Goal: Task Accomplishment & Management: Complete application form

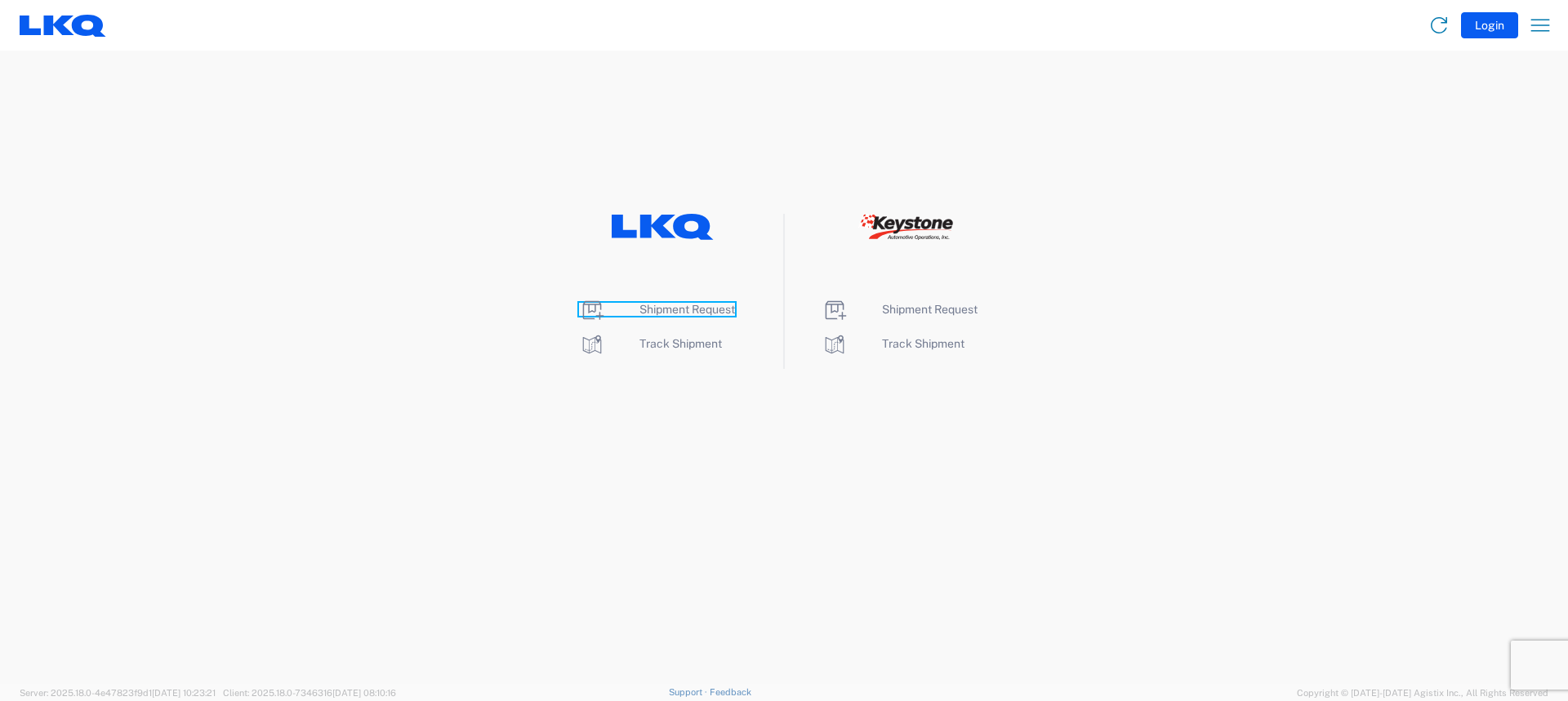
click at [673, 313] on span "Shipment Request" at bounding box center [688, 309] width 95 height 13
click at [660, 347] on span "Track Shipment" at bounding box center [681, 343] width 83 height 13
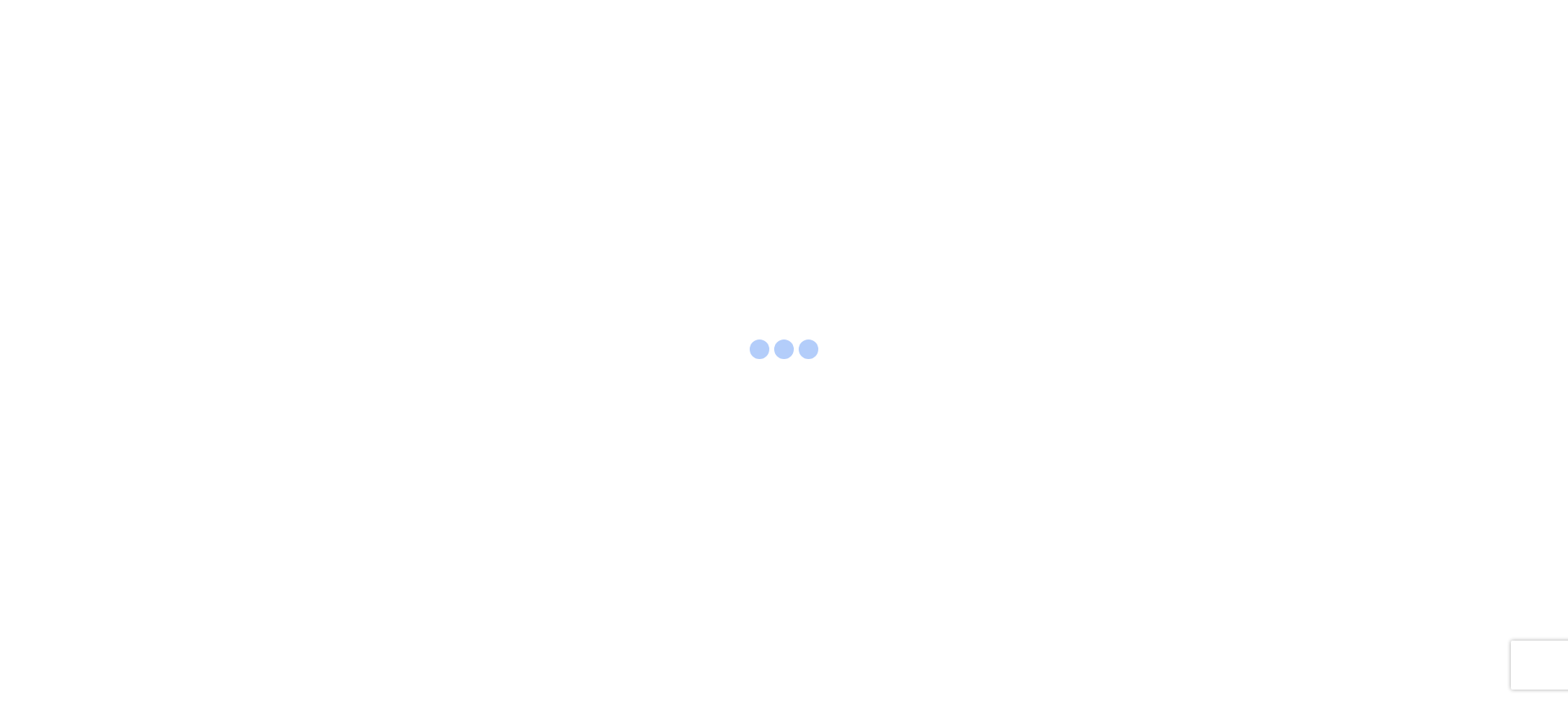
select select "FULL"
select select "LBS"
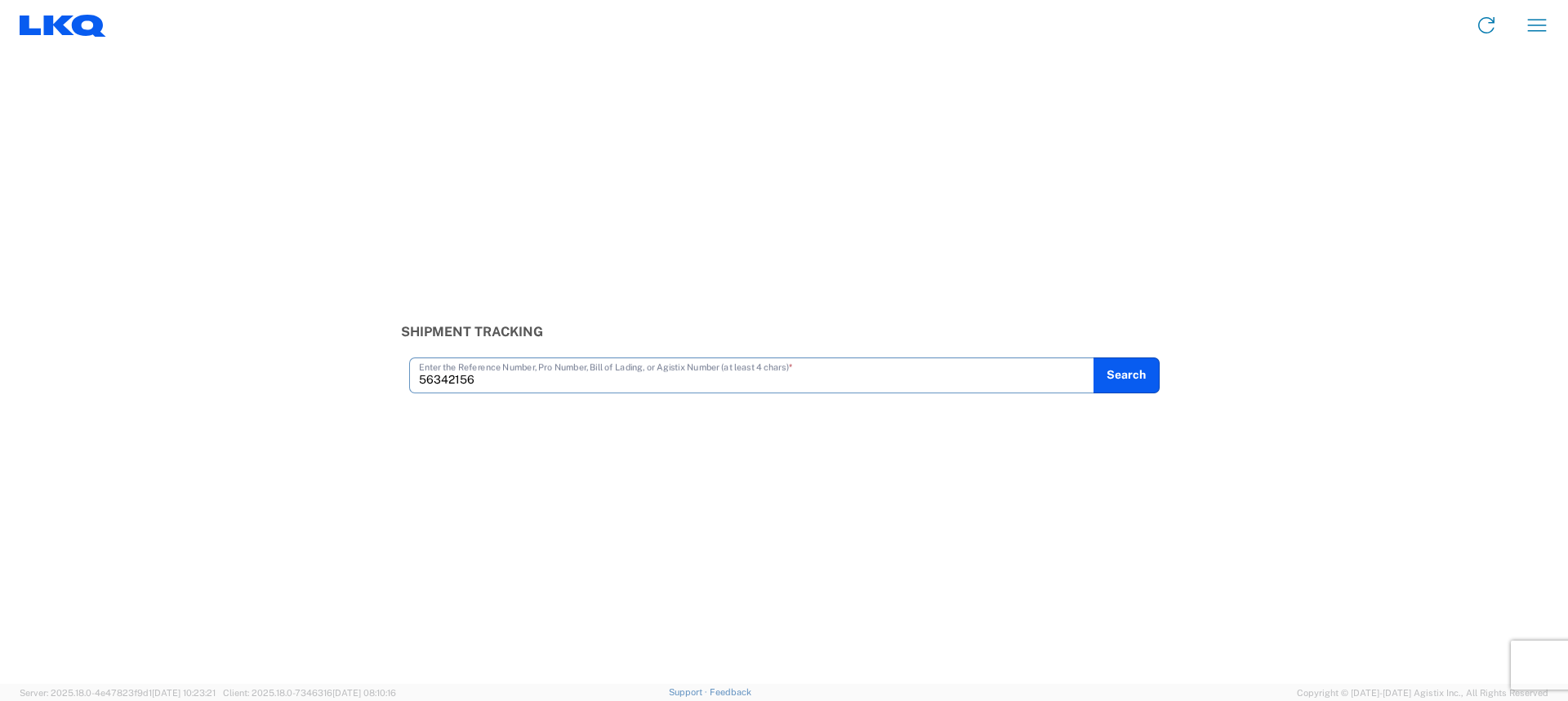
type input "56342156"
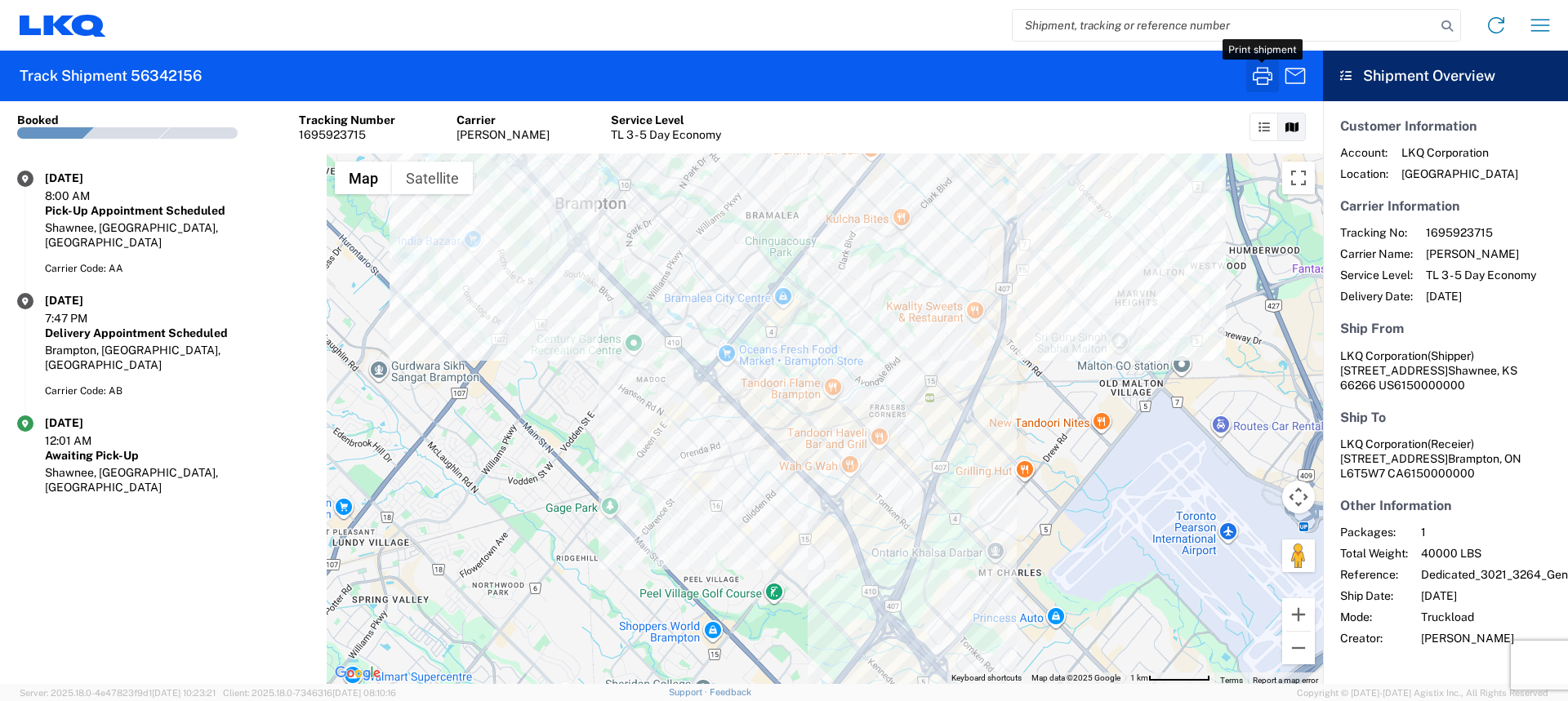
click at [1266, 79] on icon "button" at bounding box center [1263, 76] width 26 height 26
click at [70, 26] on icon at bounding box center [62, 25] width 87 height 22
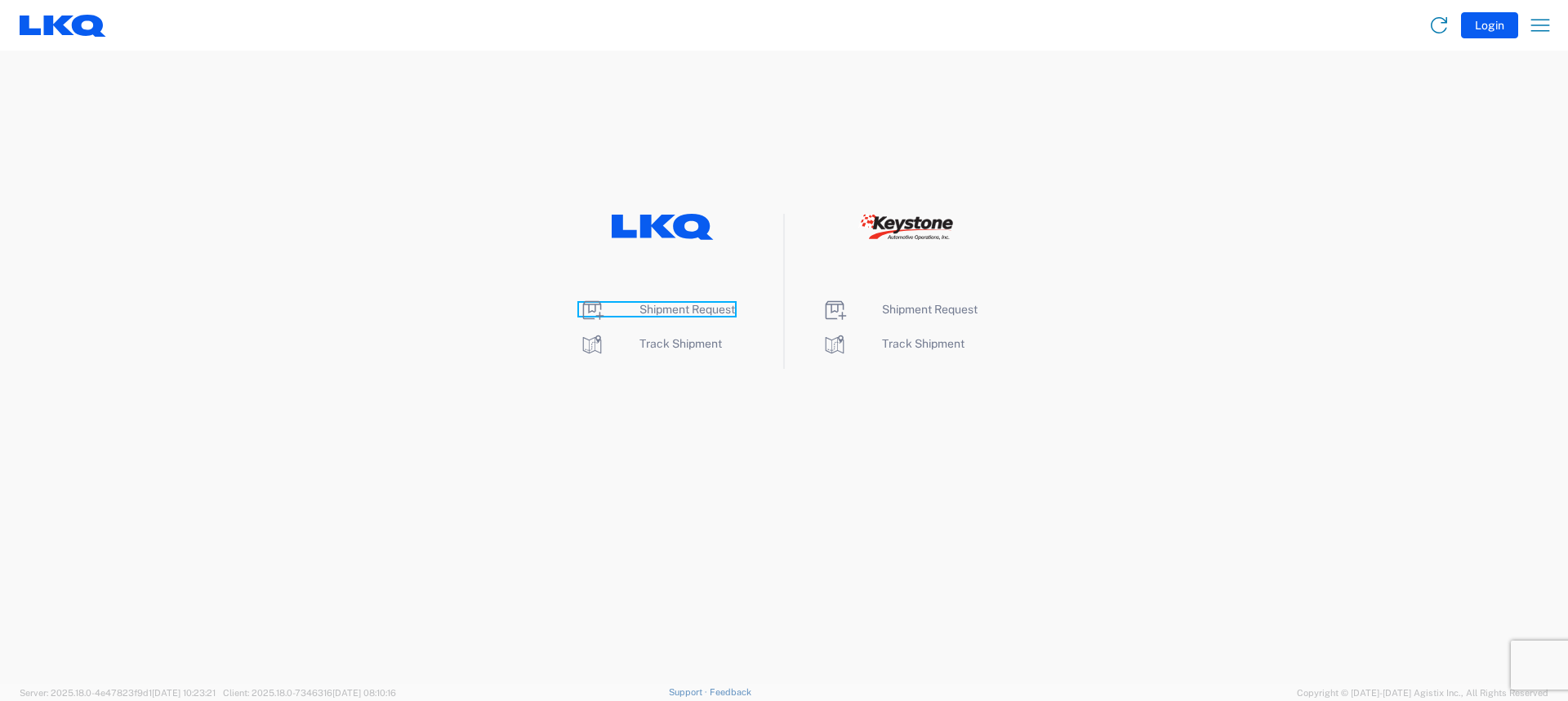
click at [697, 313] on span "Shipment Request" at bounding box center [688, 309] width 95 height 13
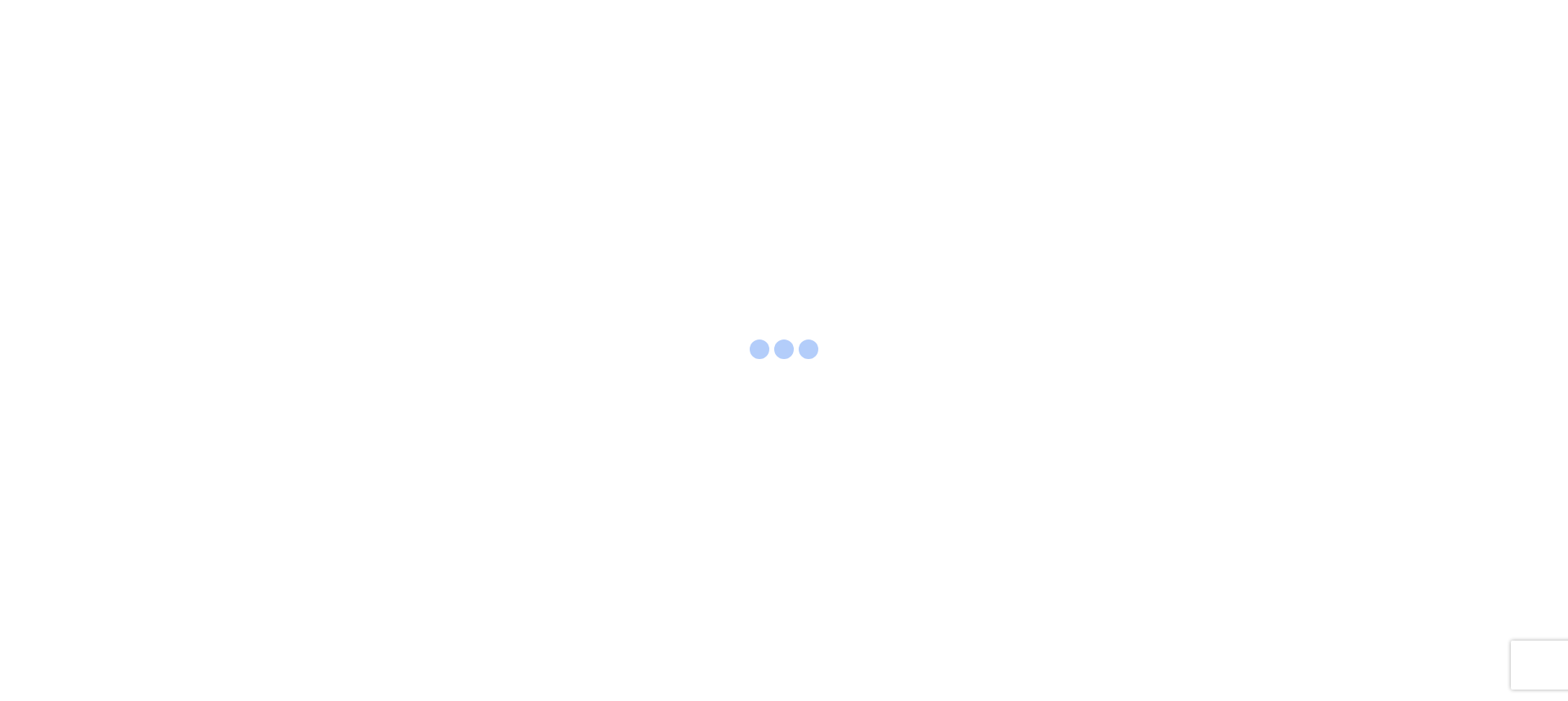
select select "FULL"
select select "LBS"
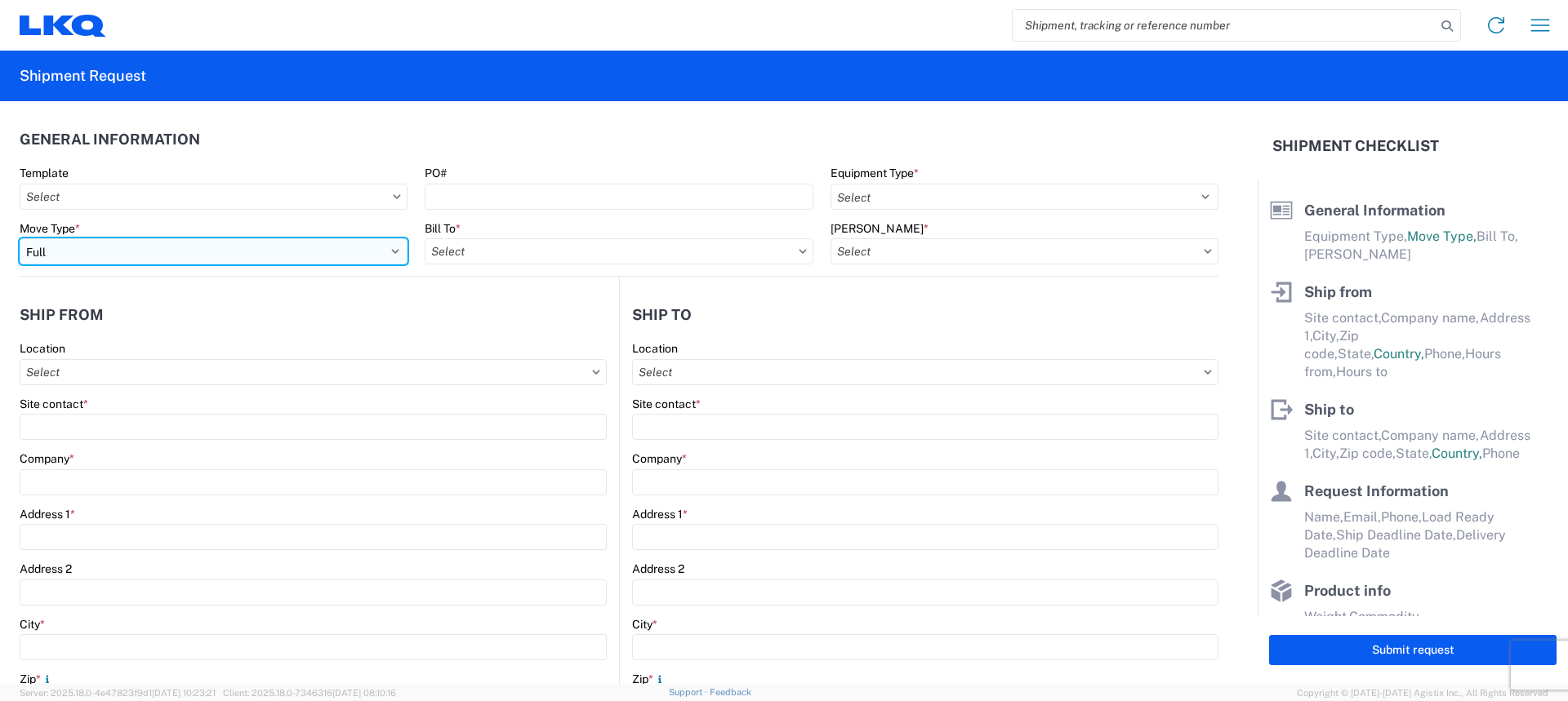
click at [58, 243] on select "Select Full Partial TL" at bounding box center [213, 251] width 388 height 26
click at [19, 238] on select "Select Full Partial TL" at bounding box center [213, 251] width 388 height 26
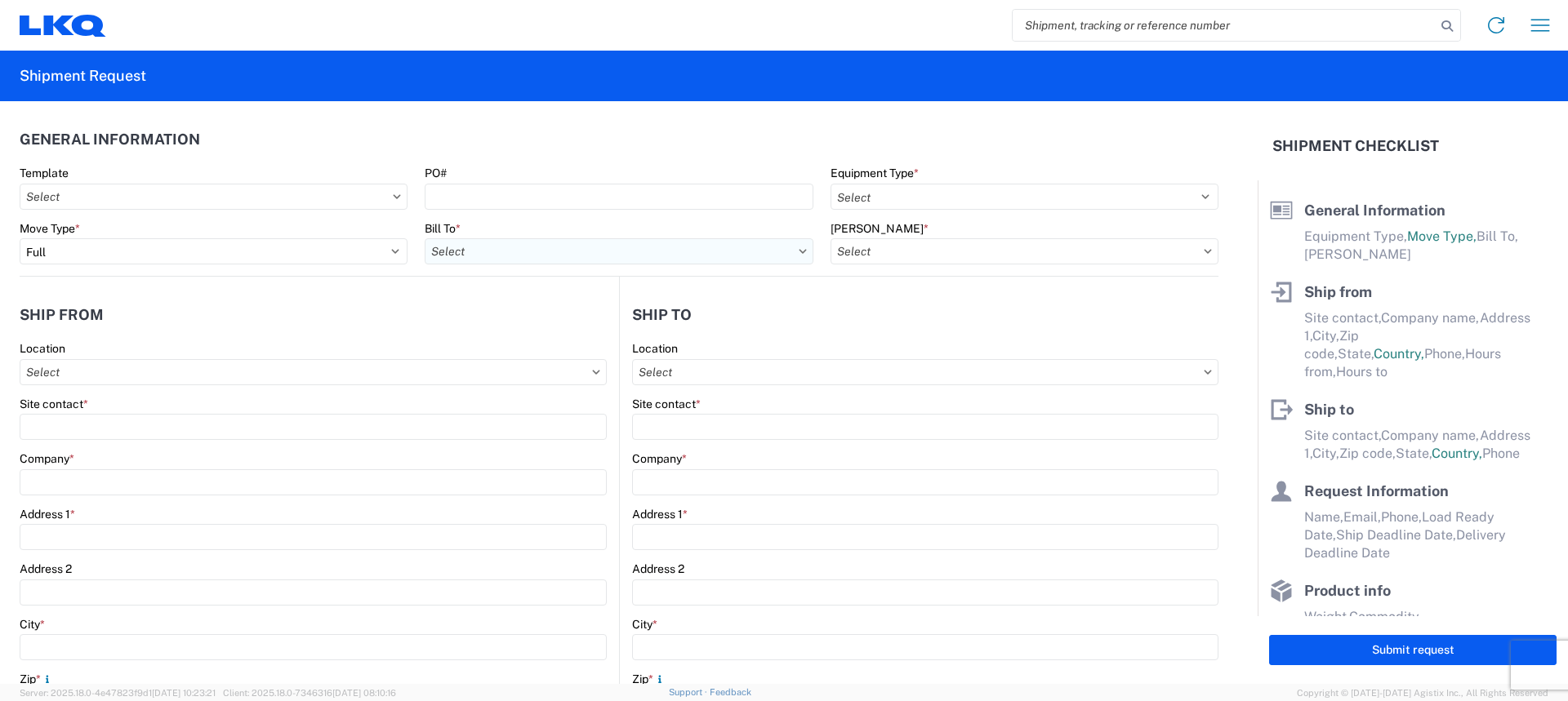
click at [521, 255] on input "Bill To *" at bounding box center [619, 251] width 388 height 26
type input "3021"
click at [510, 317] on div "3021 - [US_STATE][GEOGRAPHIC_DATA]" at bounding box center [568, 324] width 286 height 26
type input "3021 - [US_STATE][GEOGRAPHIC_DATA]"
click at [972, 258] on input "[PERSON_NAME] *" at bounding box center [1024, 251] width 388 height 26
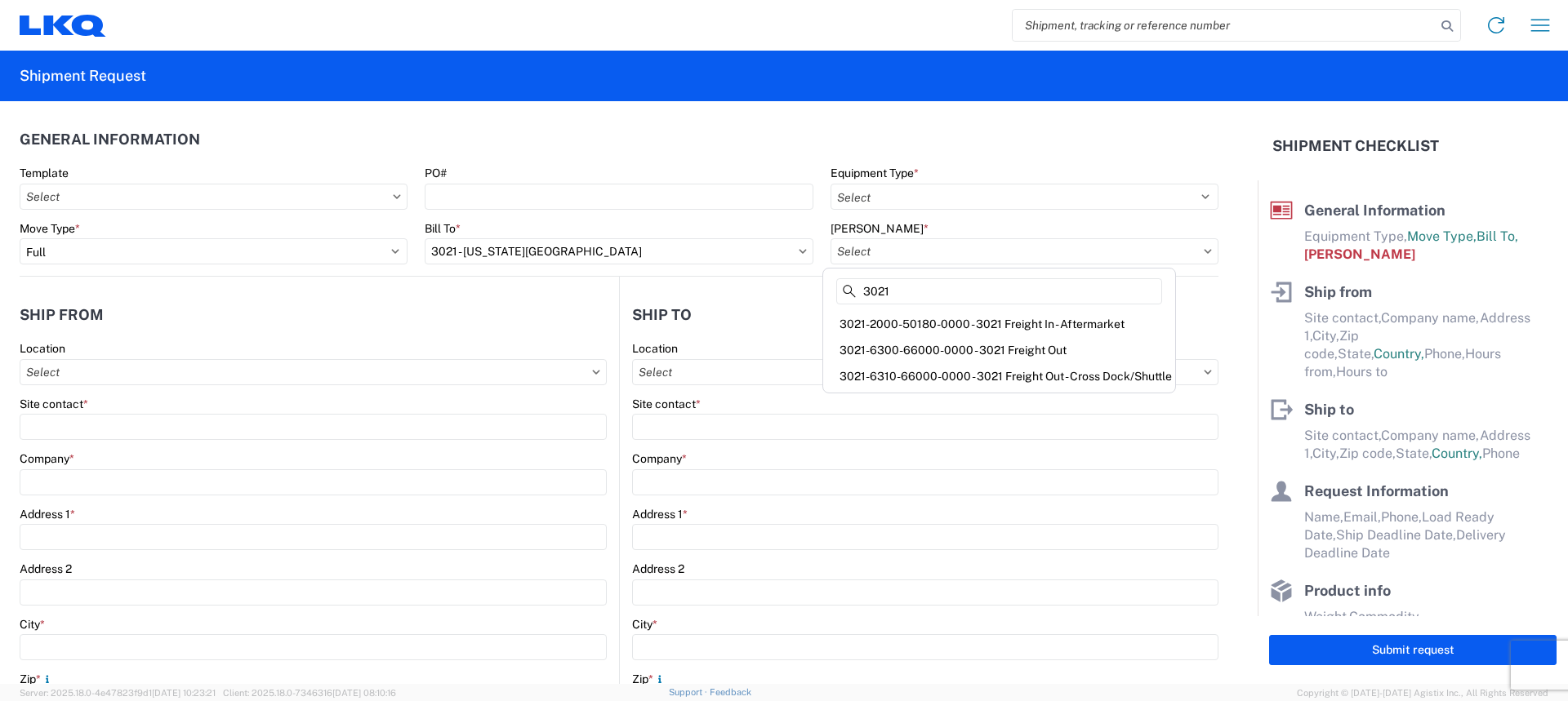
type input "3021"
click at [1054, 318] on div "3021-2000-50180-0000 - 3021 Freight In - Aftermarket" at bounding box center [999, 324] width 345 height 26
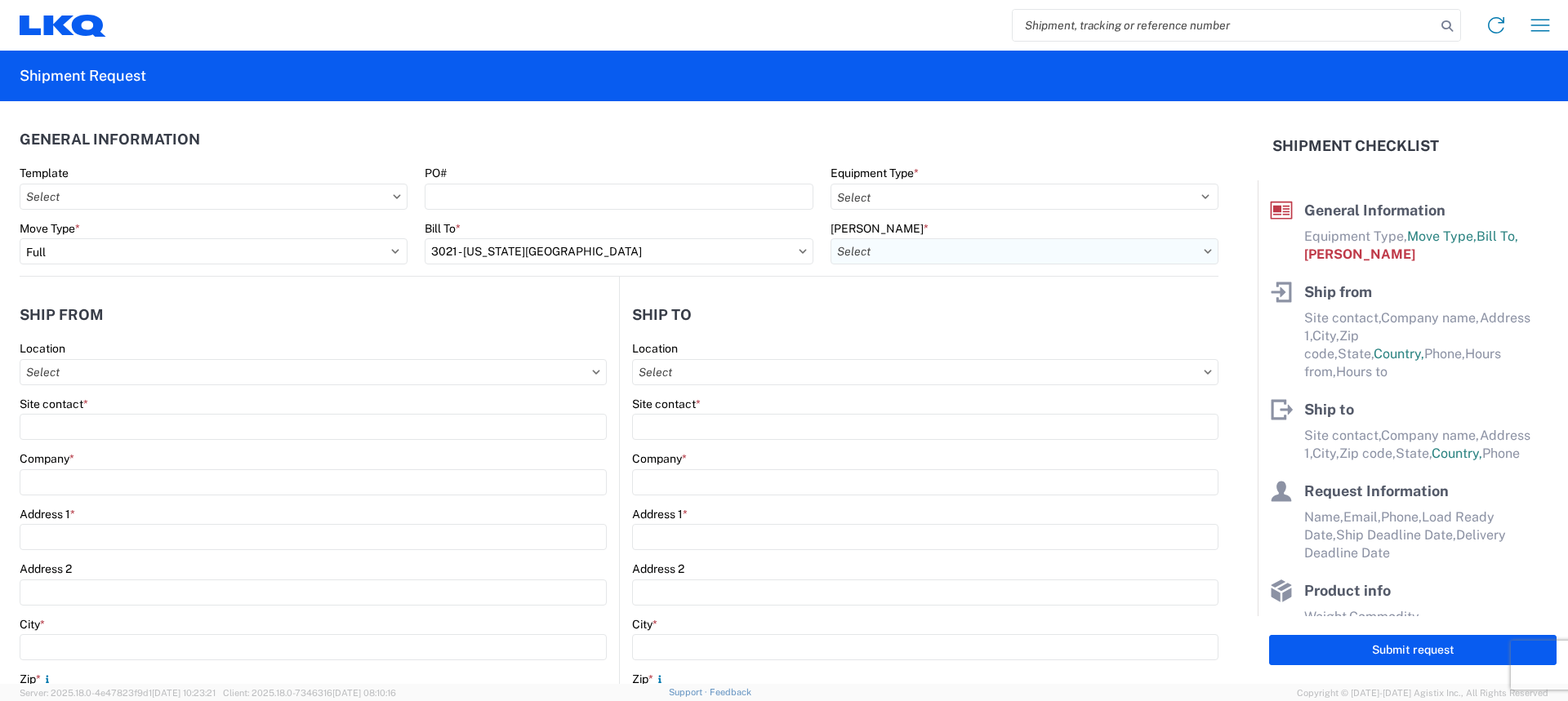
type input "3021-2000-50180-0000 - 3021 Freight In - Aftermarket"
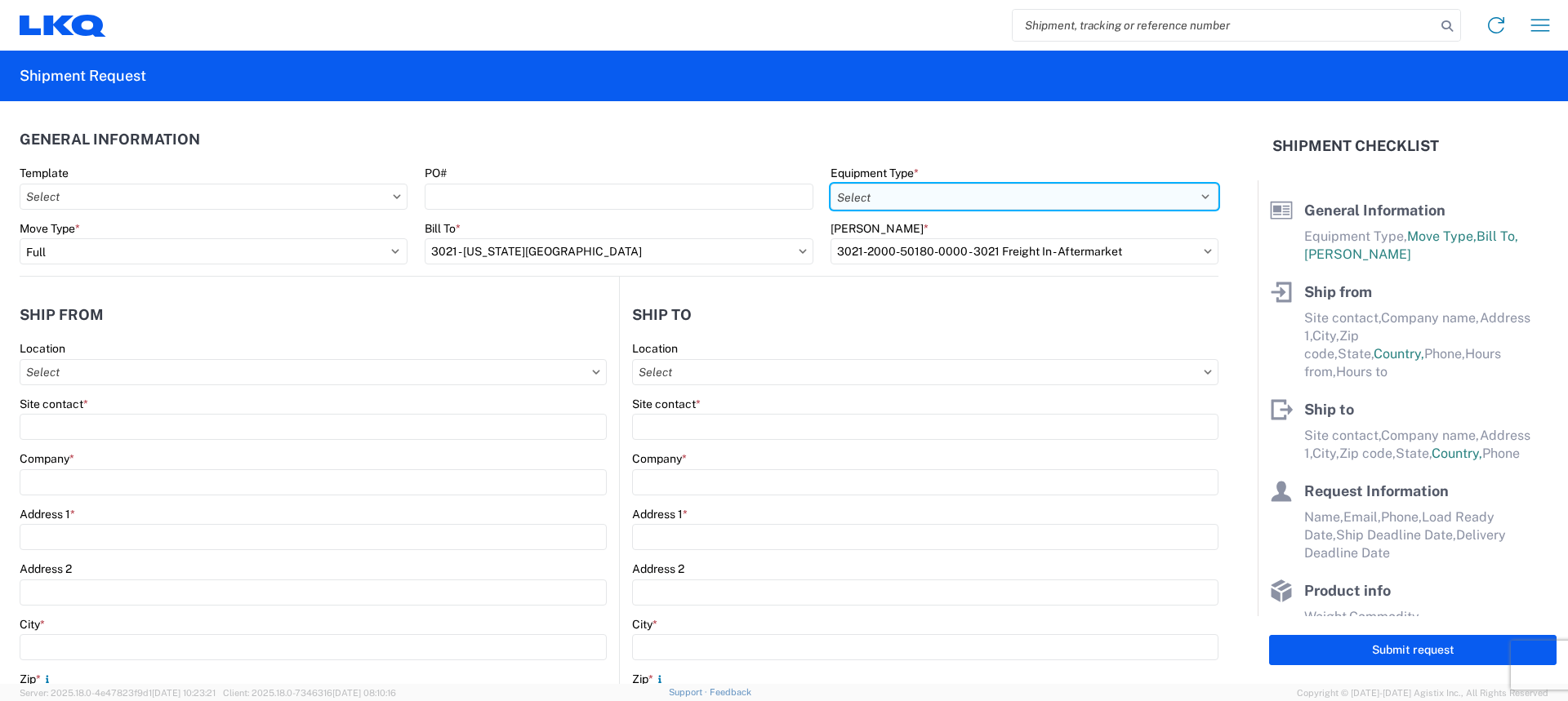
click at [1017, 191] on select "Select 53’ Dry Van Flatbed Dropdeck (van) Lowboy (flatbed) Rail" at bounding box center [1024, 196] width 388 height 26
select select "STDV"
click at [831, 184] on select "Select 53’ Dry Van Flatbed Dropdeck (van) Lowboy (flatbed) Rail" at bounding box center [1024, 196] width 388 height 26
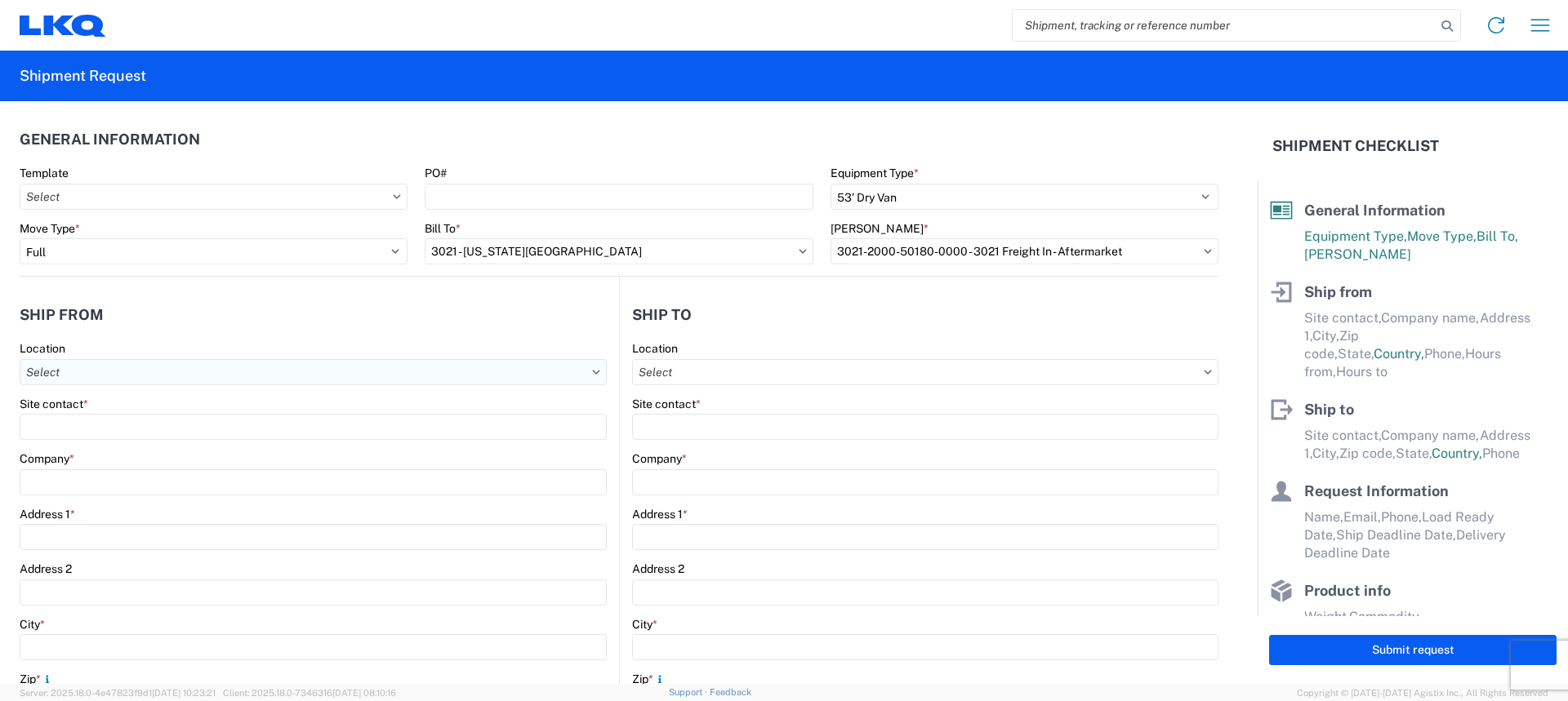
click at [354, 380] on input "Location" at bounding box center [313, 372] width 588 height 26
type input "3021"
click at [155, 448] on div "3021 - [US_STATE][GEOGRAPHIC_DATA]" at bounding box center [166, 444] width 286 height 26
type input "3021 - [US_STATE][GEOGRAPHIC_DATA]"
type input "LKQ Corporation"
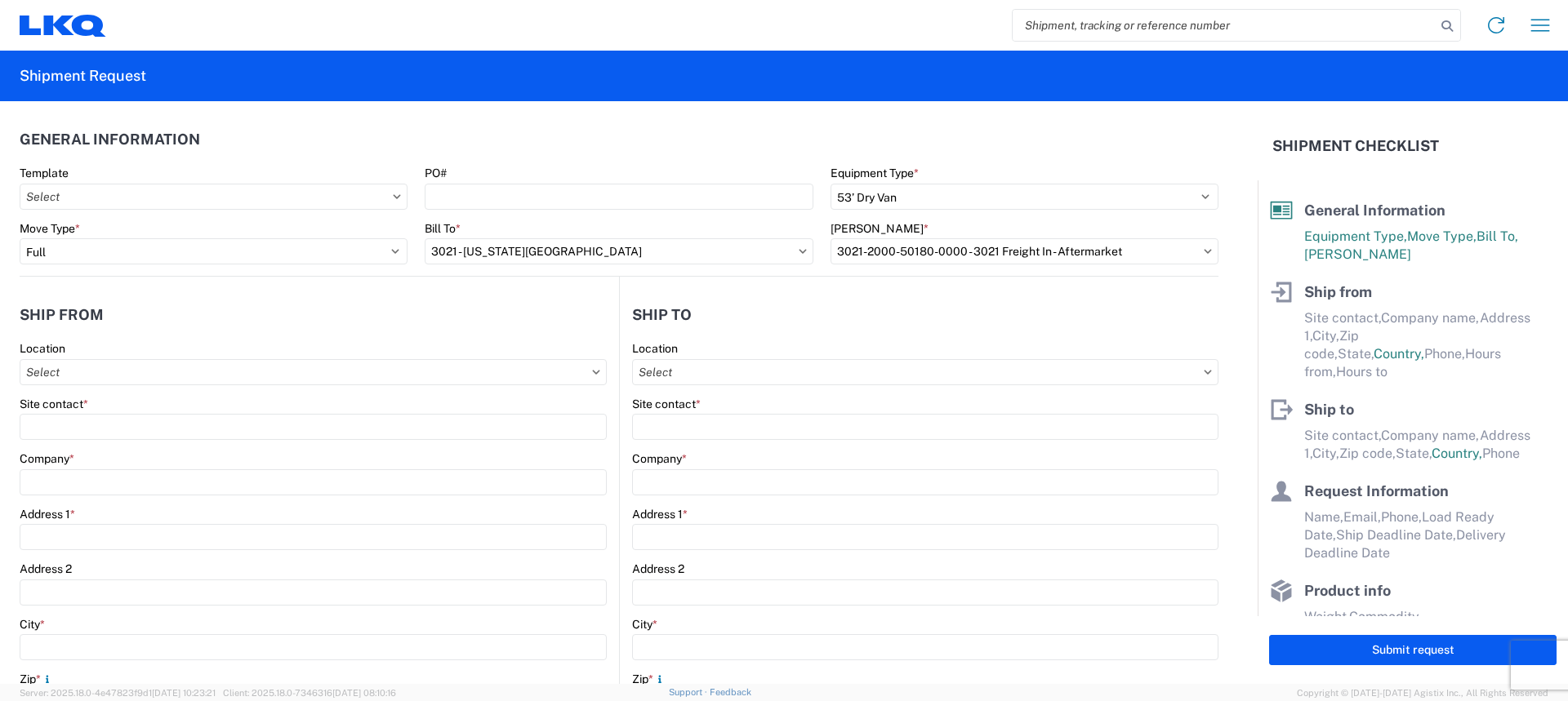
type input "[STREET_ADDRESS]"
type input "Suite 100"
type input "Shawnee"
type input "66226"
select select "KS"
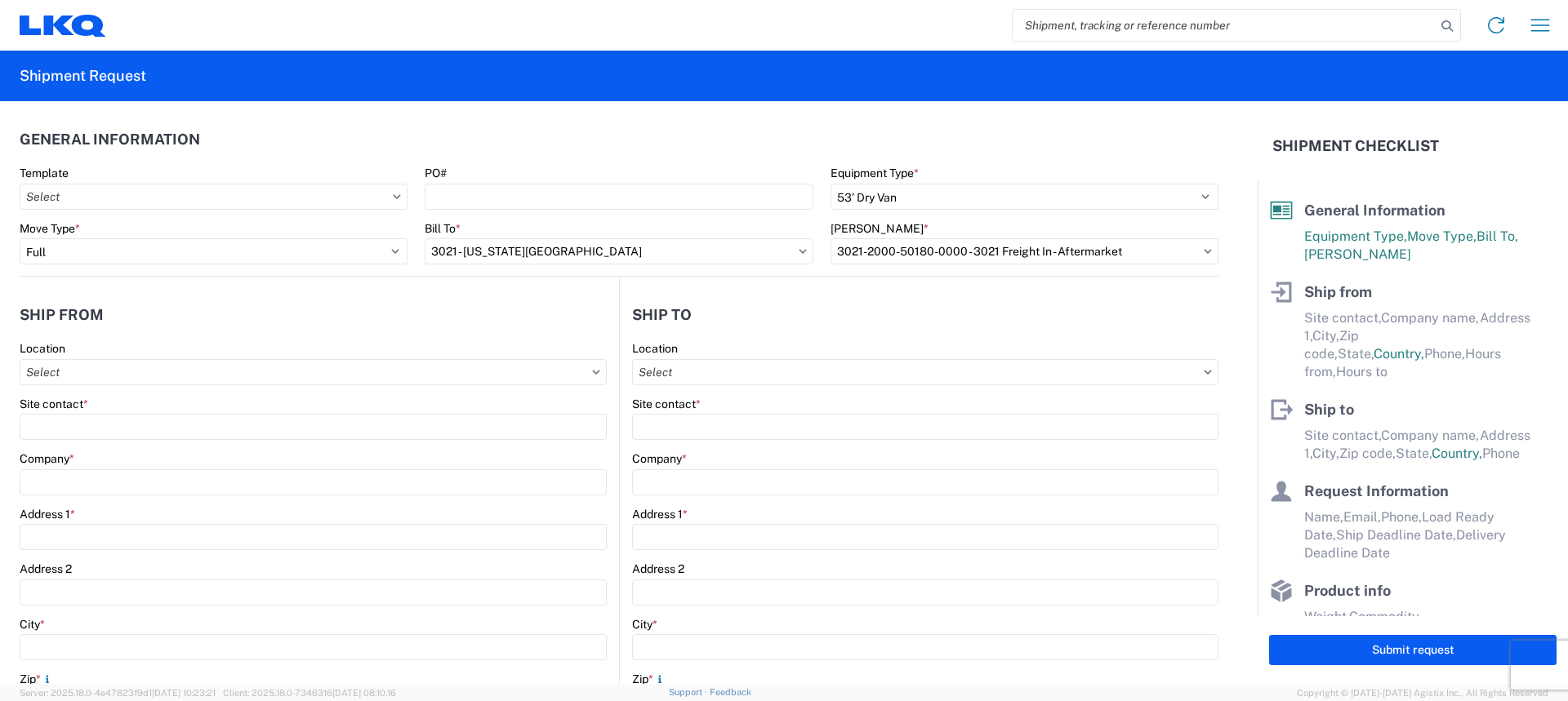
select select "US"
type input "[PHONE_NUMBER]"
type input "07:00"
type input "21:00"
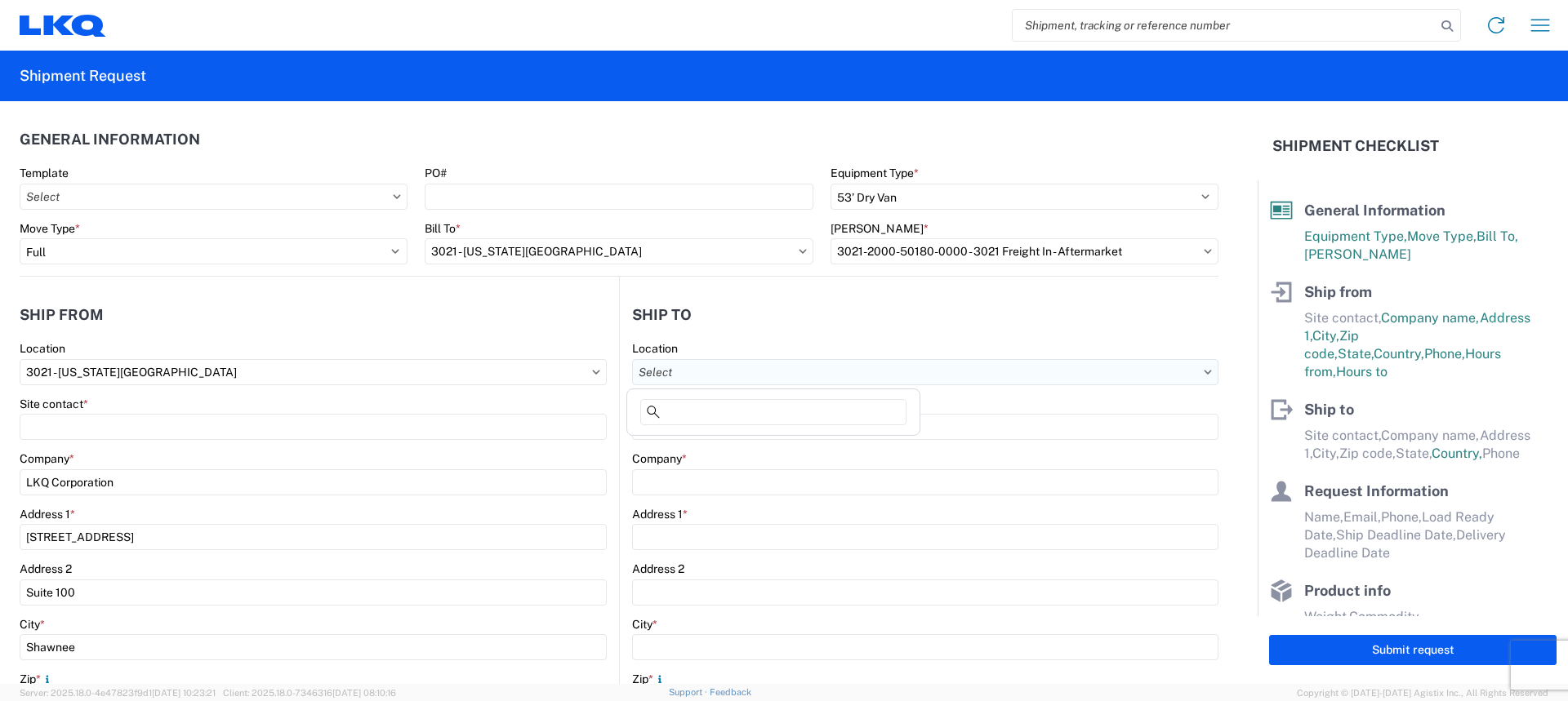
click at [805, 372] on input "Location" at bounding box center [925, 372] width 587 height 26
type input "3018"
click at [731, 445] on div "3018 - Totowa NJ (018)" at bounding box center [773, 444] width 286 height 26
type input "3018 - Totowa NJ (018)"
type input "LKQ Corporation"
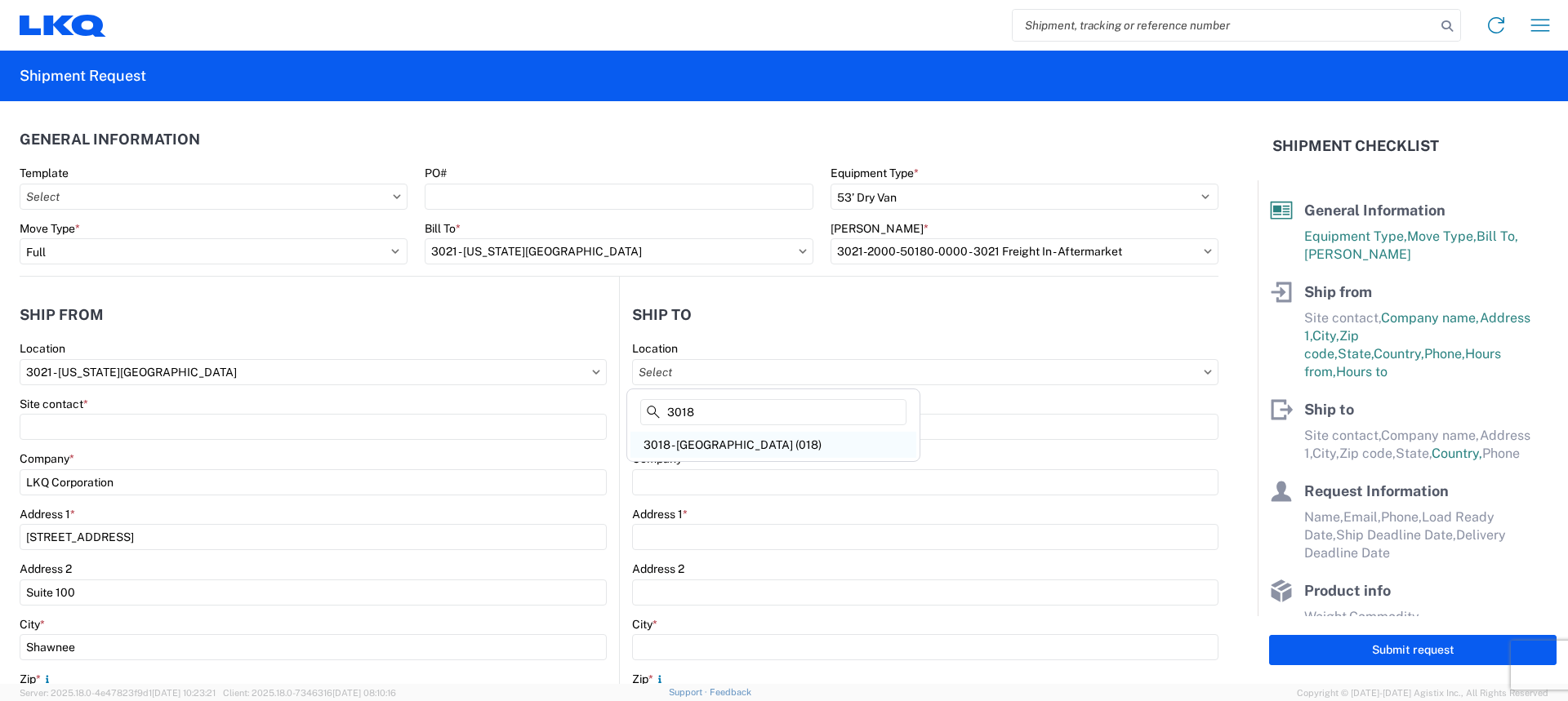
type input "40 Western Rd Su\te 100"
type input "Kearny"
type input "07032"
select select "US"
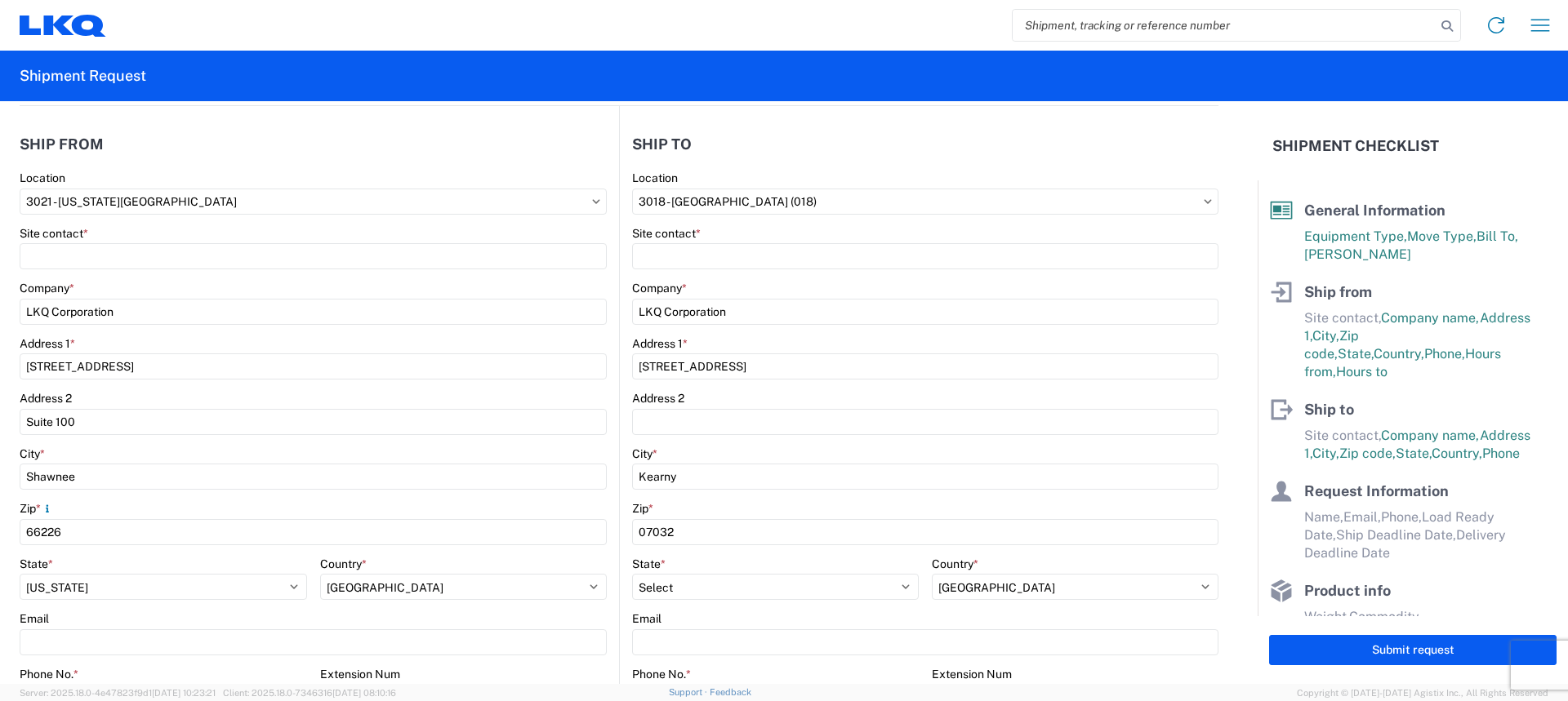
scroll to position [163, 0]
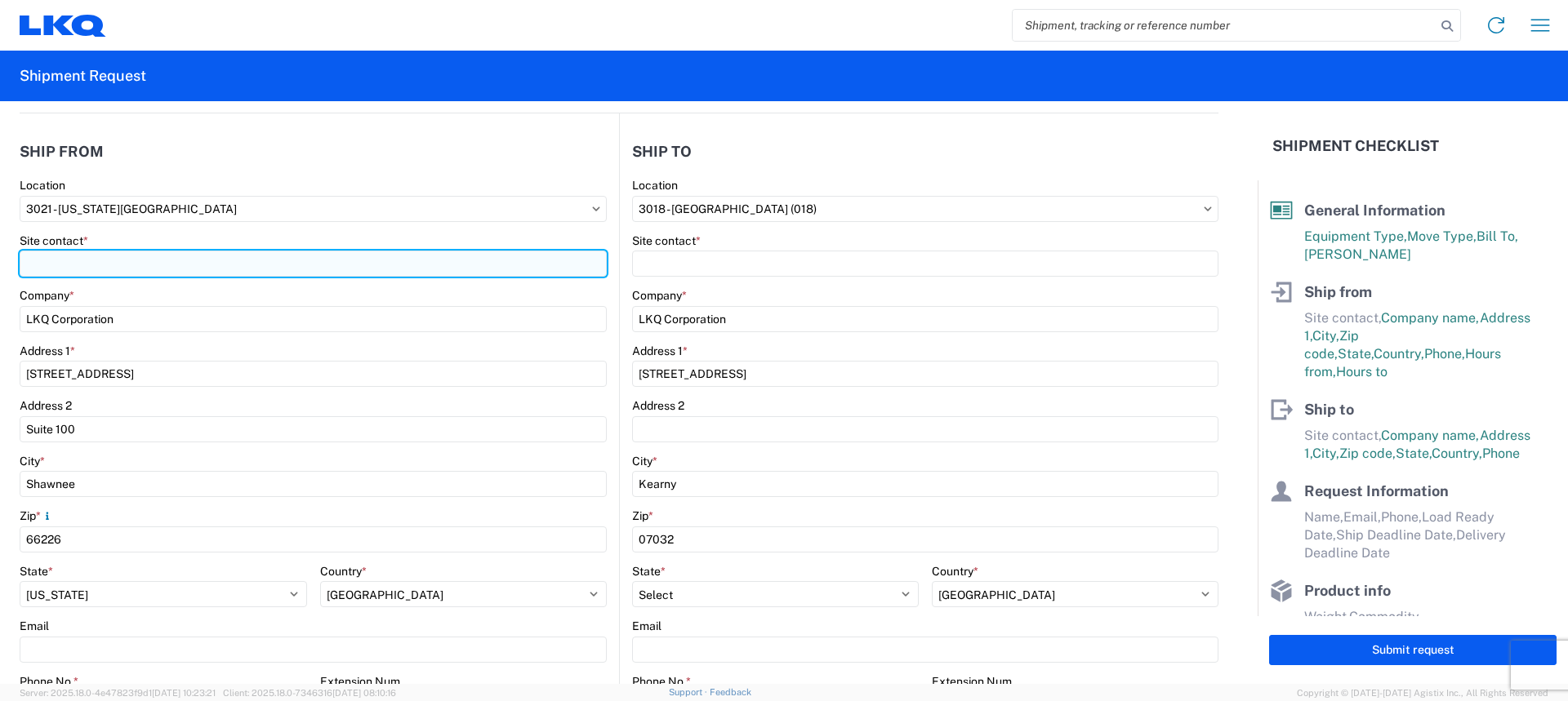
click at [99, 254] on input "Site contact *" at bounding box center [313, 263] width 588 height 26
type input "m"
type input "[PERSON_NAME]"
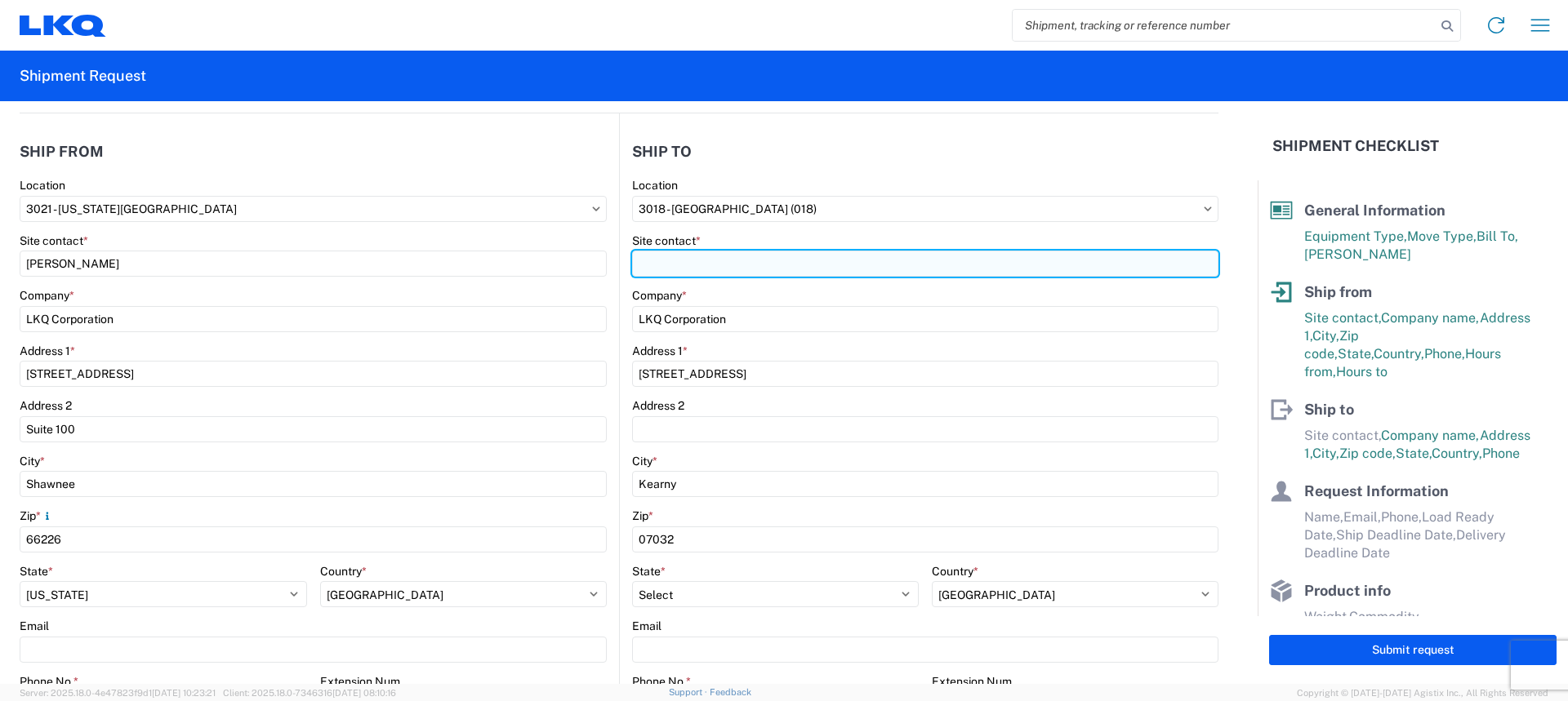
click at [711, 263] on input "Site contact *" at bounding box center [925, 263] width 587 height 26
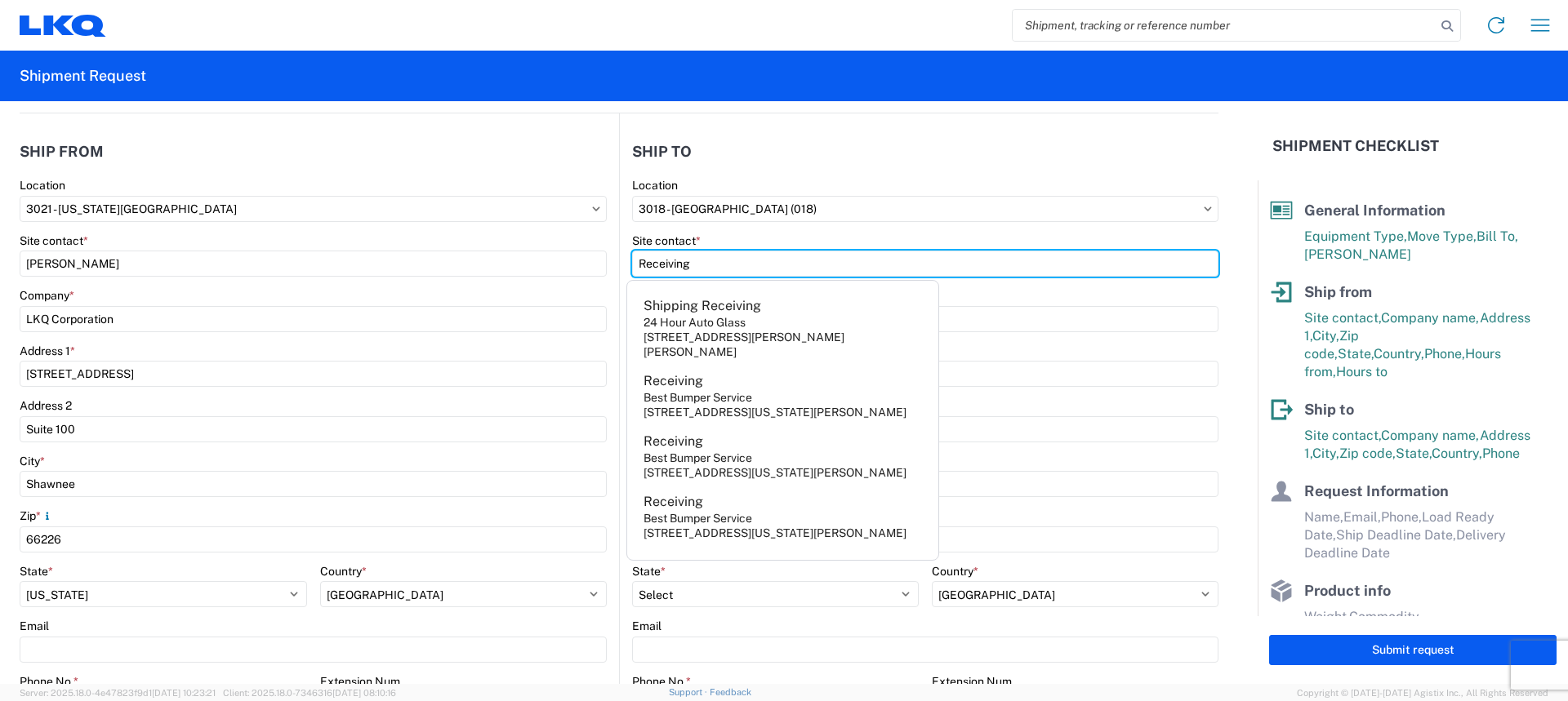
type input "Receiving"
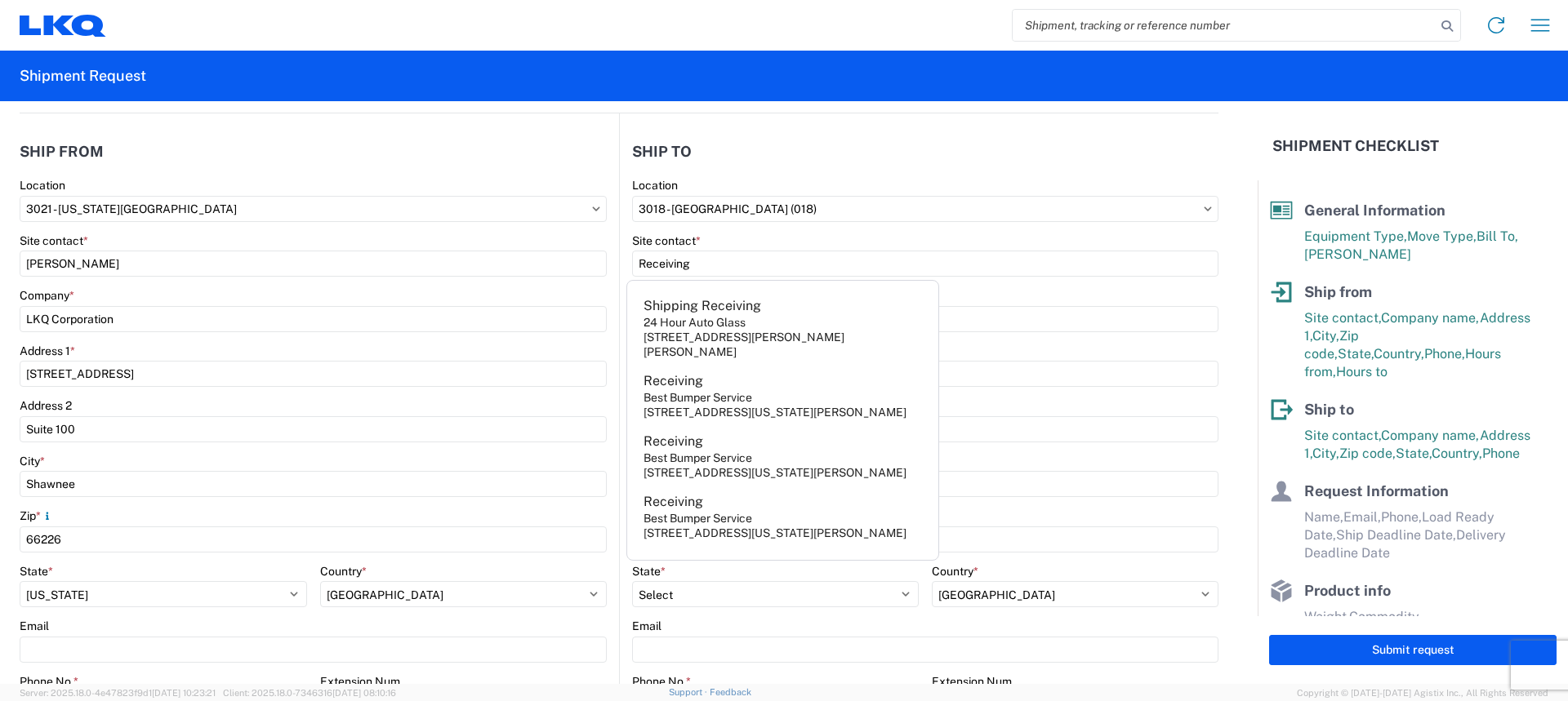
click at [777, 165] on header "Ship to" at bounding box center [919, 152] width 599 height 37
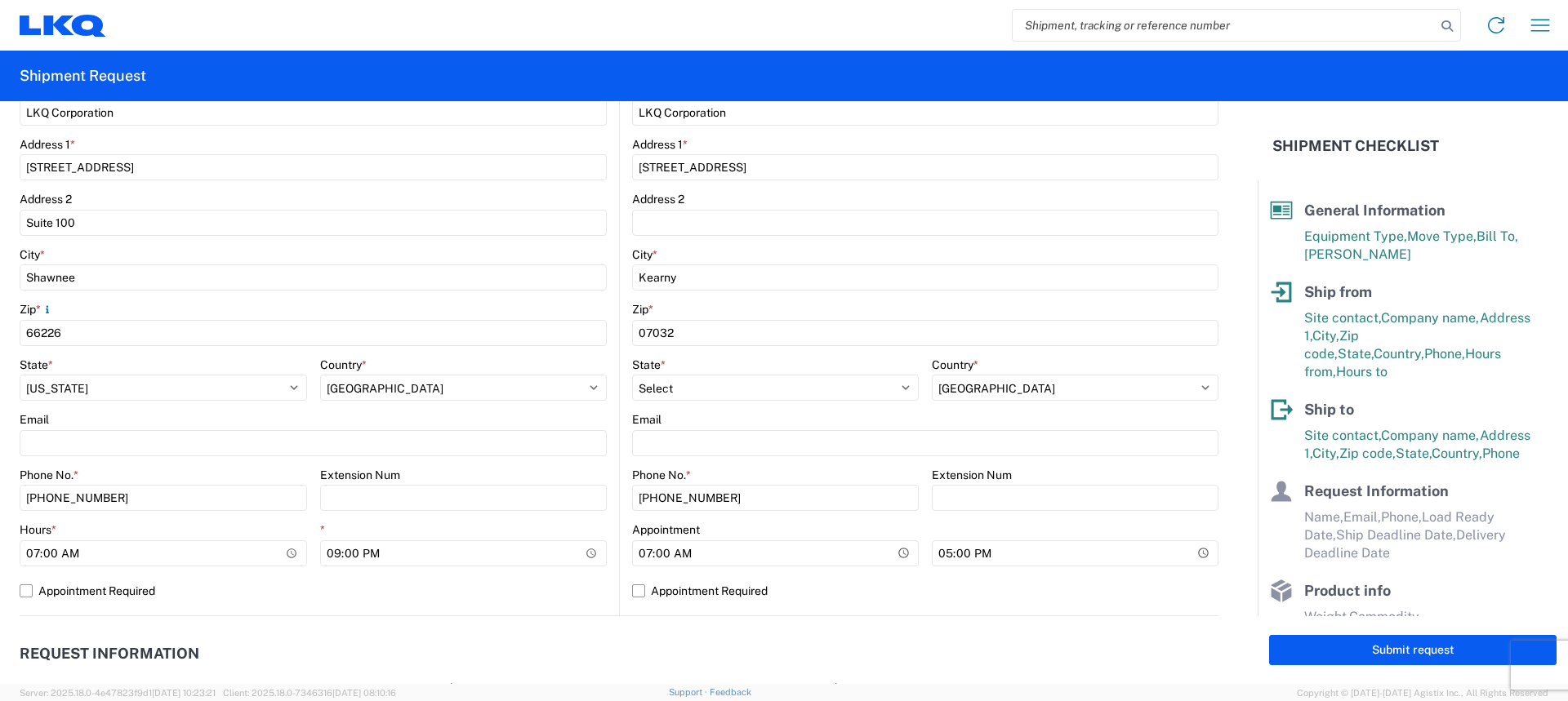
scroll to position [572, 0]
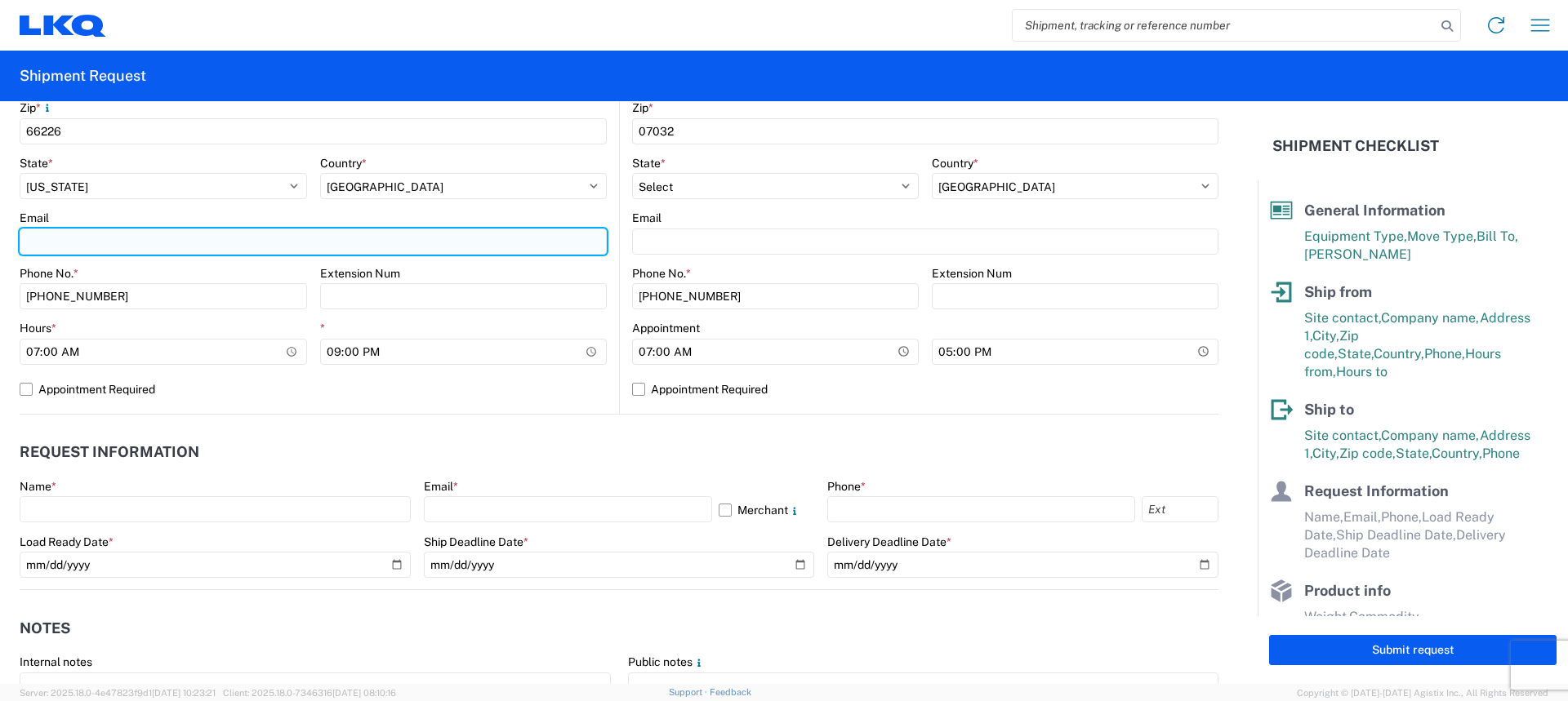
click at [91, 240] on input "Email" at bounding box center [313, 241] width 588 height 26
type input "[EMAIL_ADDRESS][DOMAIN_NAME]"
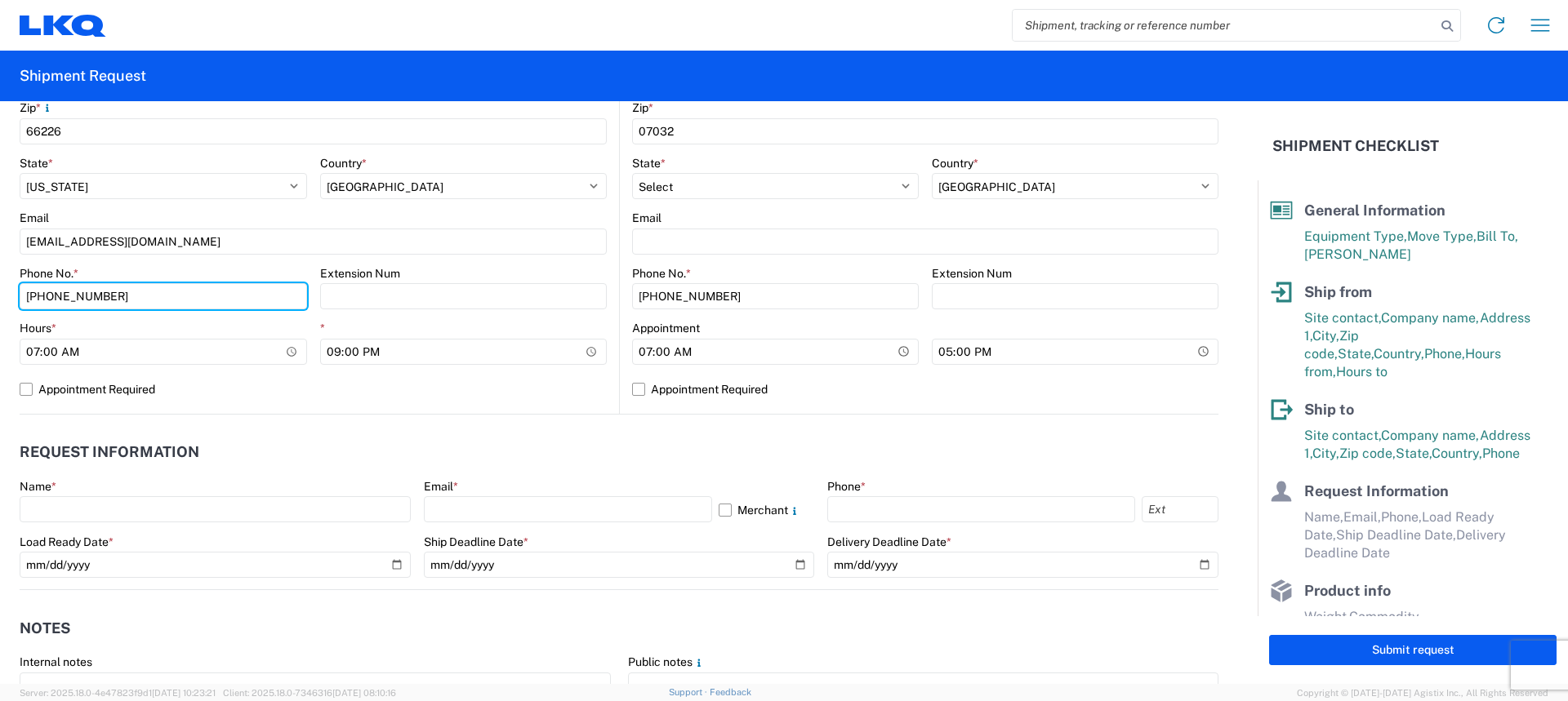
drag, startPoint x: 121, startPoint y: 299, endPoint x: 0, endPoint y: 279, distance: 122.6
click at [0, 279] on form "General Information Template PO# Equipment Type * Select 53’ Dry Van Flatbed Dr…" at bounding box center [628, 393] width 1258 height 583
type input "[PHONE_NUMBER]"
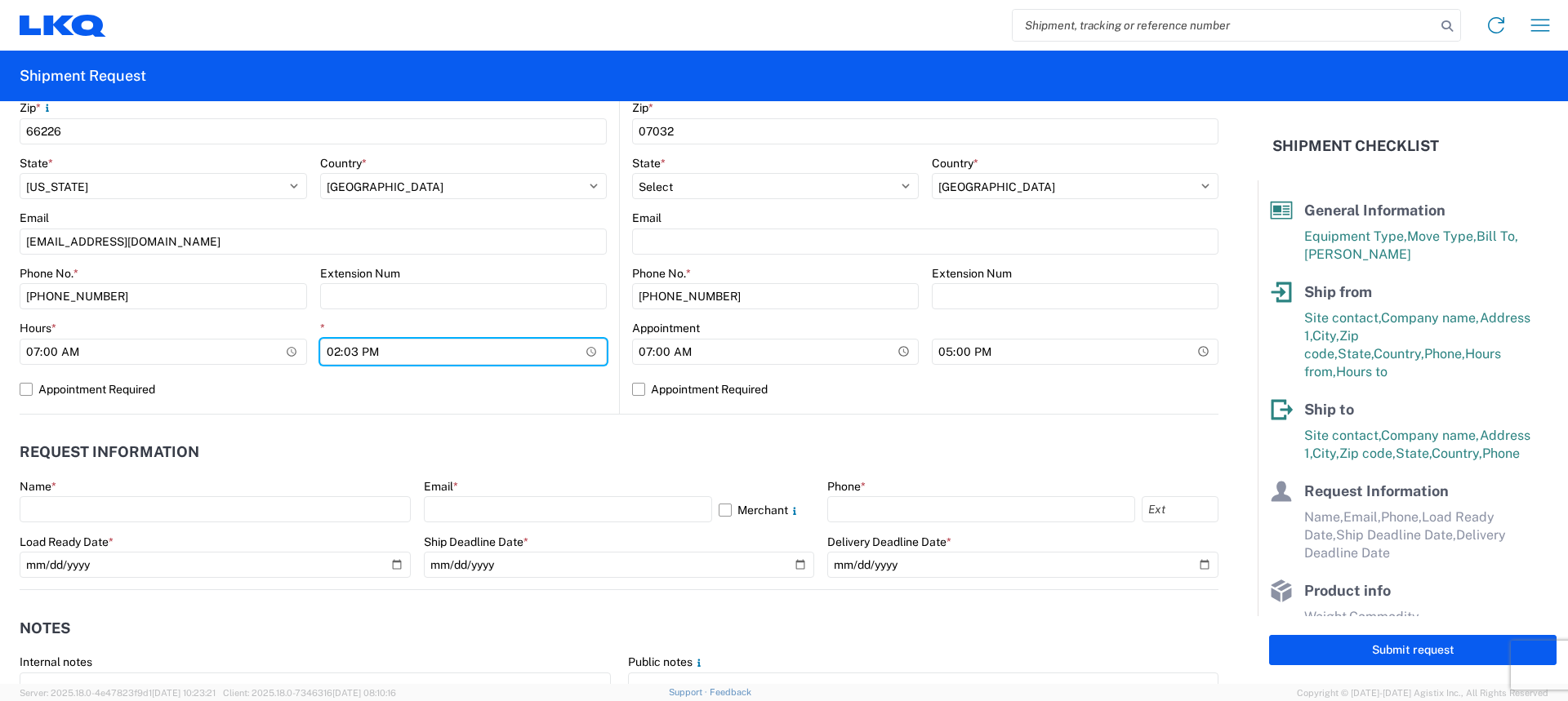
type input "14:30"
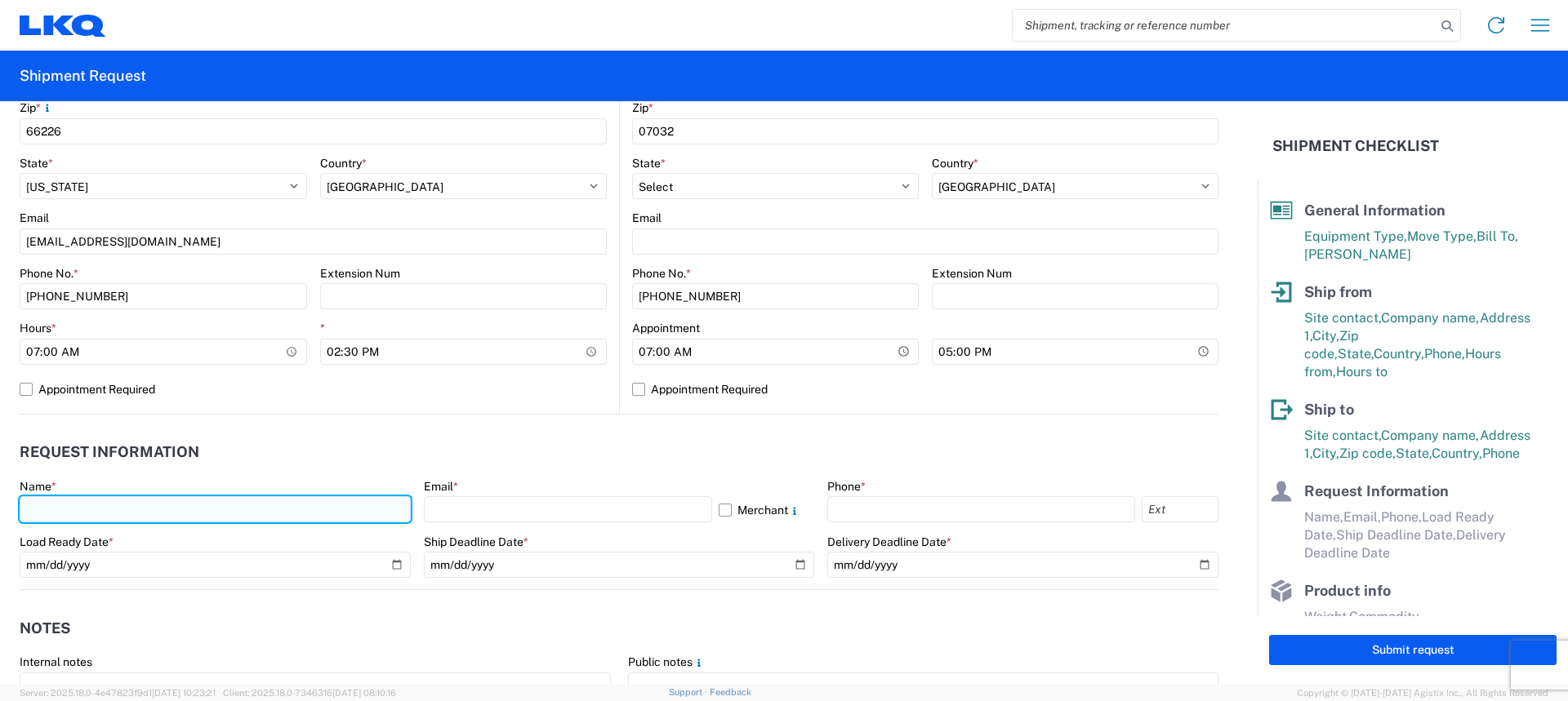
click at [91, 508] on input "text" at bounding box center [215, 509] width 391 height 26
type input "[PERSON_NAME]"
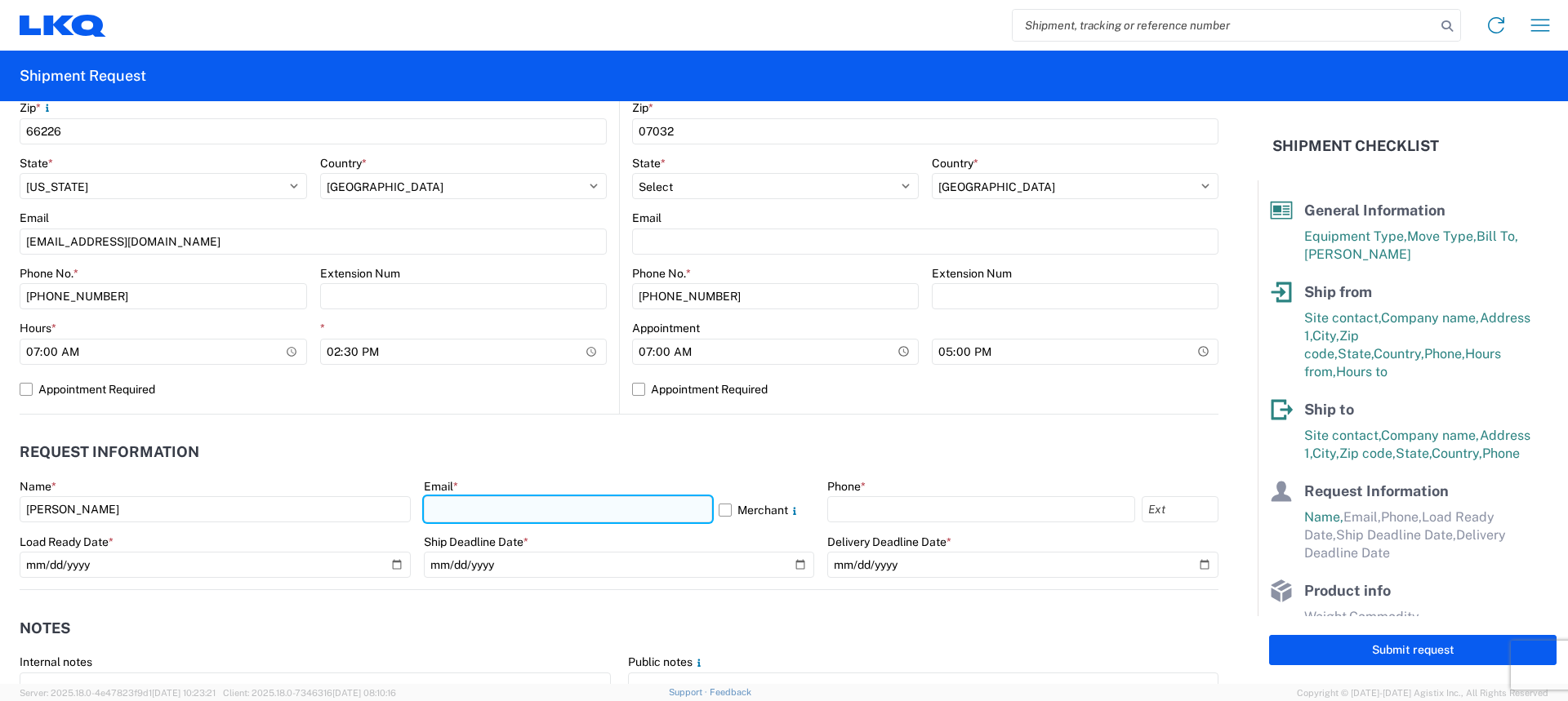
click at [520, 519] on input "text" at bounding box center [568, 509] width 288 height 26
type input "[EMAIL_ADDRESS][DOMAIN_NAME]"
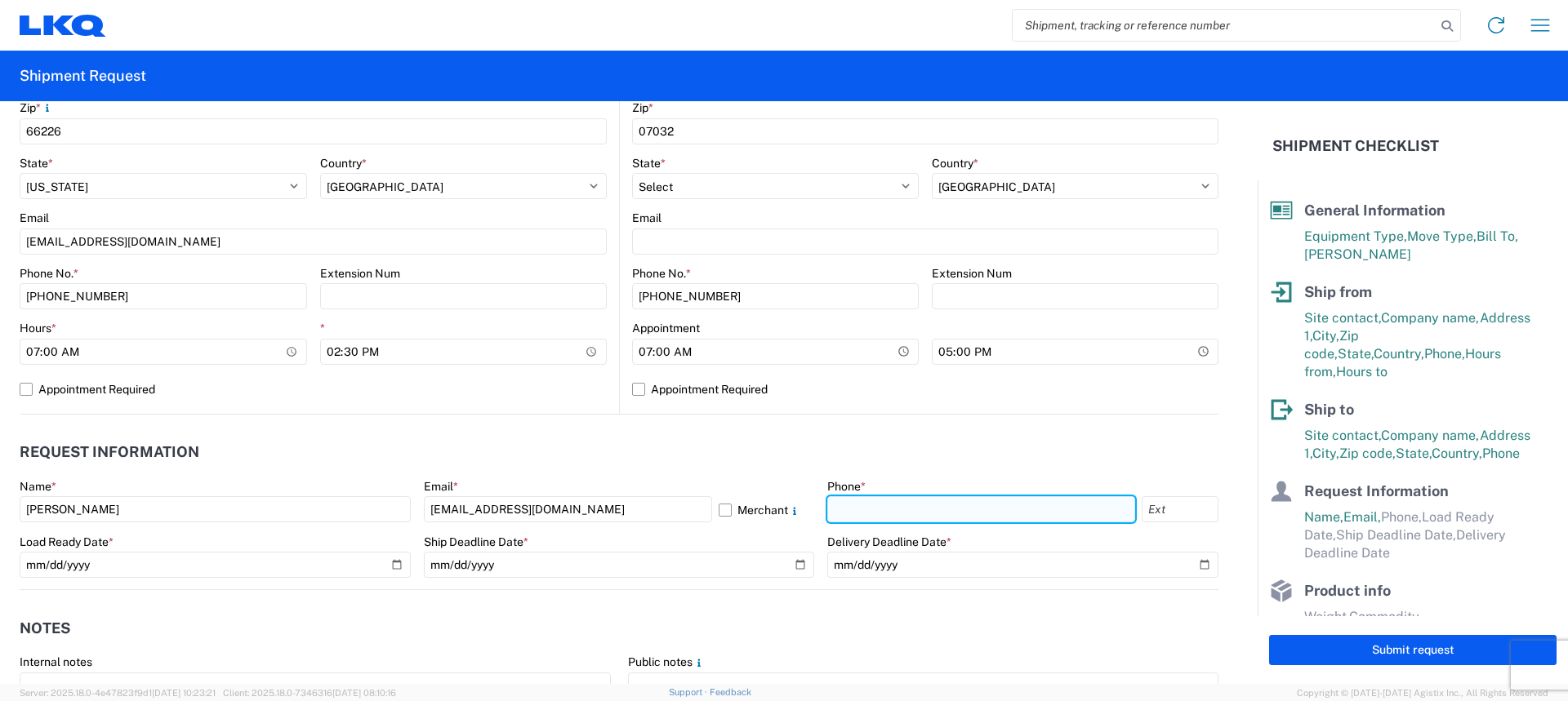
click at [876, 517] on input "text" at bounding box center [981, 509] width 308 height 26
type input "[PHONE_NUMBER]"
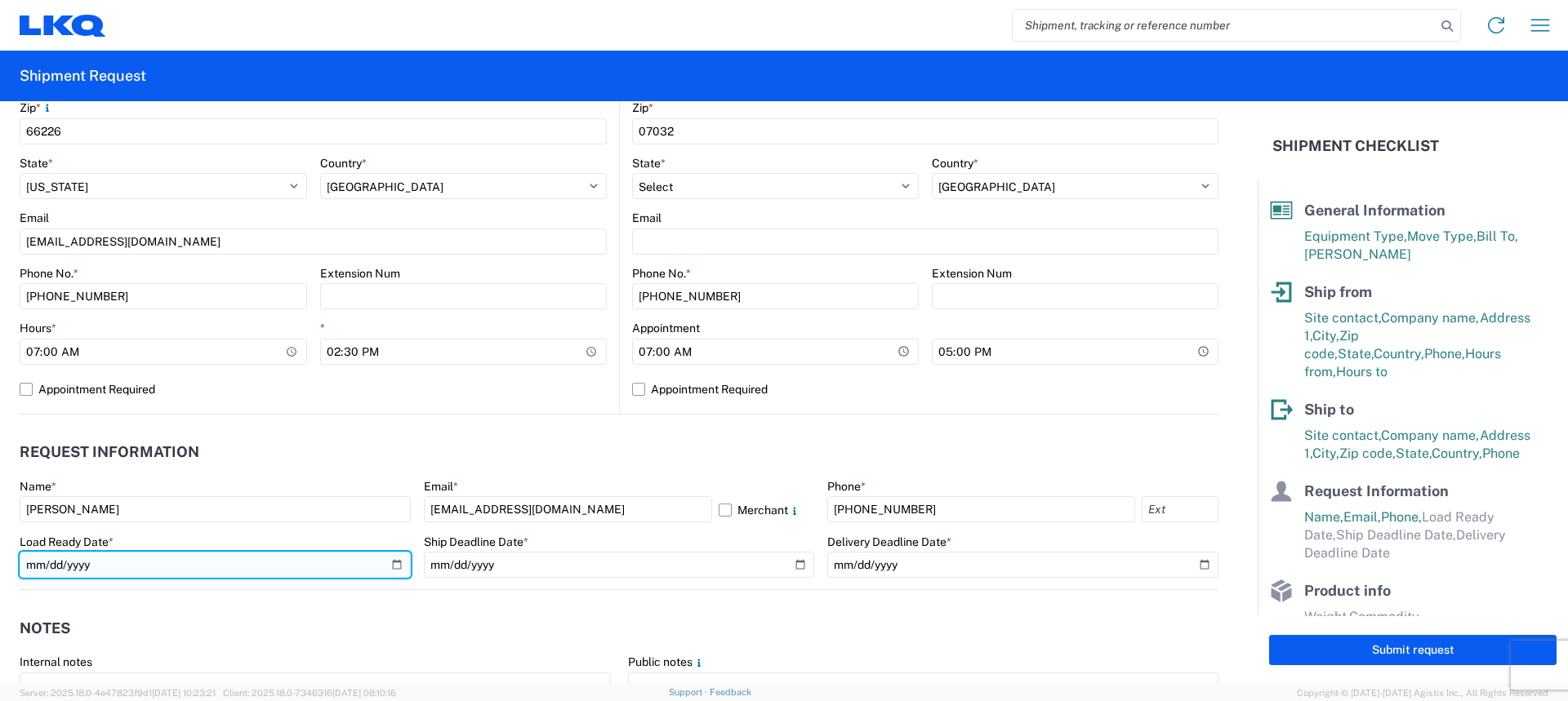
click at [395, 560] on input "date" at bounding box center [215, 565] width 391 height 26
type input "[DATE]"
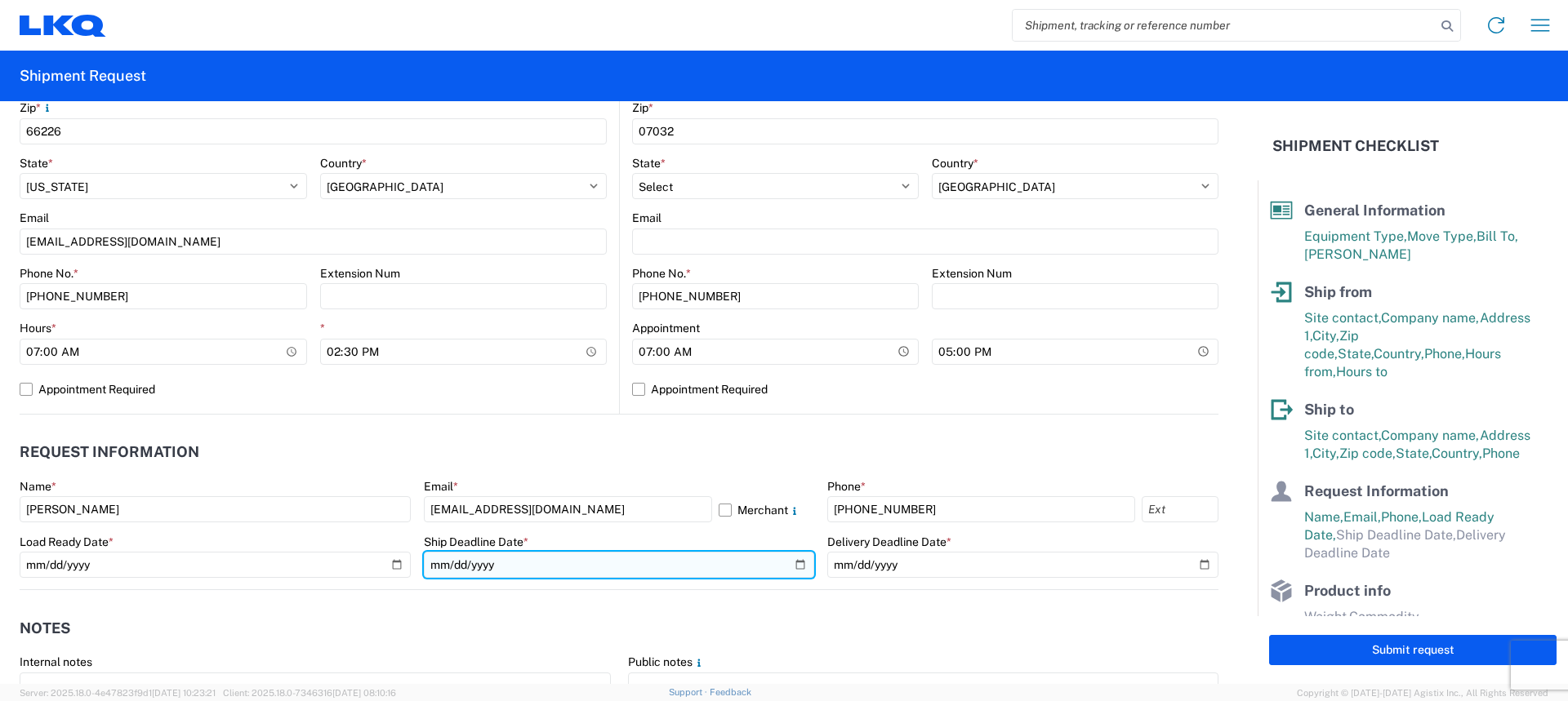
click at [793, 568] on input "date" at bounding box center [620, 565] width 391 height 26
type input "[DATE]"
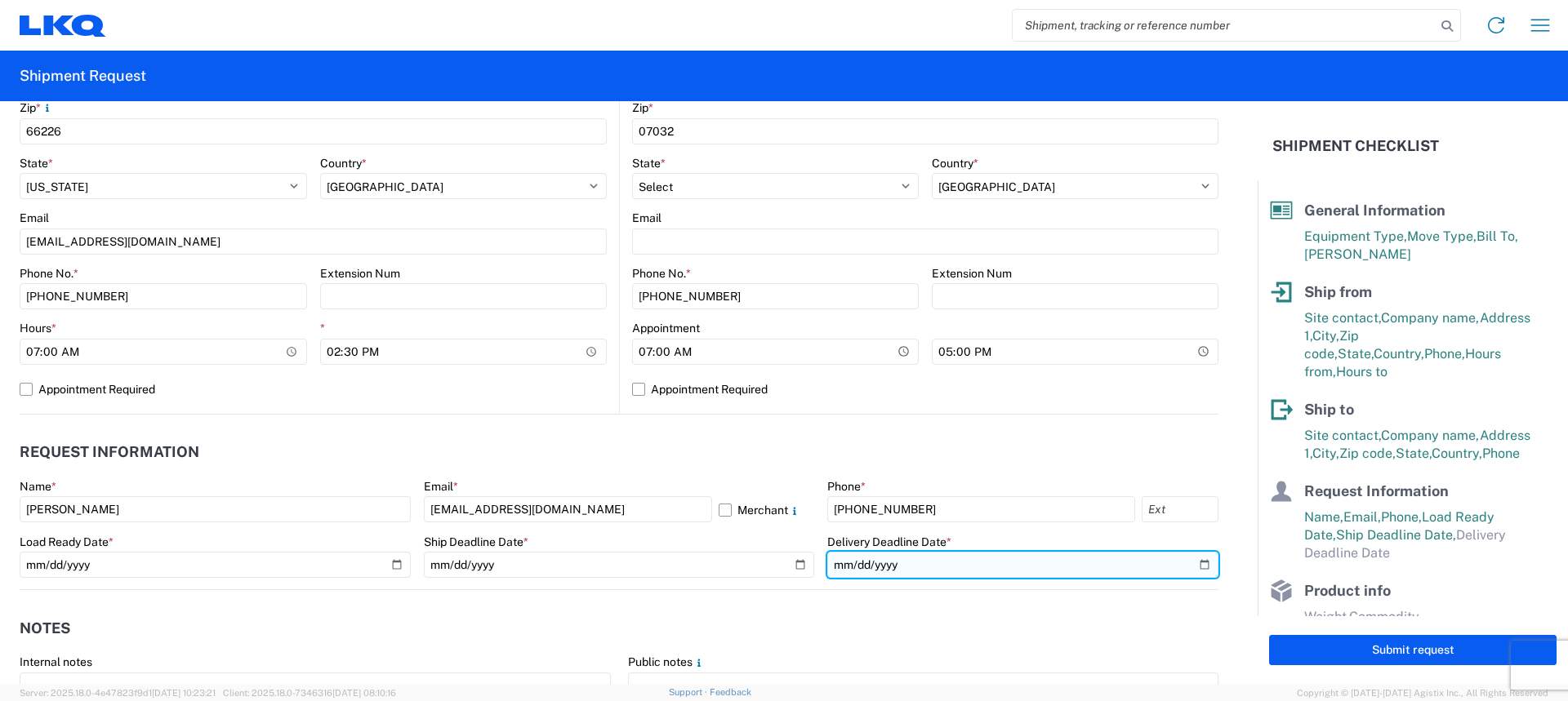
click at [1189, 565] on input "date" at bounding box center [1023, 565] width 391 height 26
type input "[DATE]"
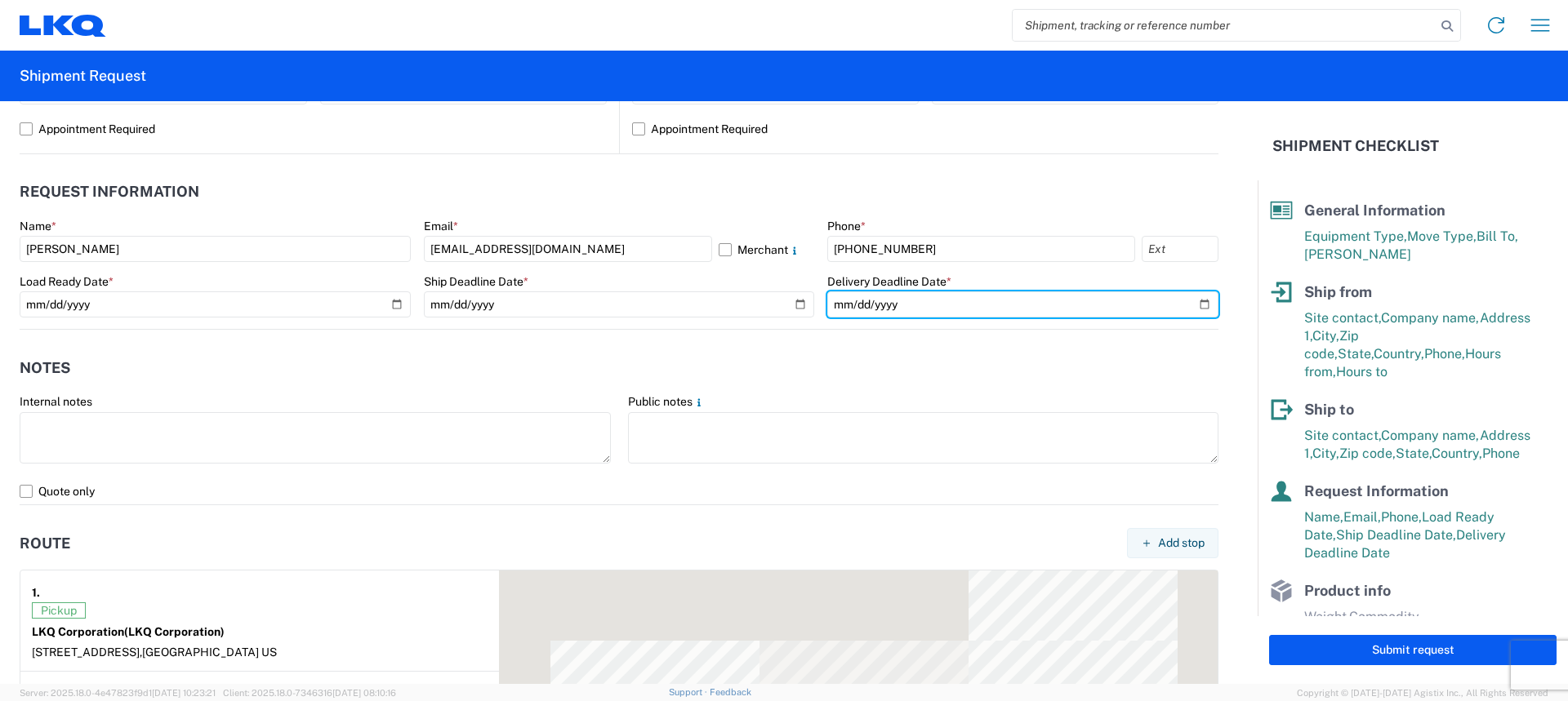
scroll to position [898, 0]
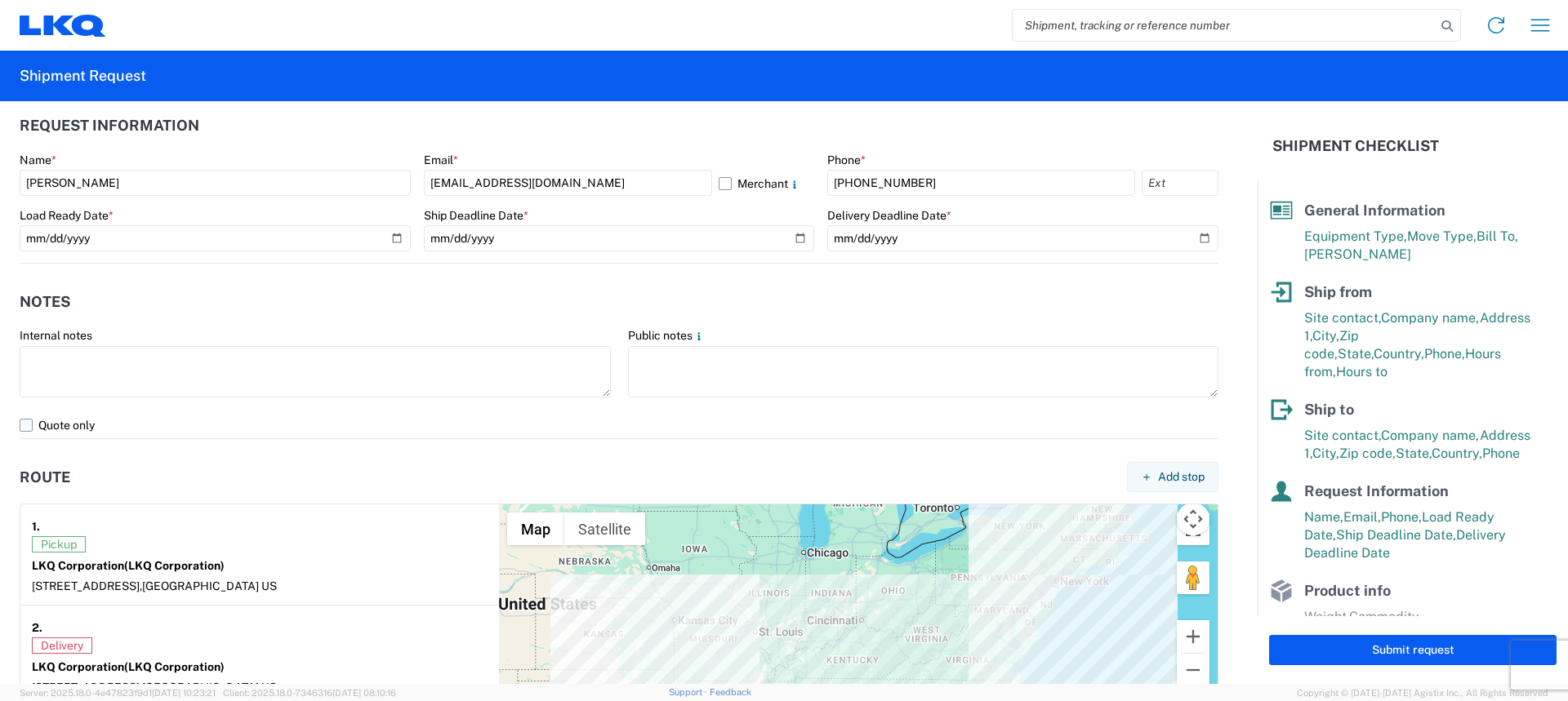
click at [35, 426] on label "Quote only" at bounding box center [619, 425] width 1199 height 26
click at [0, 0] on input "Quote only" at bounding box center [0, 0] width 0 height 0
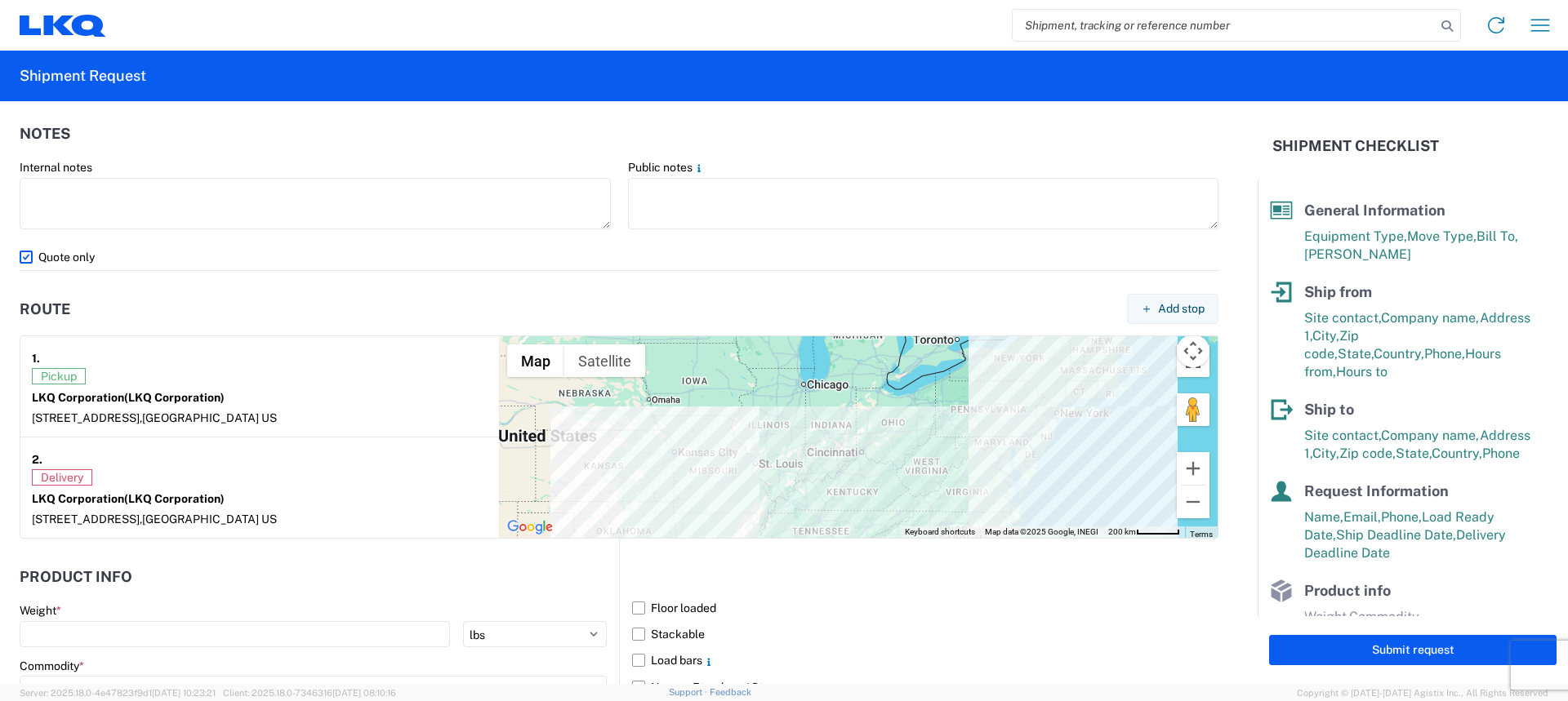
scroll to position [1376, 0]
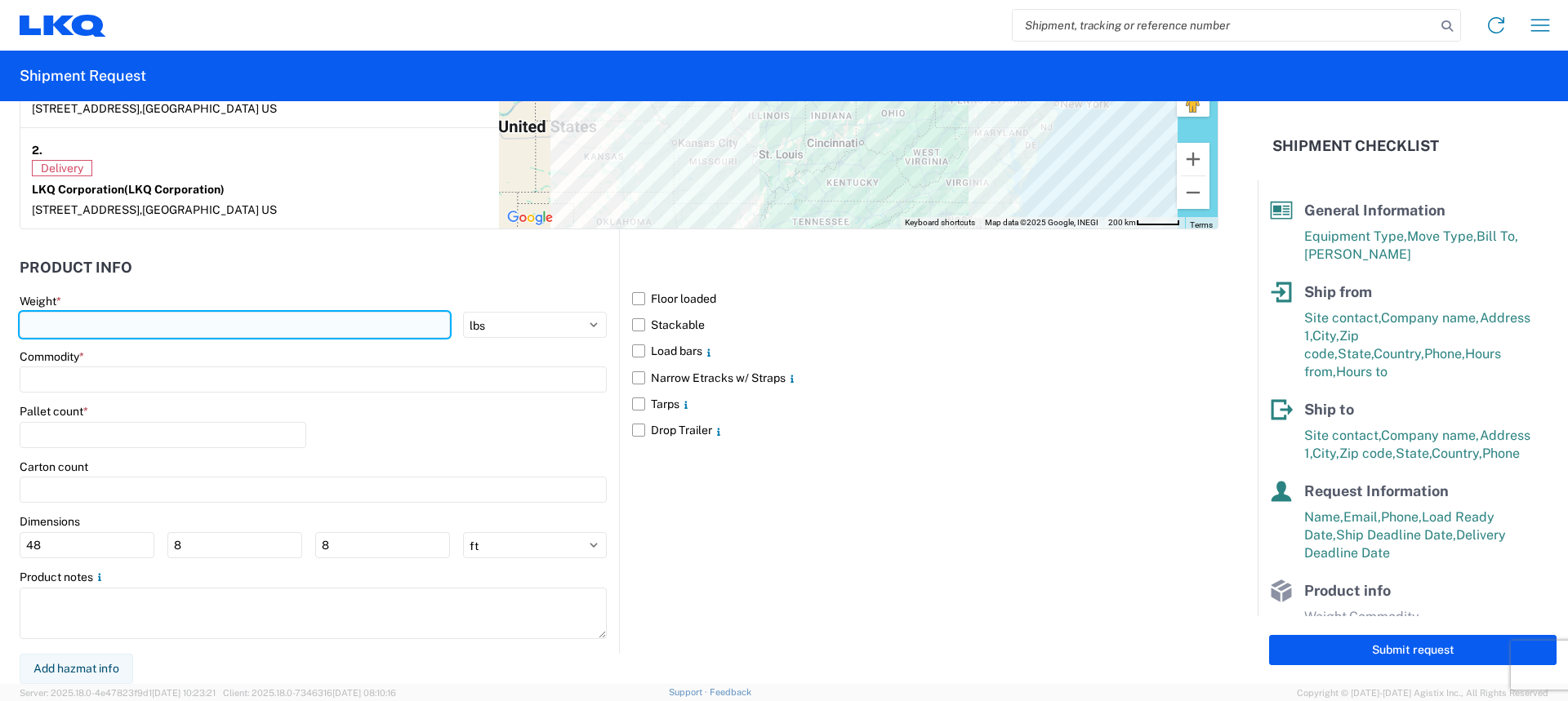
click at [130, 333] on input "number" at bounding box center [234, 325] width 431 height 26
type input "20000"
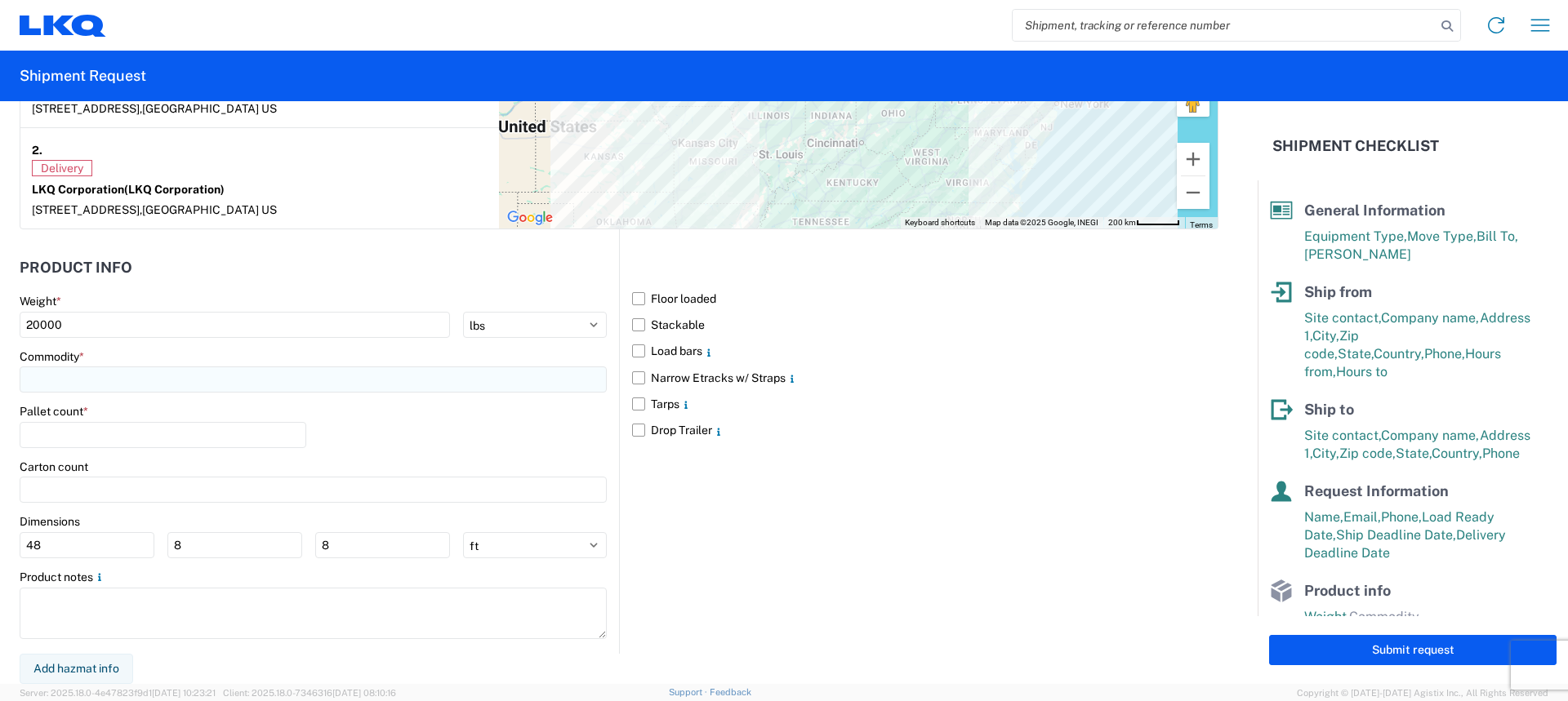
click at [93, 379] on input at bounding box center [313, 379] width 588 height 26
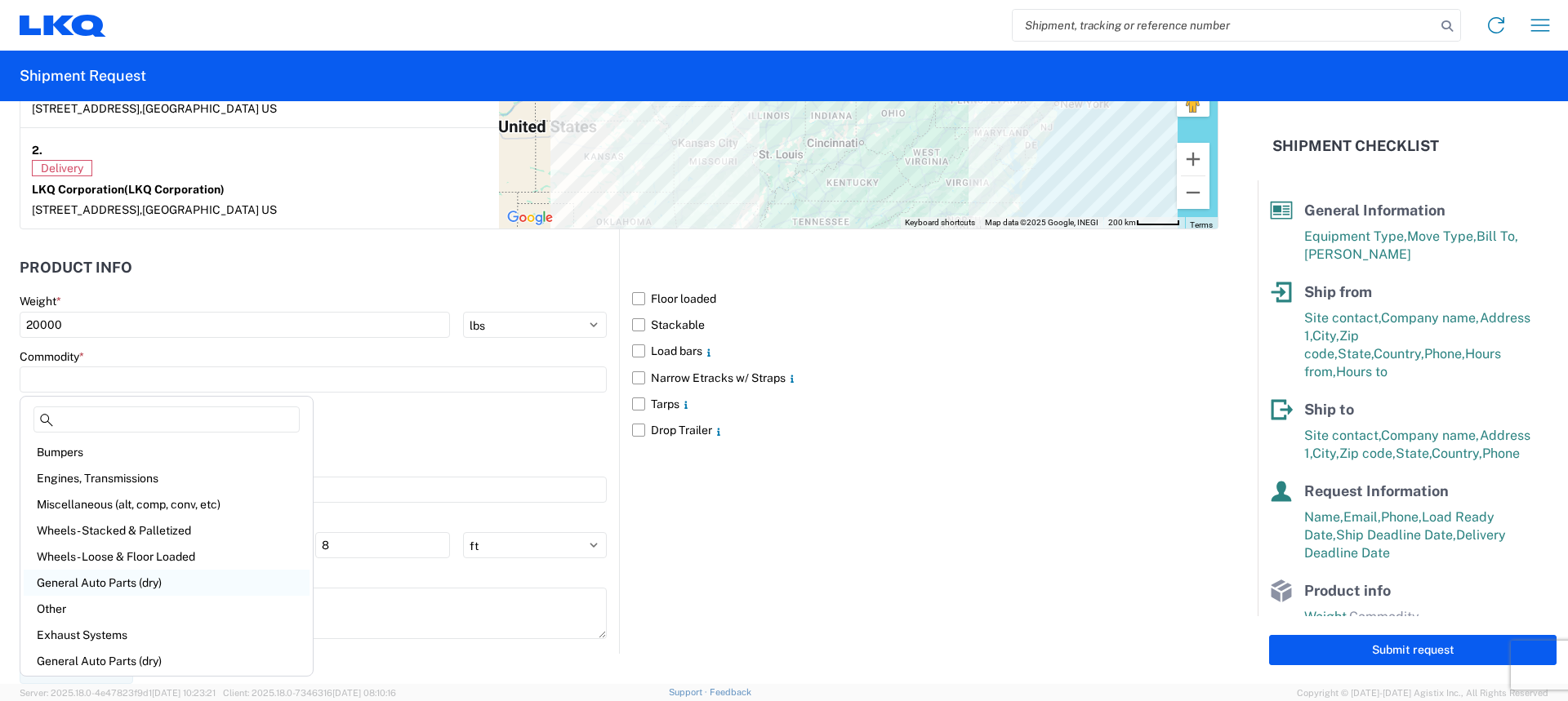
click at [64, 591] on div "General Auto Parts (dry)" at bounding box center [166, 582] width 286 height 26
type input "General Auto Parts (dry)"
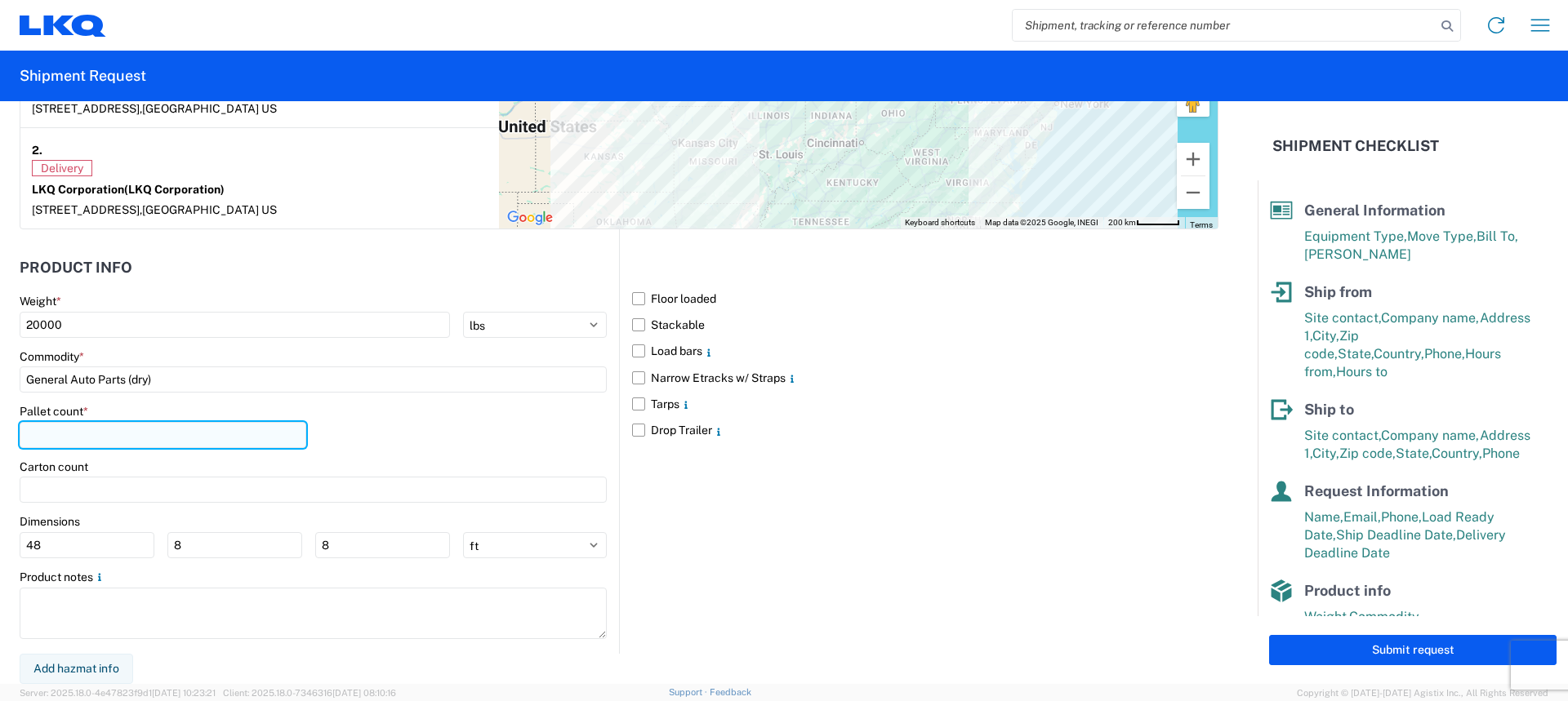
click at [105, 439] on input "number" at bounding box center [162, 435] width 287 height 26
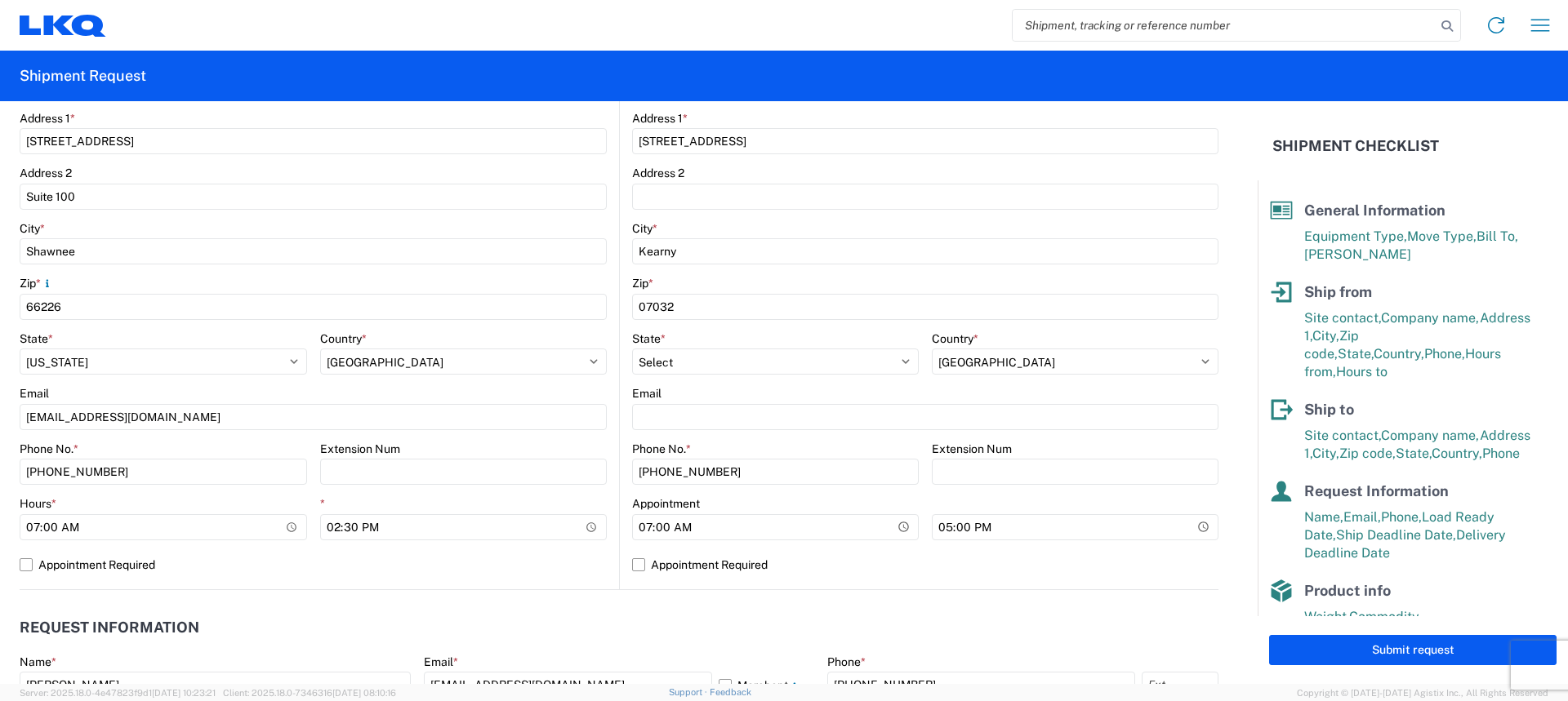
scroll to position [0, 0]
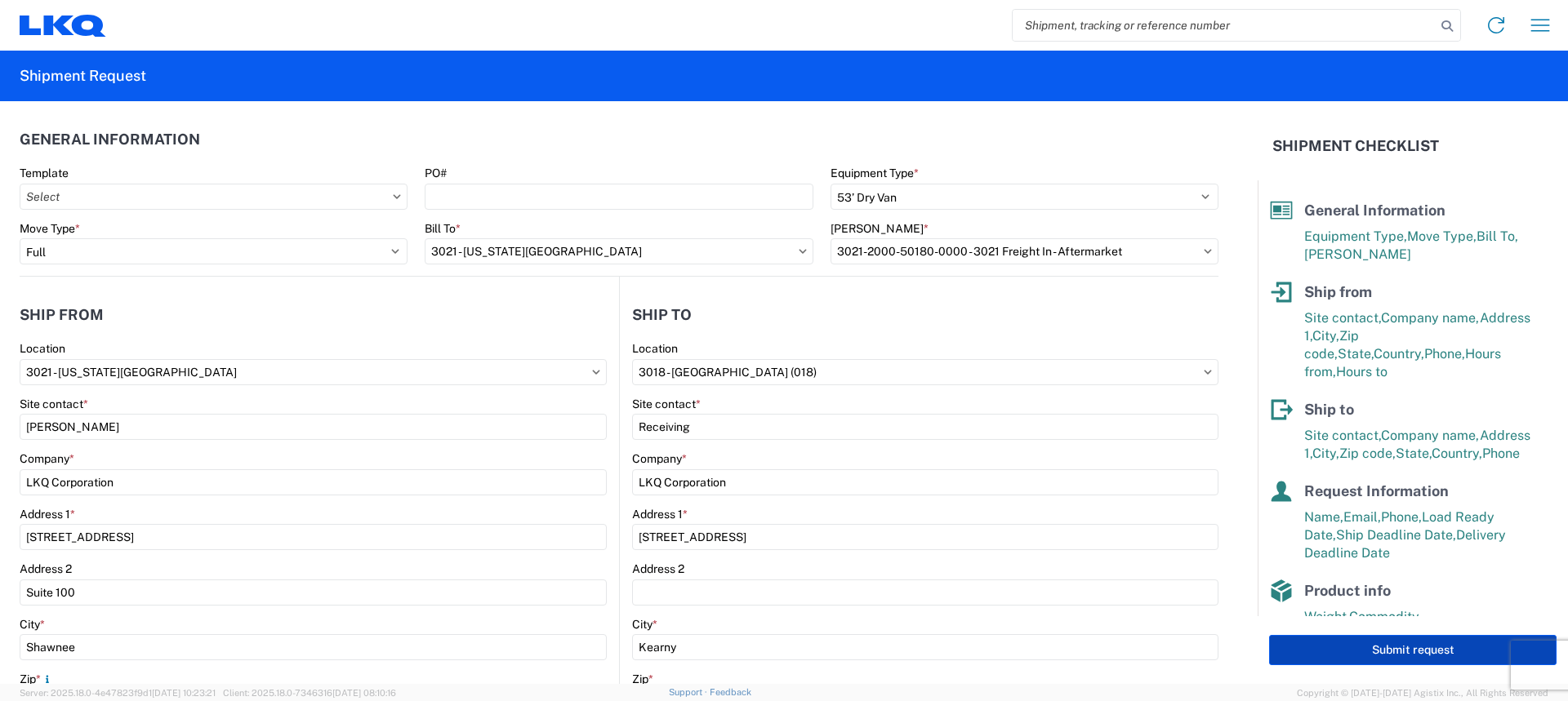
type input "15"
click at [1389, 653] on button "Submit request" at bounding box center [1413, 649] width 288 height 30
select select "US"
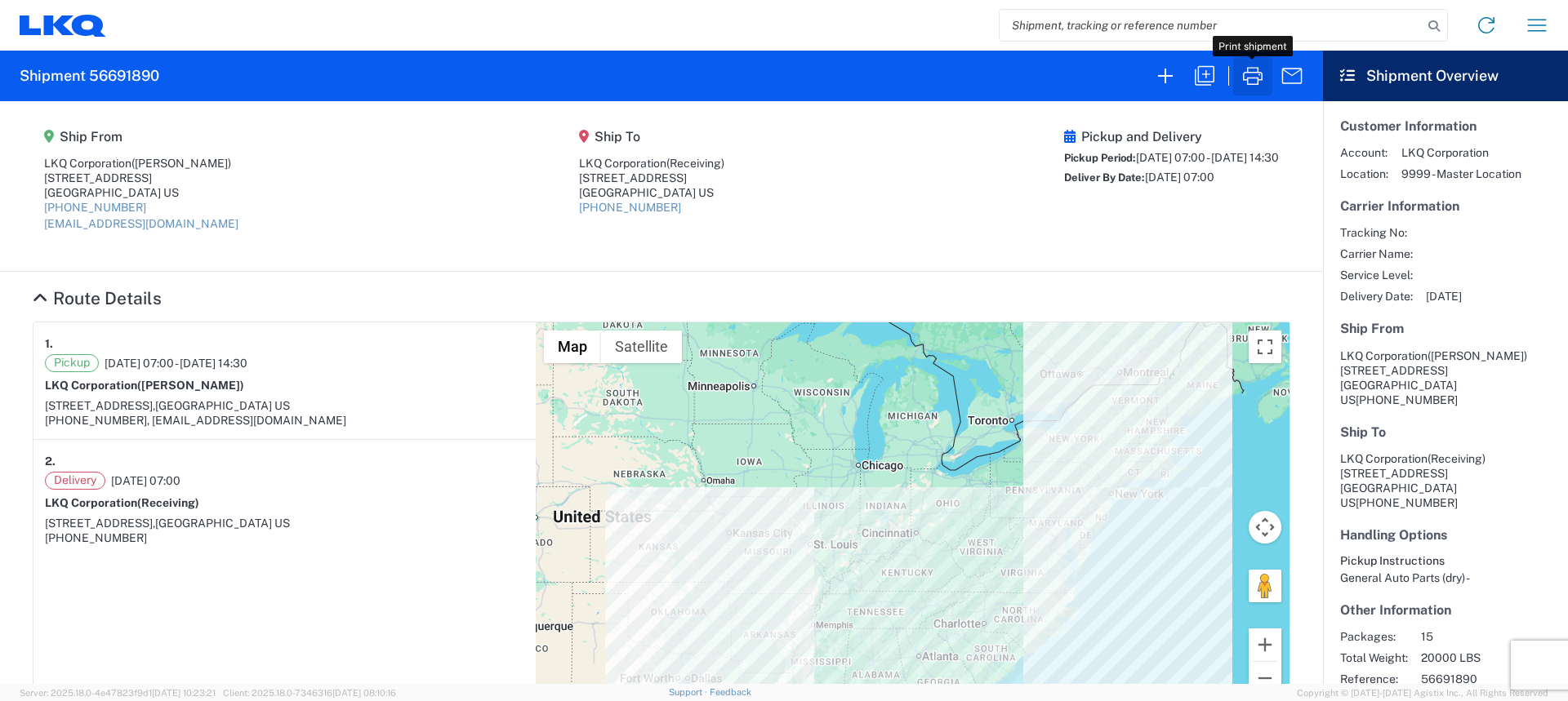
click at [1255, 82] on icon "button" at bounding box center [1253, 76] width 26 height 26
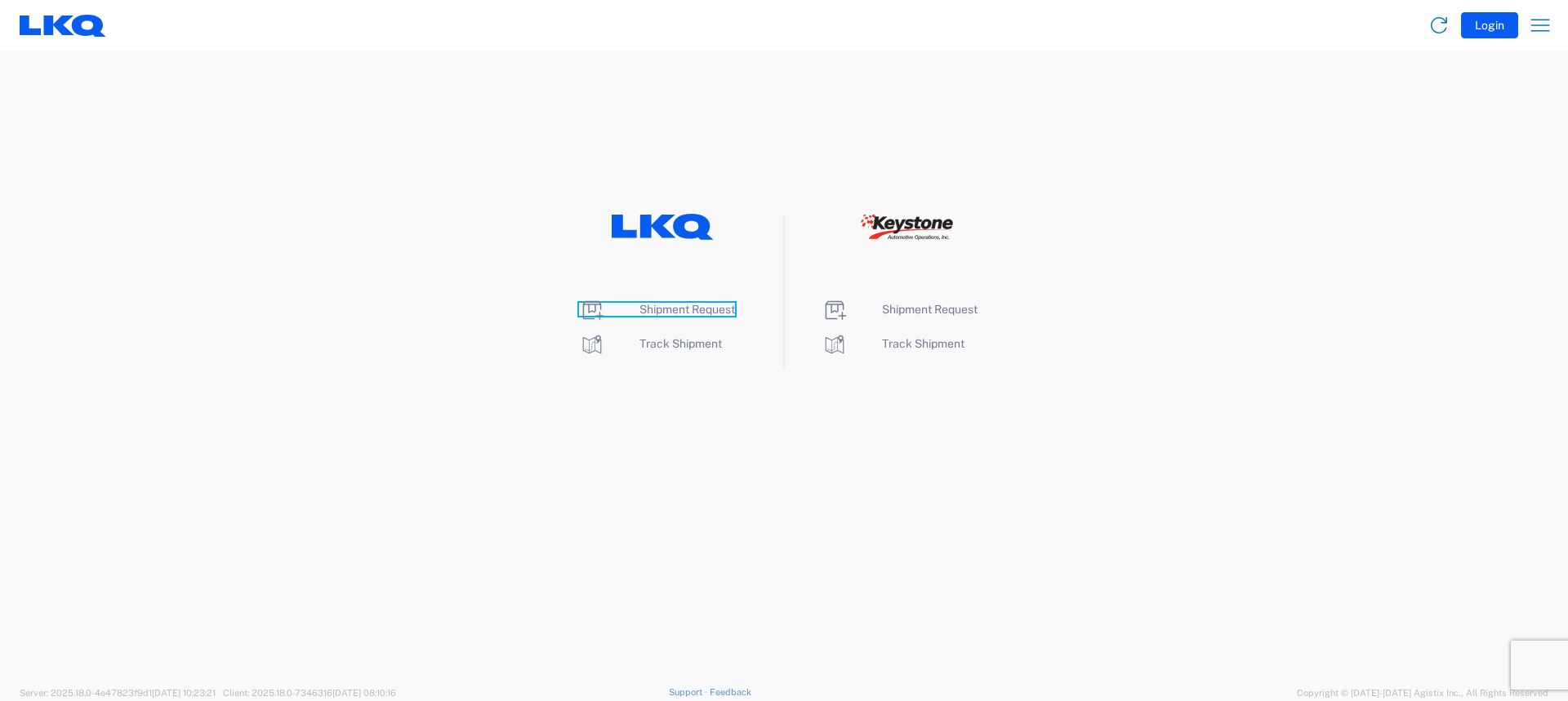
click at [659, 313] on span "Shipment Request" at bounding box center [688, 309] width 95 height 13
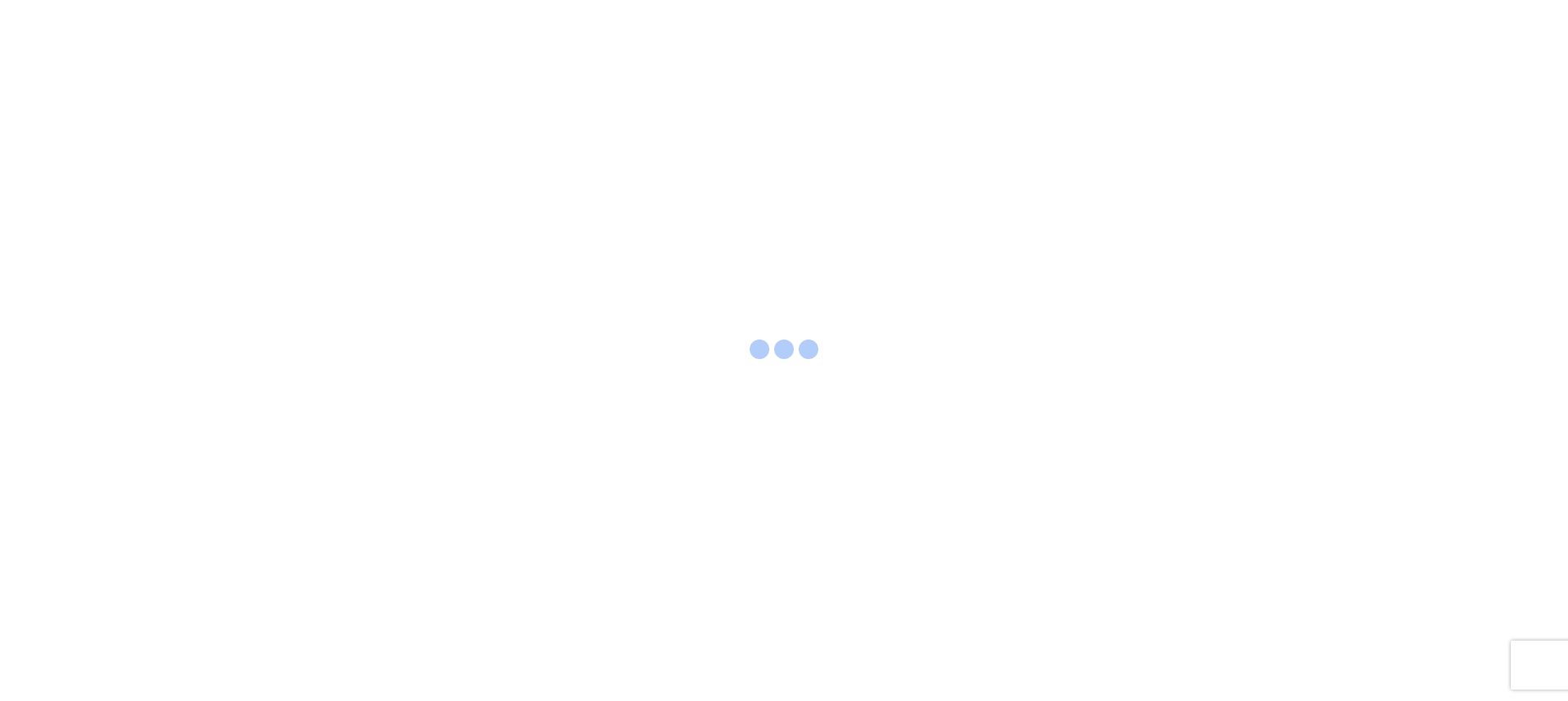
select select "FULL"
select select "US"
select select "LBS"
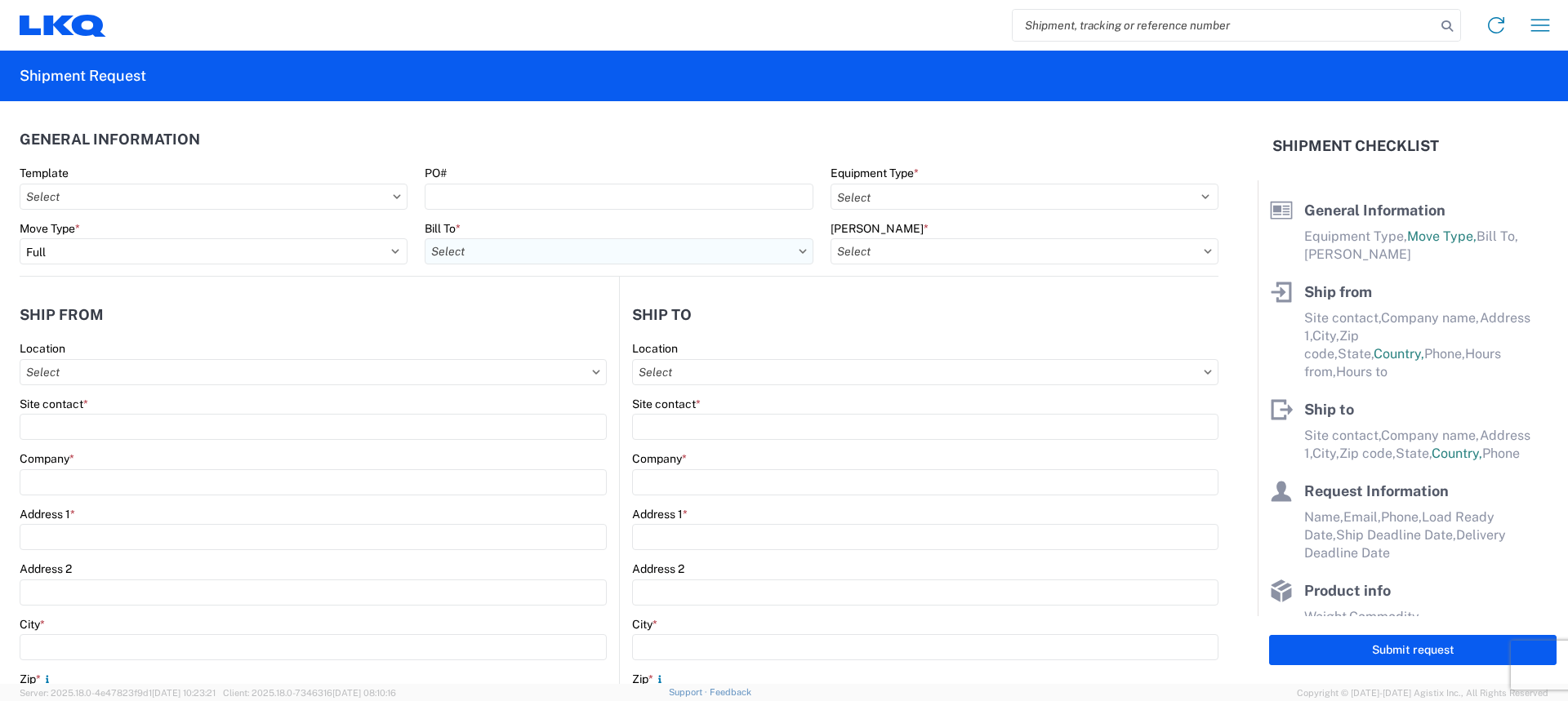
click at [534, 249] on input "Bill To *" at bounding box center [619, 251] width 388 height 26
type input "3"
type input "3021"
click at [495, 331] on div "3021 - [US_STATE][GEOGRAPHIC_DATA]" at bounding box center [568, 324] width 286 height 26
type input "3021 - [US_STATE][GEOGRAPHIC_DATA]"
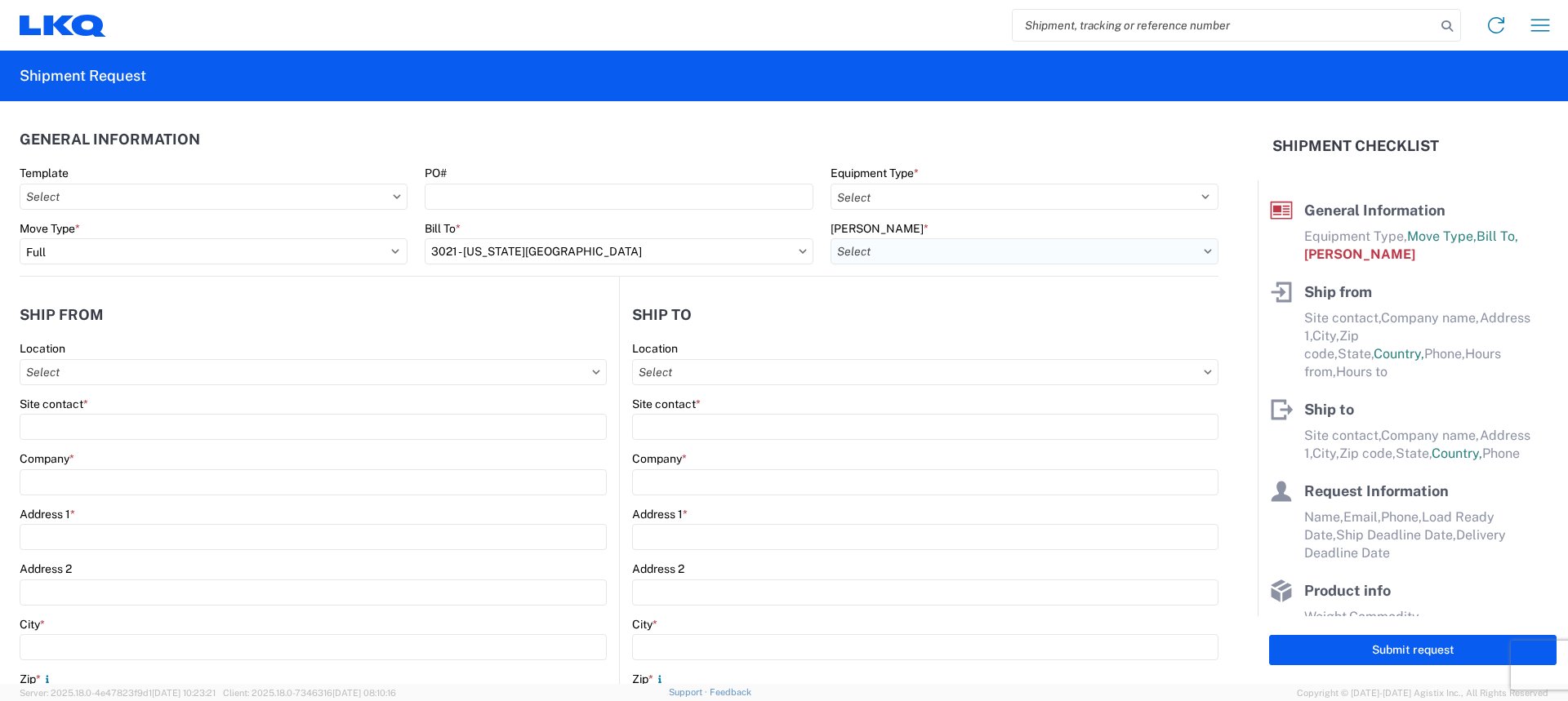
click at [1032, 251] on input "[PERSON_NAME] *" at bounding box center [1024, 251] width 388 height 26
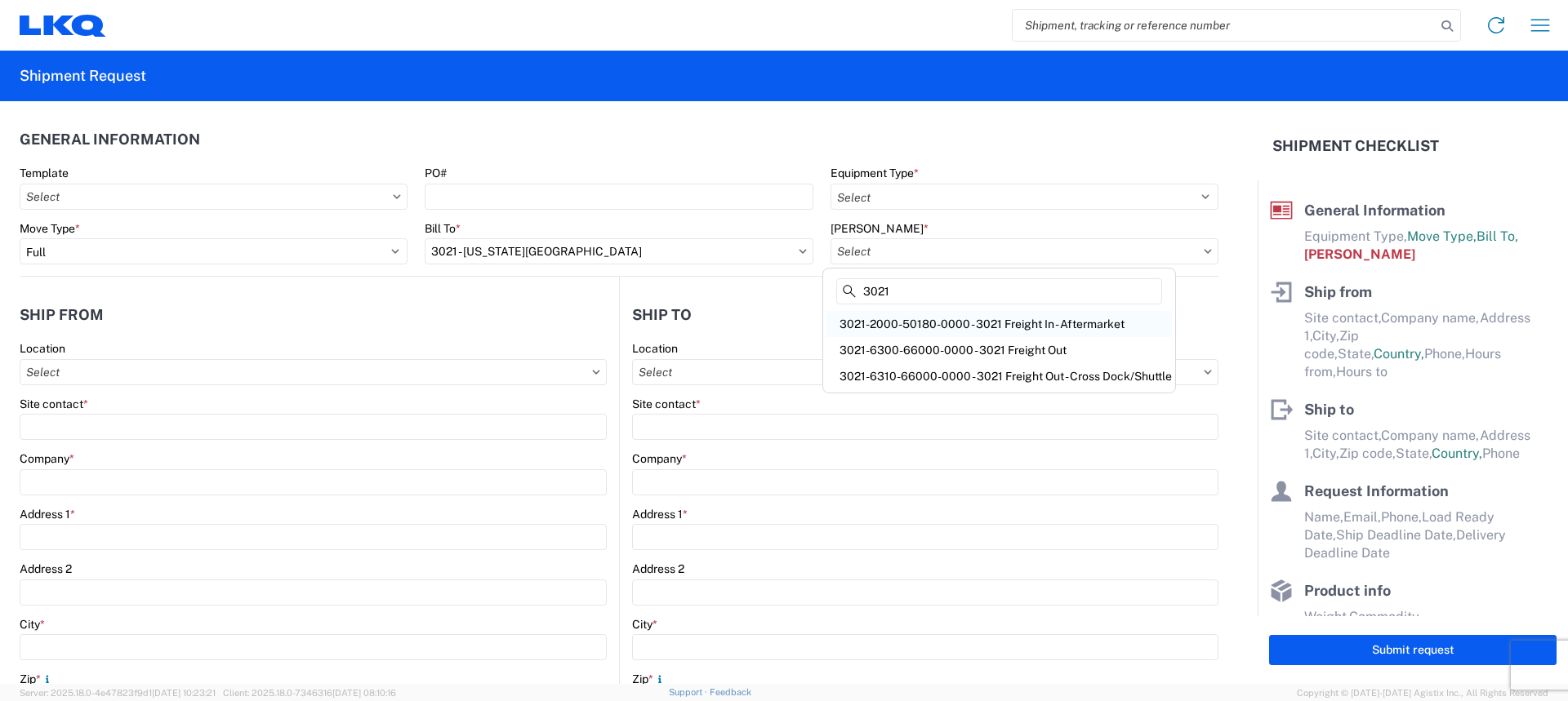
type input "3021"
click at [1031, 324] on div "3021-2000-50180-0000 - 3021 Freight In - Aftermarket" at bounding box center [999, 324] width 345 height 26
type input "3021-2000-50180-0000 - 3021 Freight In - Aftermarket"
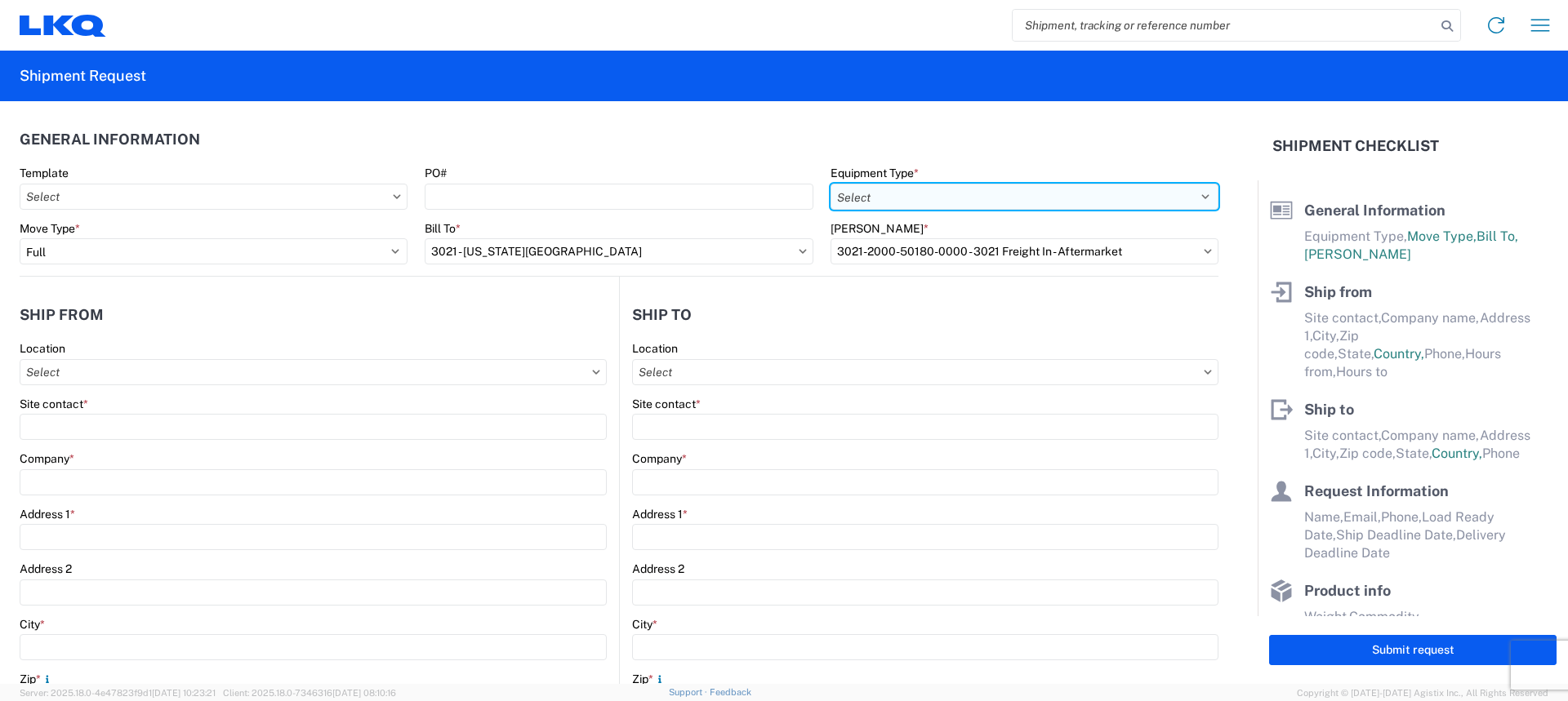
click at [1006, 198] on select "Select 53’ Dry Van Flatbed Dropdeck (van) Lowboy (flatbed) Rail" at bounding box center [1024, 196] width 388 height 26
select select "STDV"
click at [831, 184] on select "Select 53’ Dry Van Flatbed Dropdeck (van) Lowboy (flatbed) Rail" at bounding box center [1024, 196] width 388 height 26
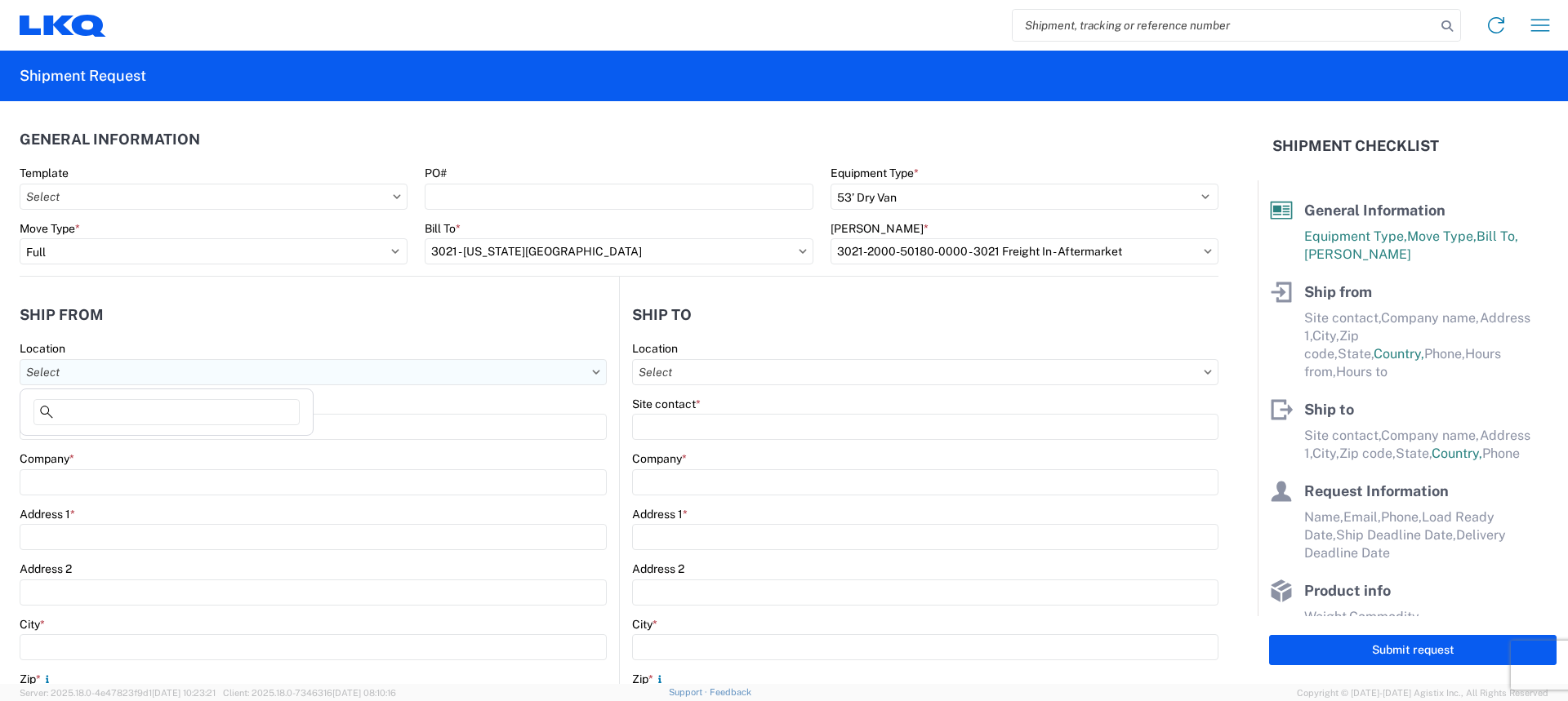
click at [192, 364] on input "Location" at bounding box center [313, 372] width 588 height 26
type input "3021"
click at [121, 445] on div "3021 - [US_STATE][GEOGRAPHIC_DATA]" at bounding box center [166, 444] width 286 height 26
type input "3021 - [US_STATE][GEOGRAPHIC_DATA]"
type input "LKQ Corporation"
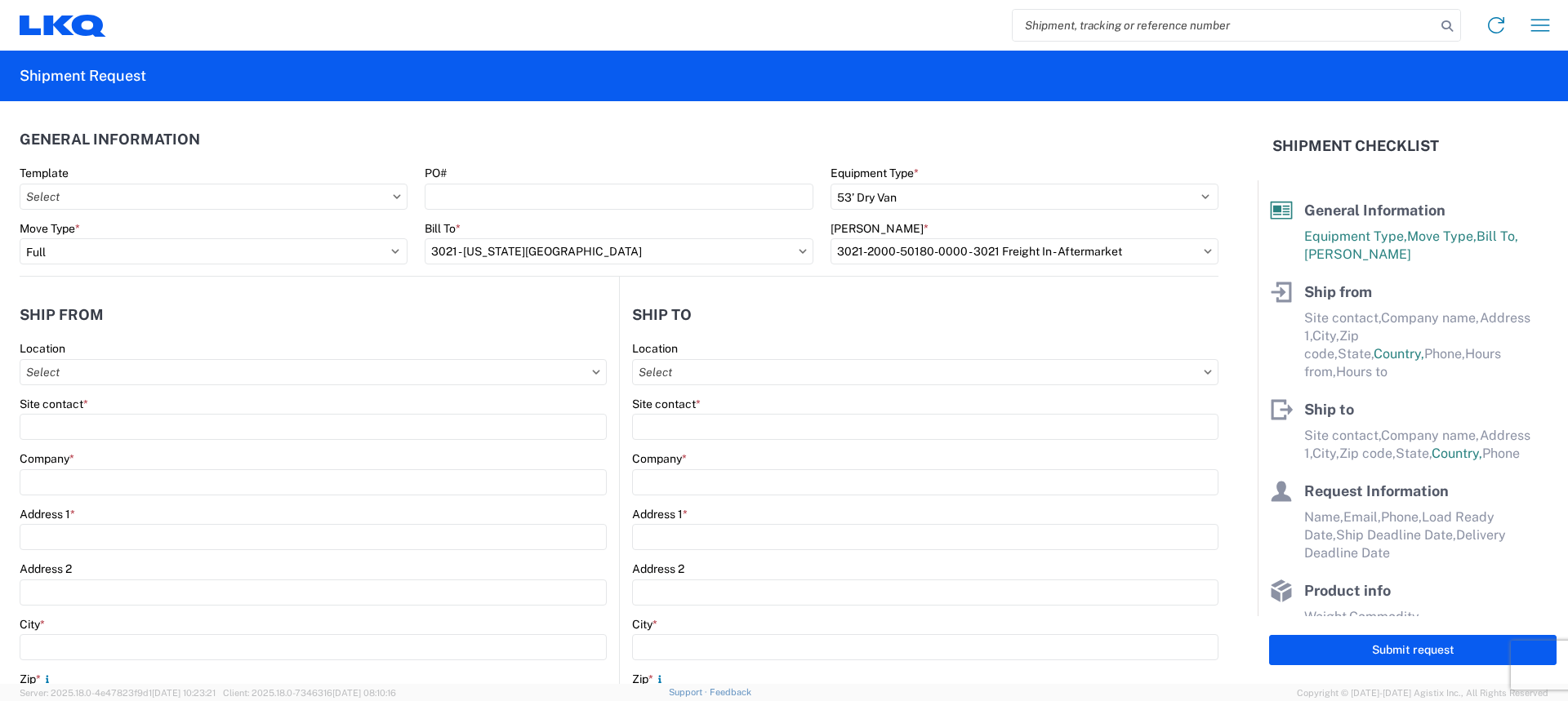
type input "[STREET_ADDRESS]"
type input "Suite 100"
type input "Shawnee"
type input "66226"
select select "KS"
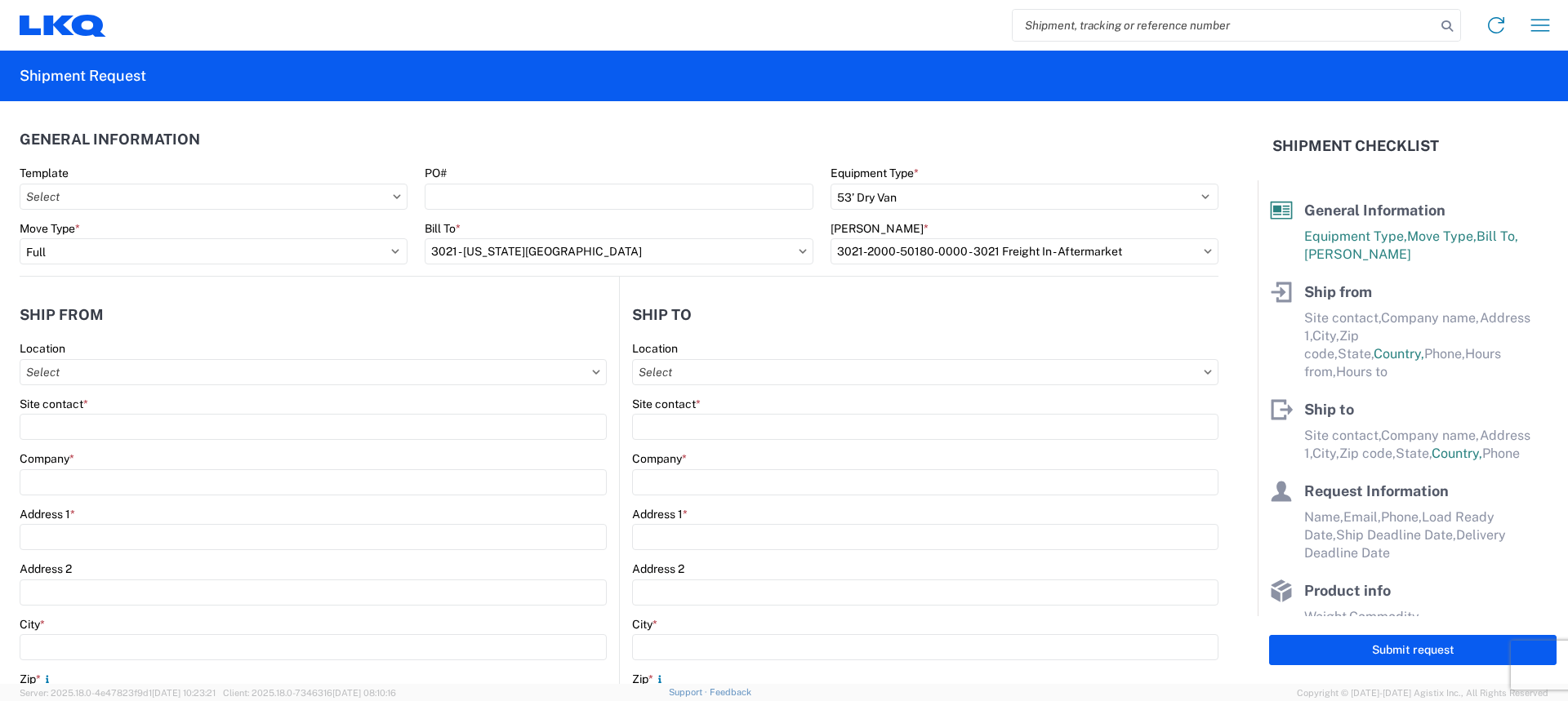
type input "[PHONE_NUMBER]"
type input "07:00"
type input "21:00"
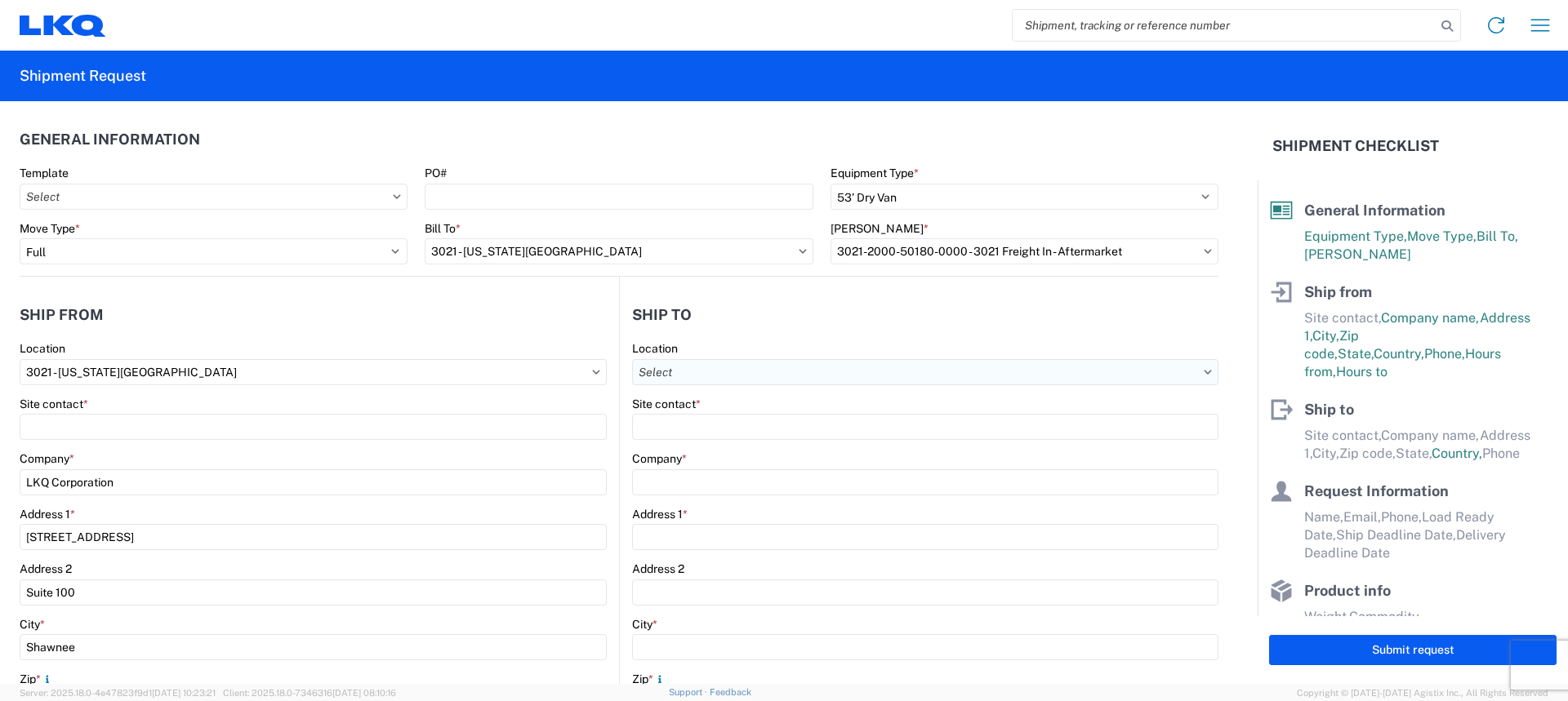
click at [686, 371] on input "Location" at bounding box center [925, 372] width 587 height 26
type input "3032"
click at [676, 439] on div "3032 - [GEOGRAPHIC_DATA] [GEOGRAPHIC_DATA]" at bounding box center [773, 444] width 286 height 26
select select "US"
type input "3032 - [GEOGRAPHIC_DATA] [GEOGRAPHIC_DATA]"
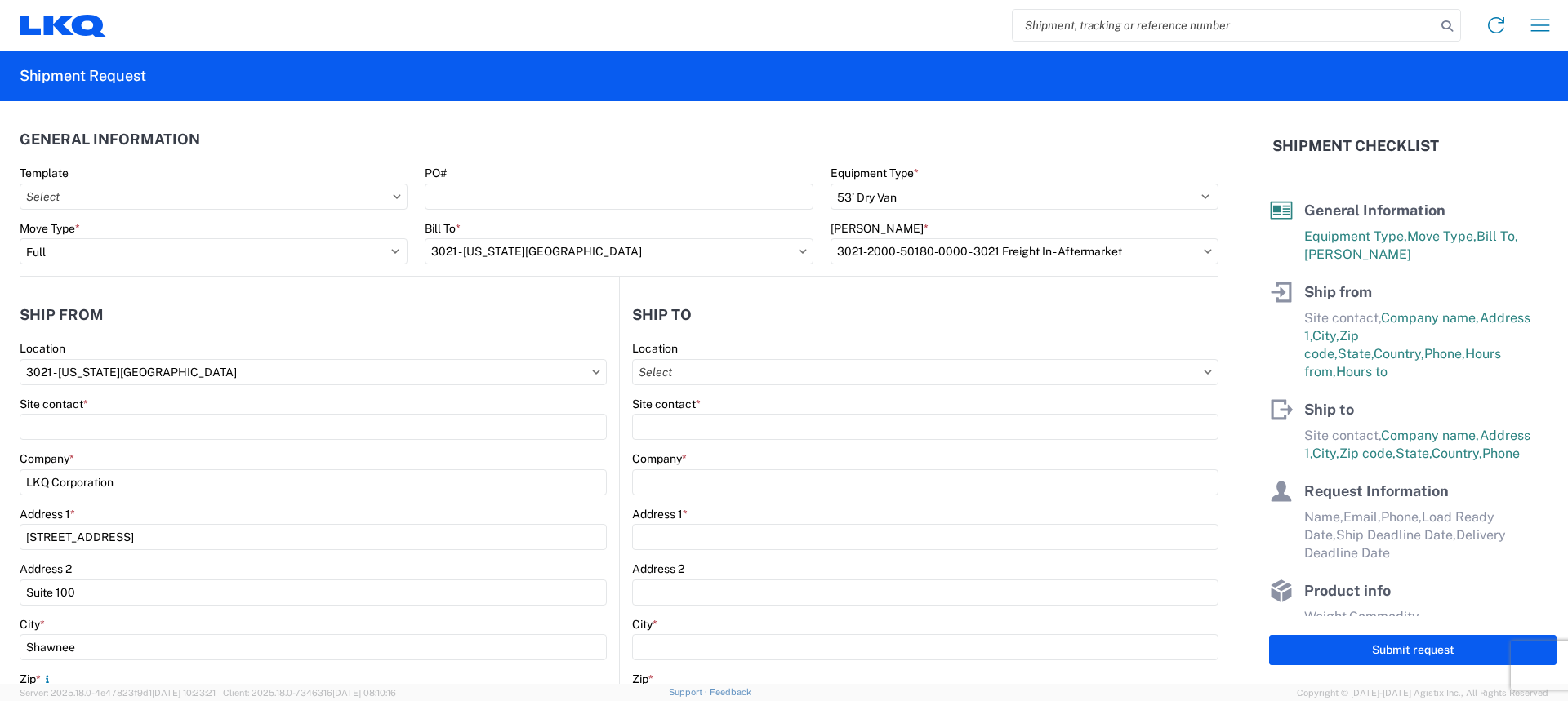
type input "LKQ Corporation"
type input "[STREET_ADDRESS]"
type input "[PERSON_NAME]"
type input "98390"
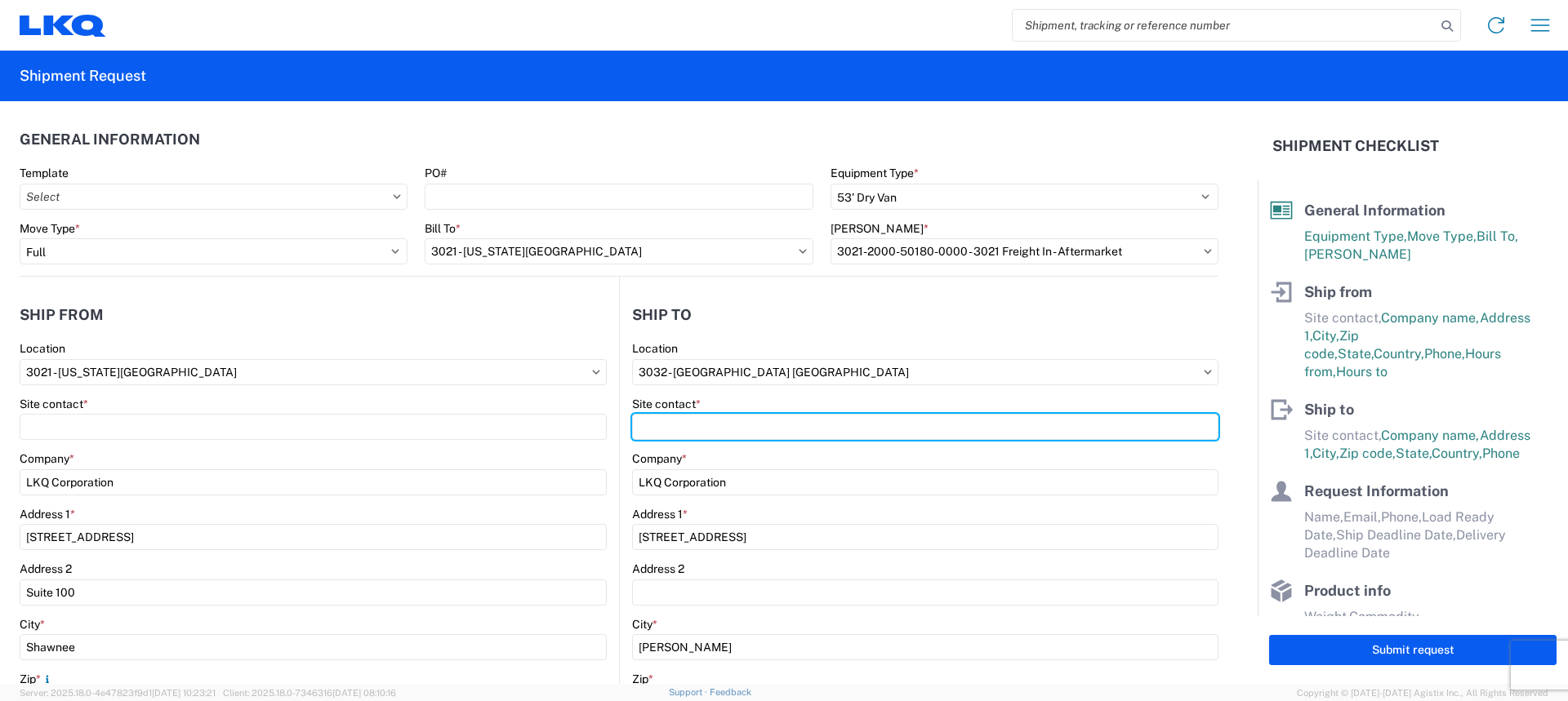
click at [607, 439] on input "Site contact *" at bounding box center [313, 427] width 588 height 26
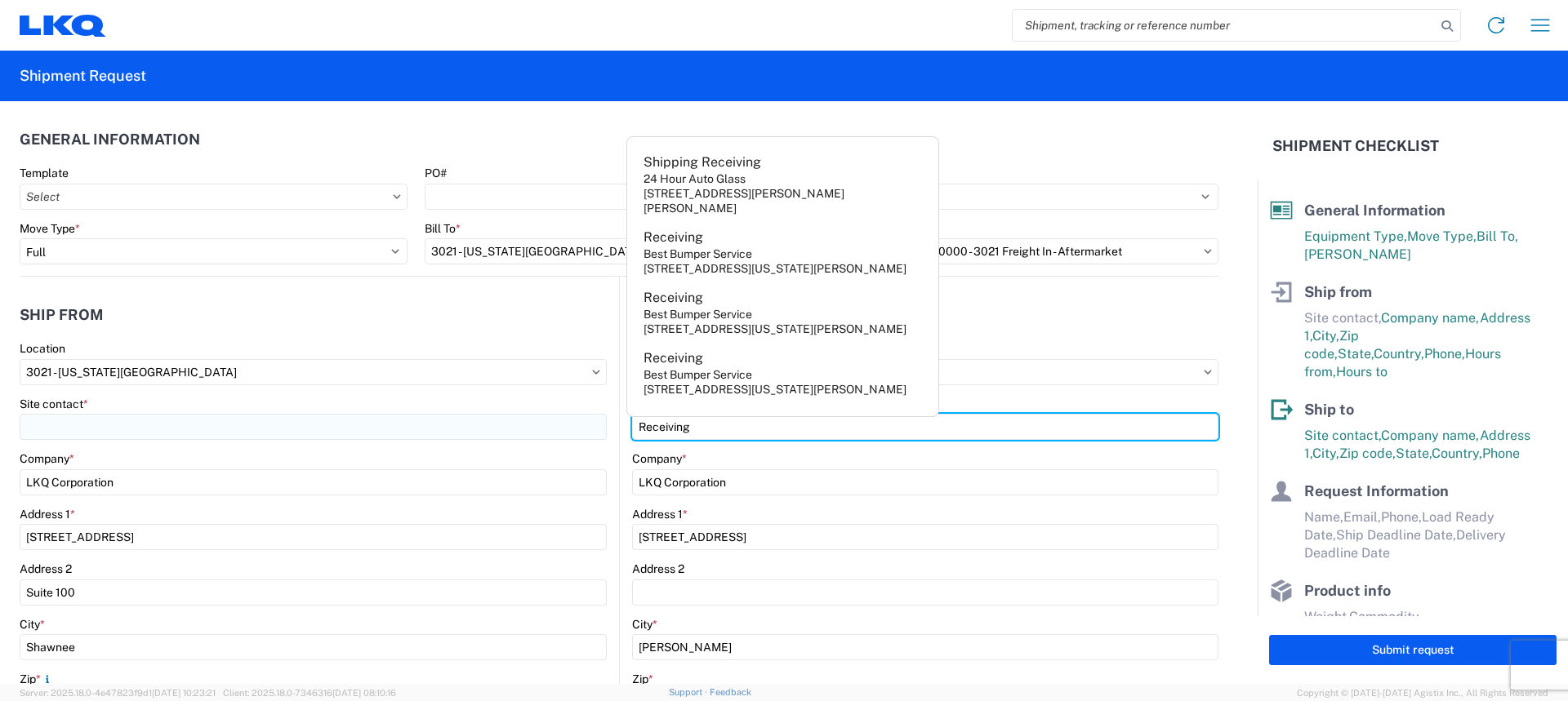
type input "Receiving"
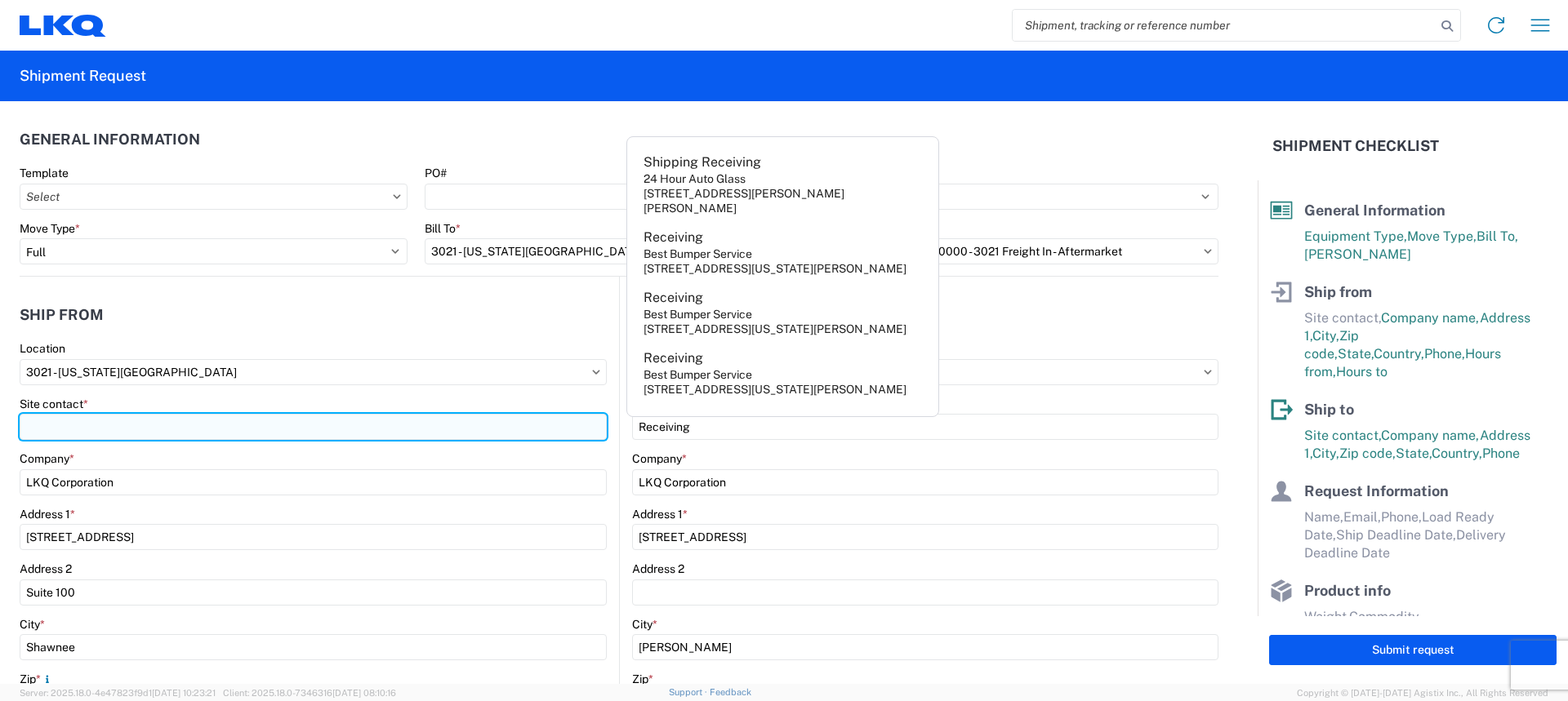
click at [427, 424] on input "Site contact *" at bounding box center [313, 427] width 588 height 26
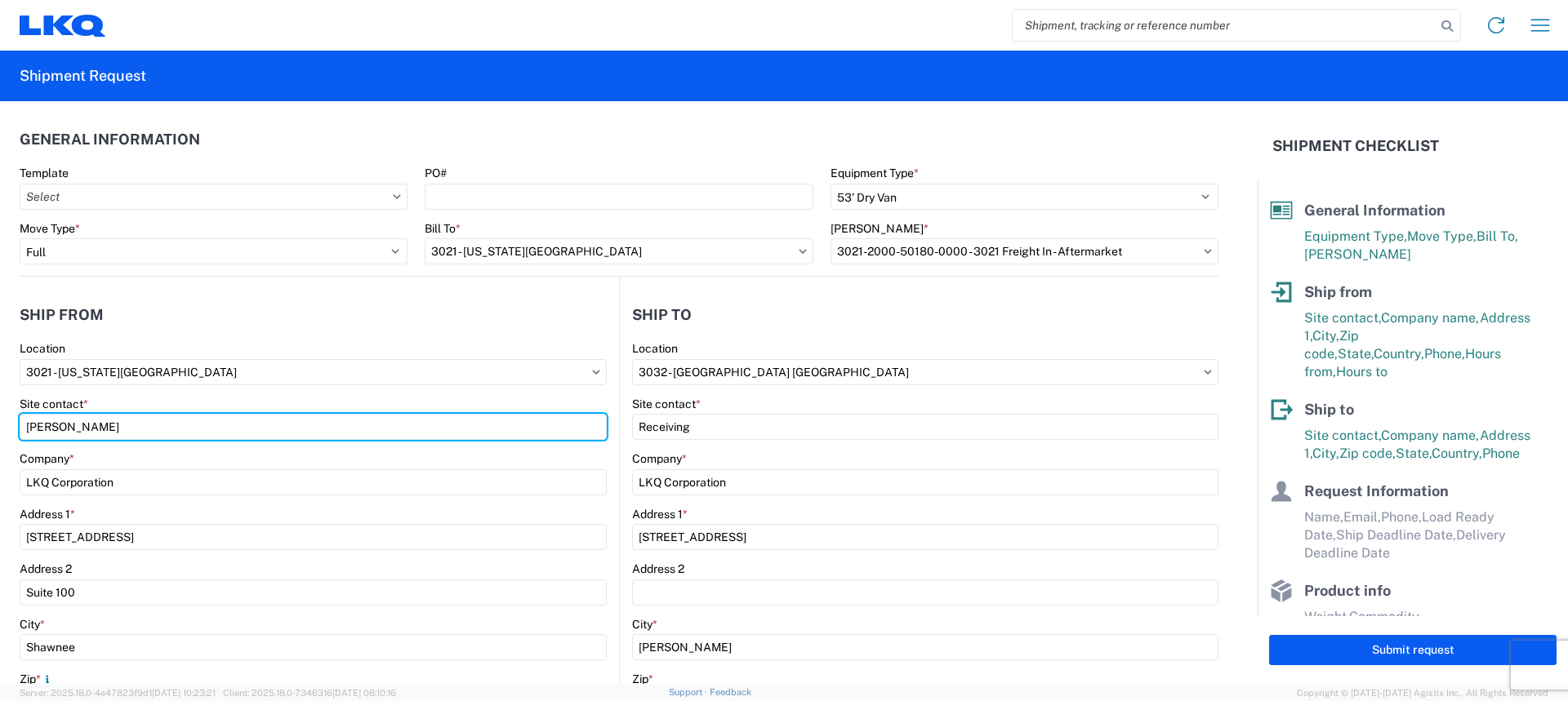
type input "[PERSON_NAME]"
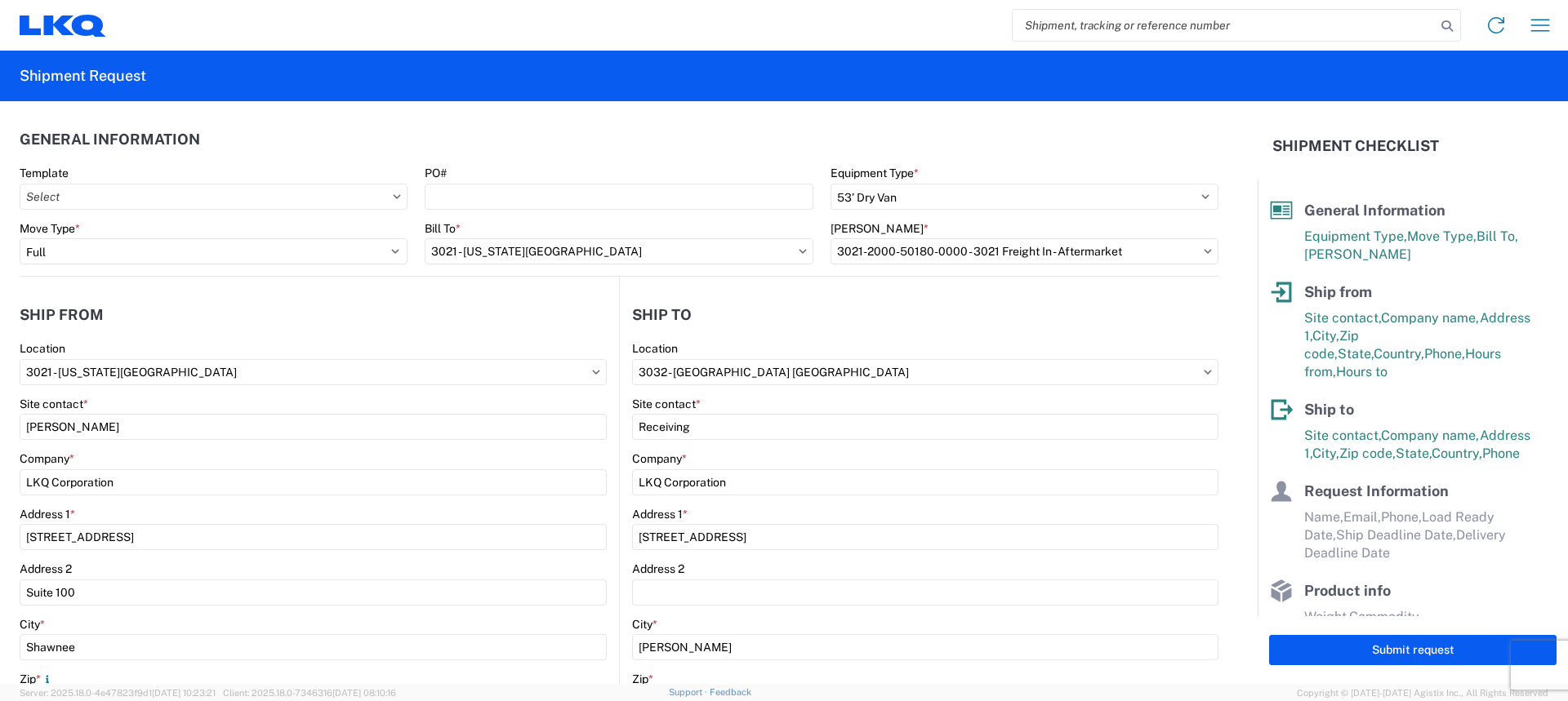
click at [358, 309] on header "Ship from" at bounding box center [319, 315] width 599 height 37
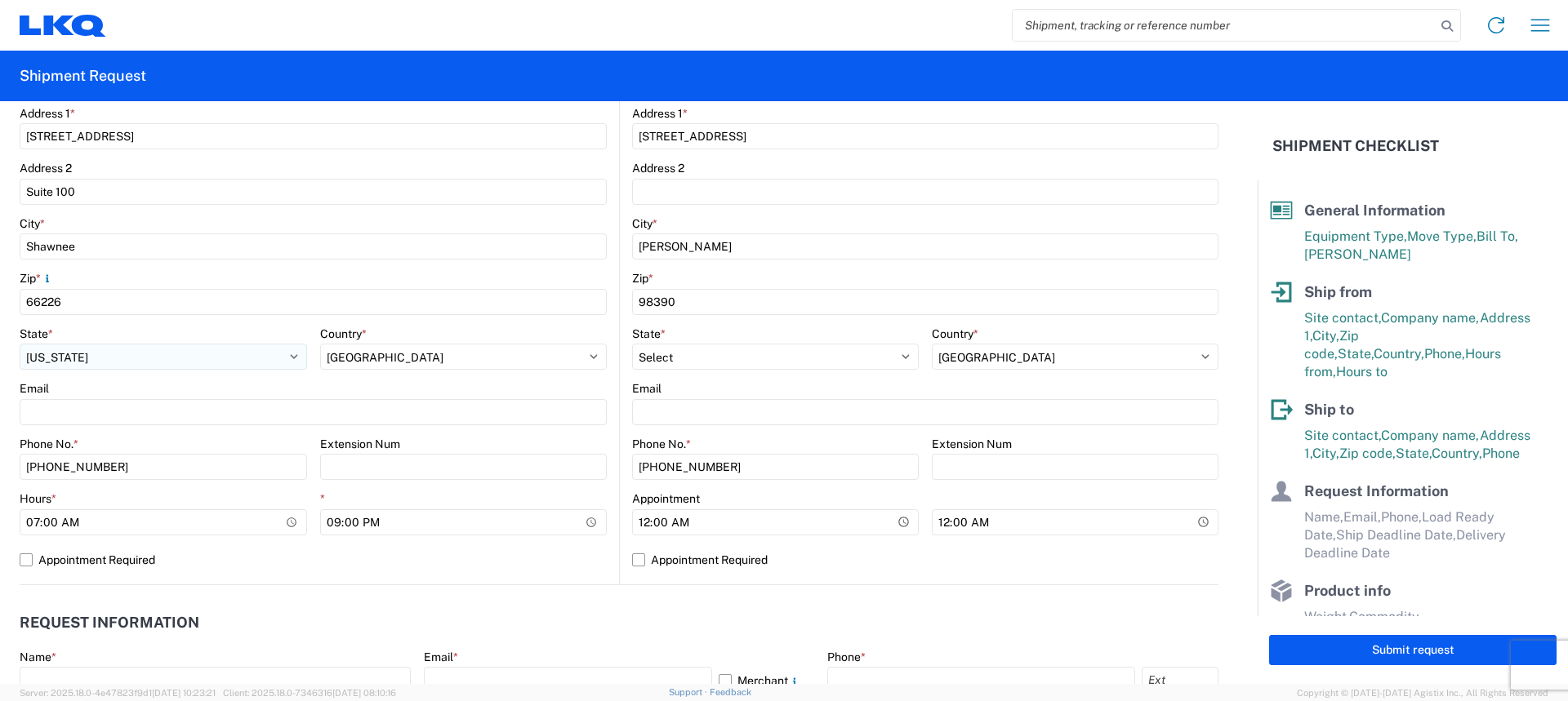
scroll to position [408, 0]
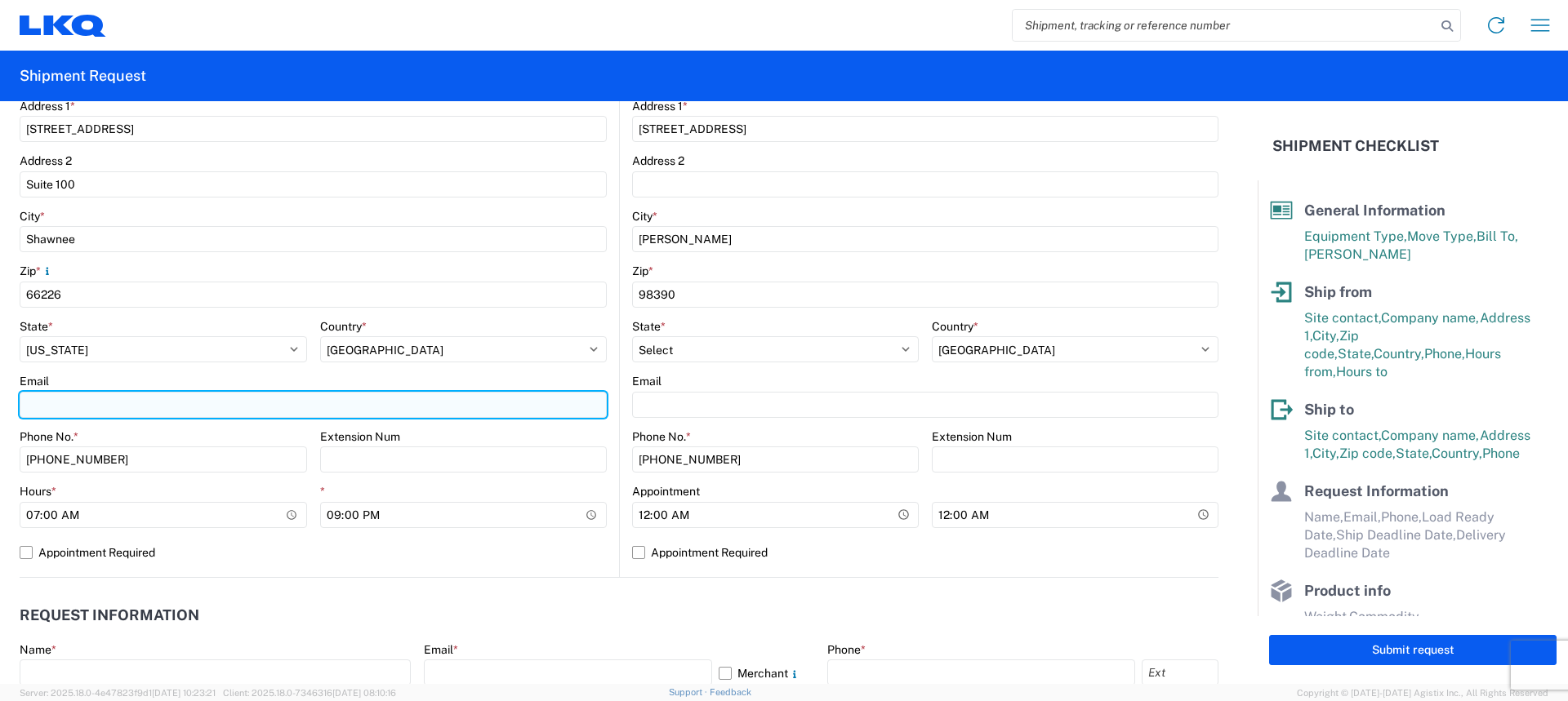
click at [65, 395] on input "Email" at bounding box center [313, 404] width 588 height 26
type input "[EMAIL_ADDRESS][DOMAIN_NAME]"
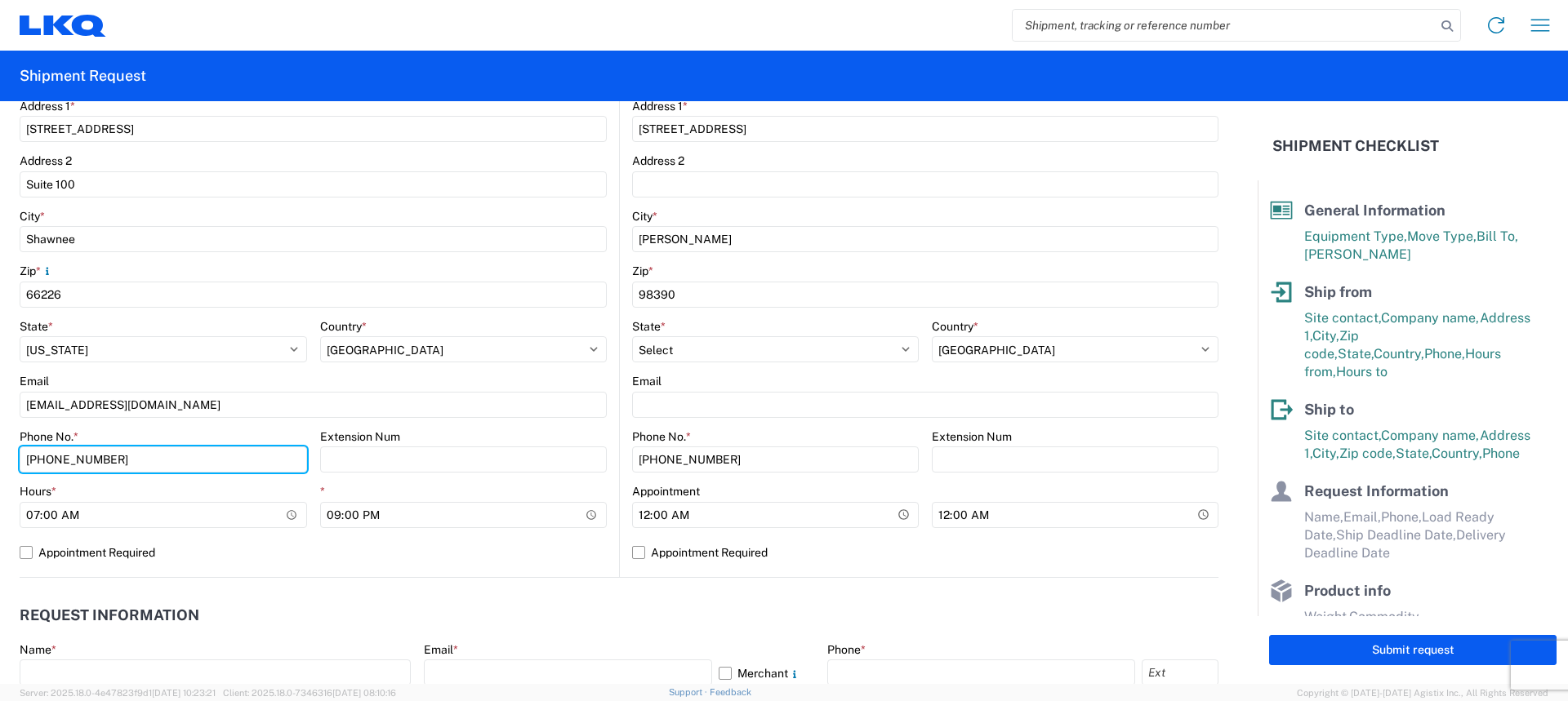
drag, startPoint x: 132, startPoint y: 461, endPoint x: 0, endPoint y: 431, distance: 135.4
click at [0, 431] on form "General Information Template PO# Equipment Type * Select 53’ Dry Van Flatbed Dr…" at bounding box center [628, 393] width 1258 height 583
type input "[PHONE_NUMBER]"
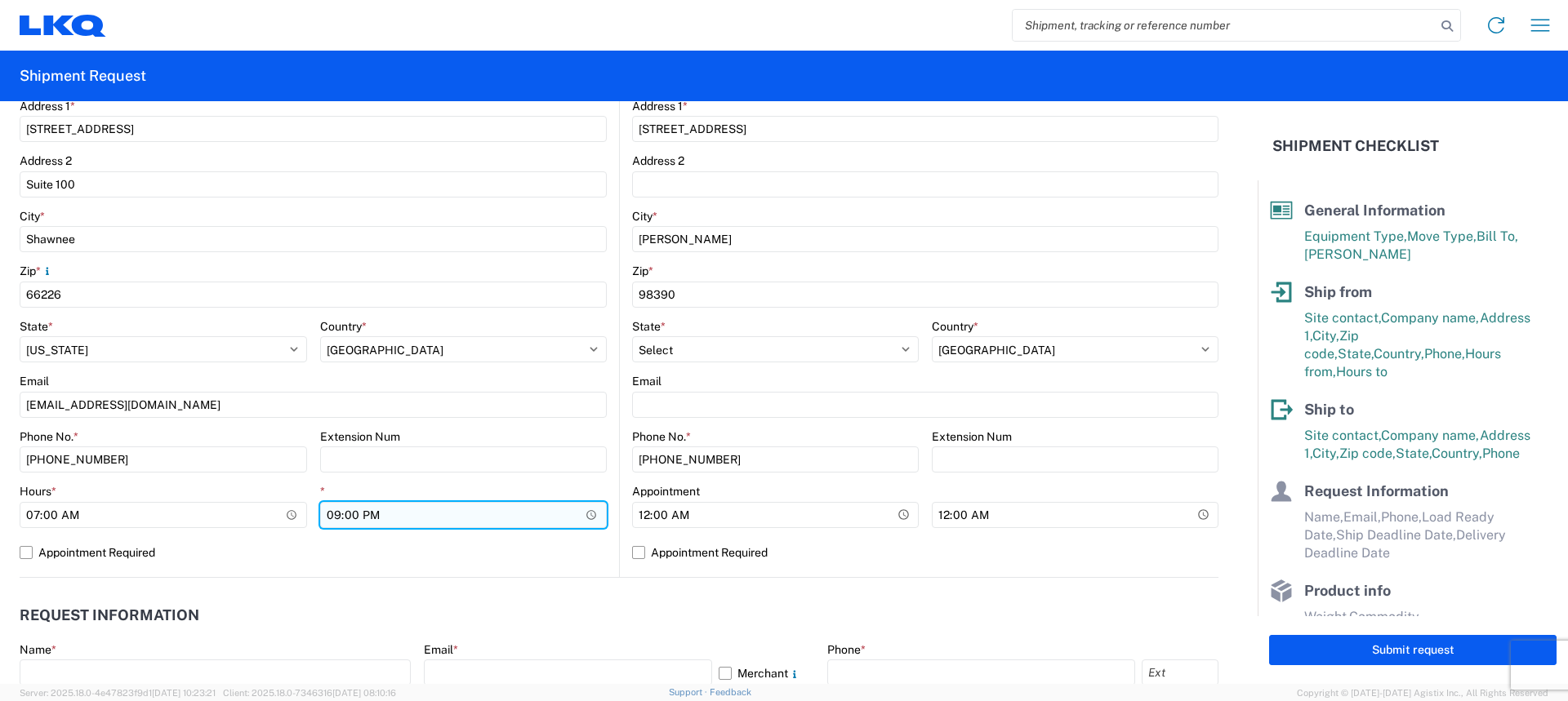
click at [340, 517] on input "21:00" at bounding box center [464, 514] width 288 height 26
click at [334, 518] on input "21:00" at bounding box center [464, 514] width 288 height 26
type input "14:30"
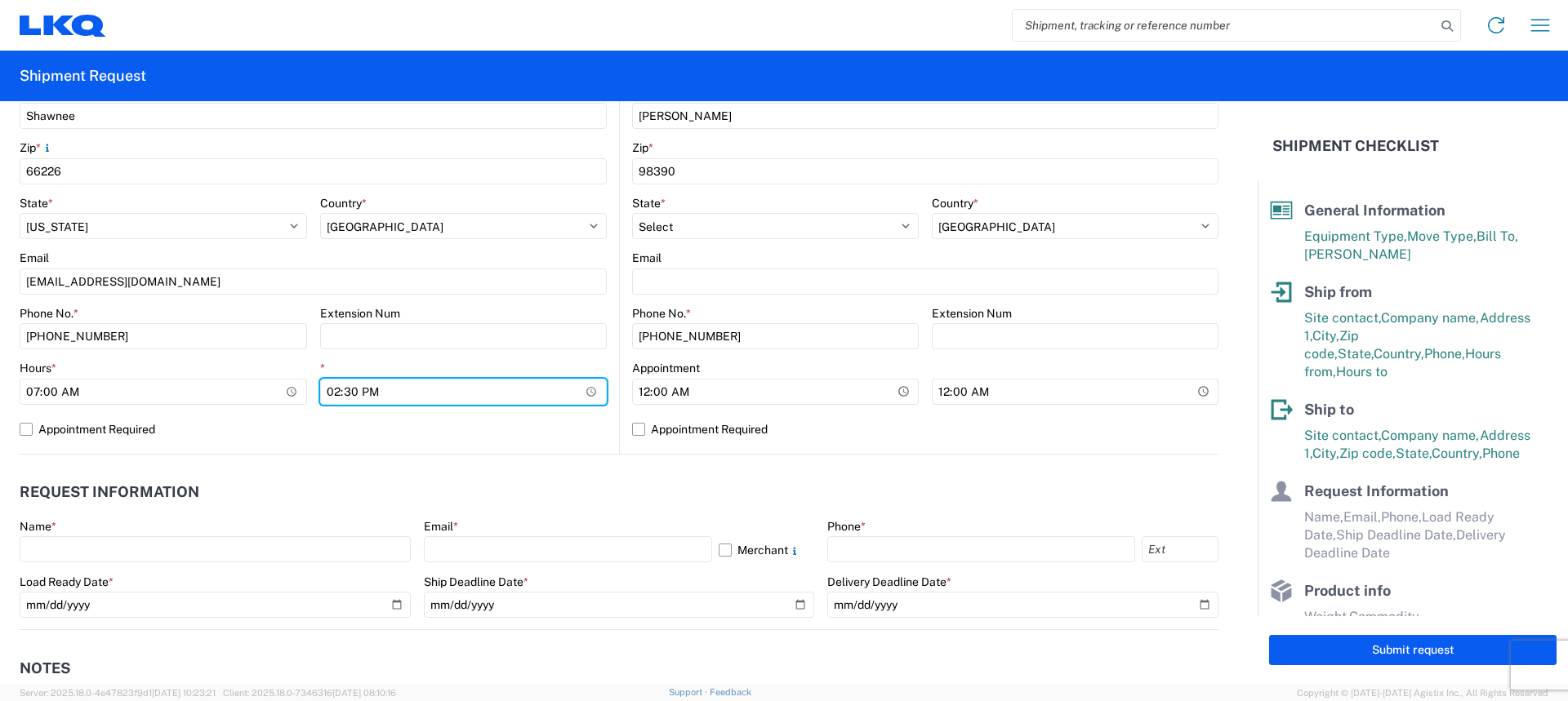
scroll to position [735, 0]
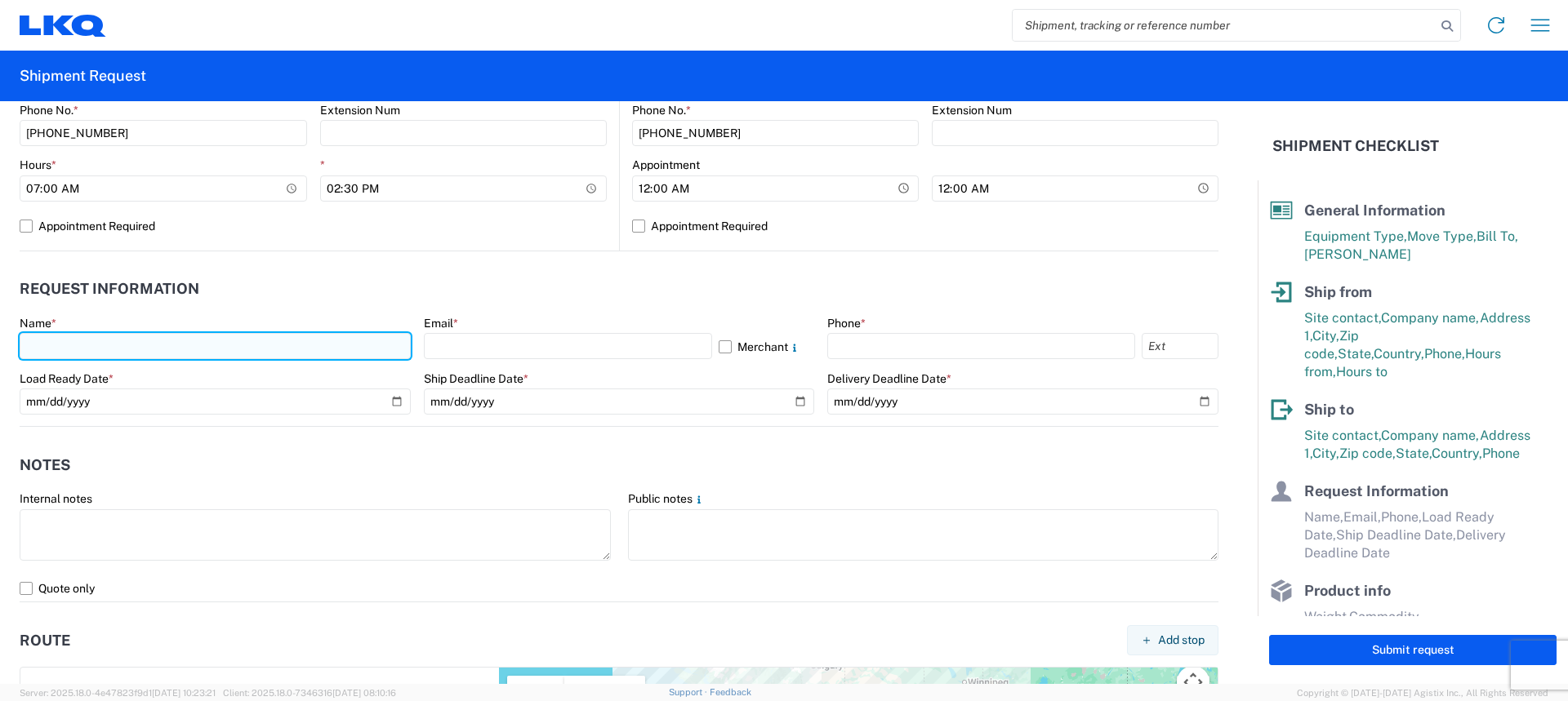
click at [143, 339] on input "text" at bounding box center [215, 346] width 391 height 26
type input "[PERSON_NAME]"
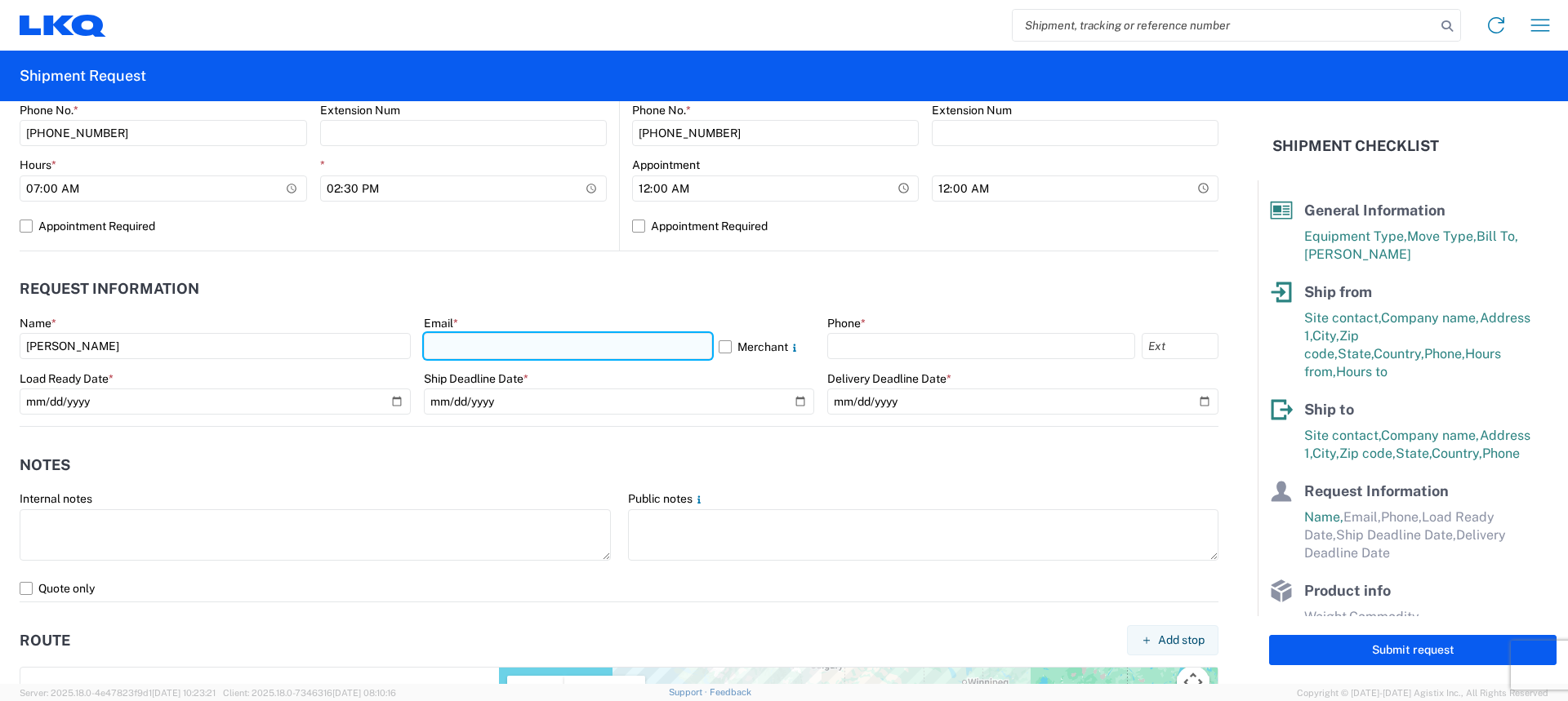
click at [529, 333] on input "text" at bounding box center [568, 346] width 288 height 26
type input "[EMAIL_ADDRESS][DOMAIN_NAME]"
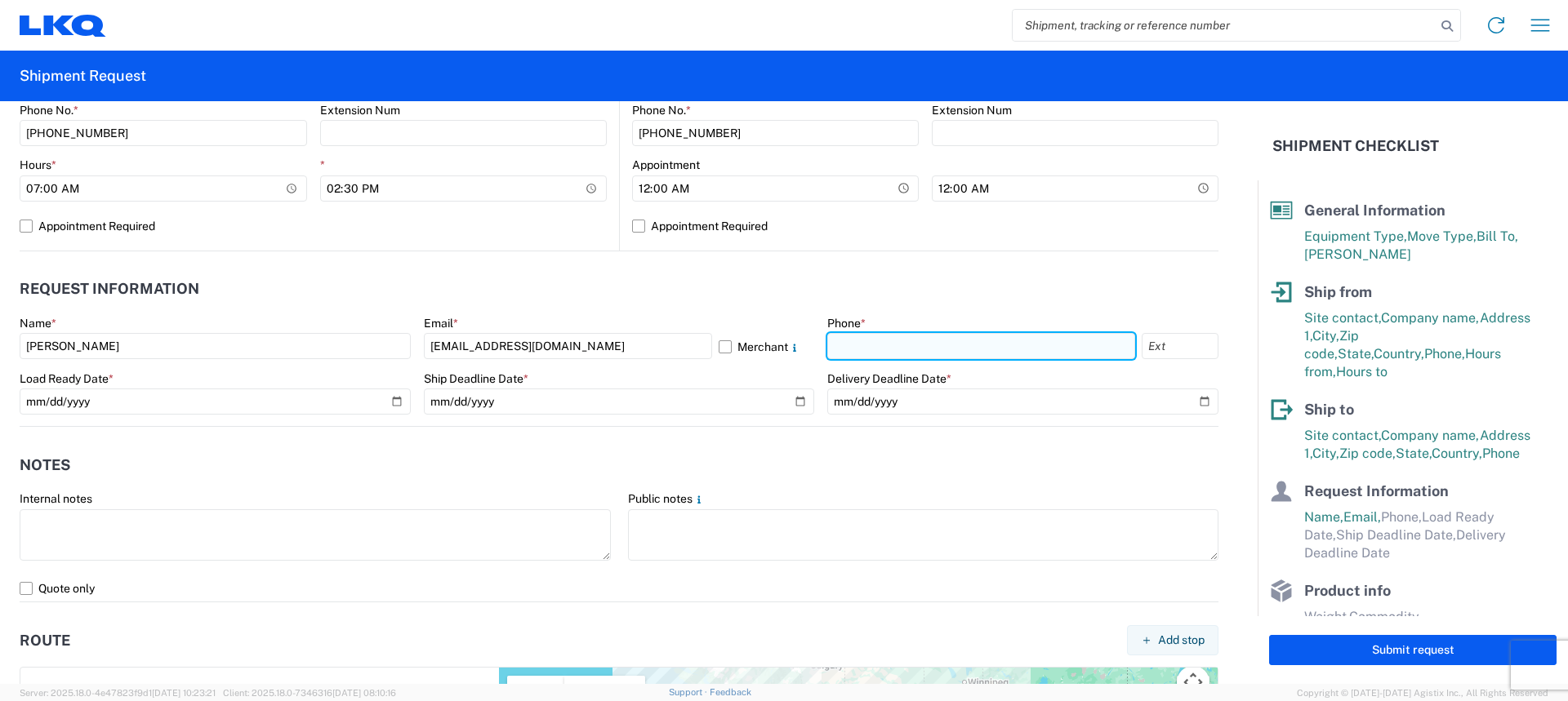
click at [865, 348] on input "text" at bounding box center [981, 346] width 308 height 26
type input "[PHONE_NUMBER]"
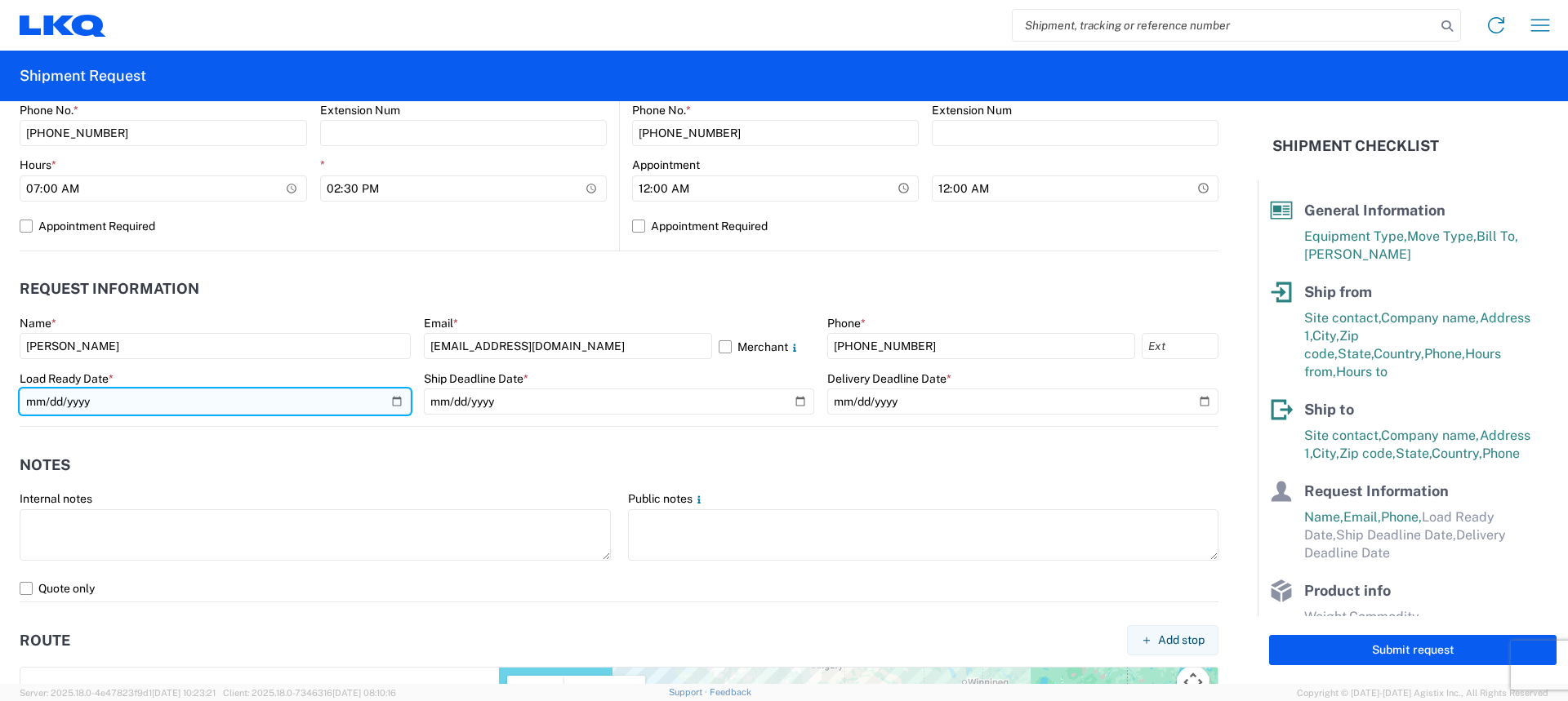
click at [391, 395] on input "date" at bounding box center [215, 402] width 391 height 26
type input "[DATE]"
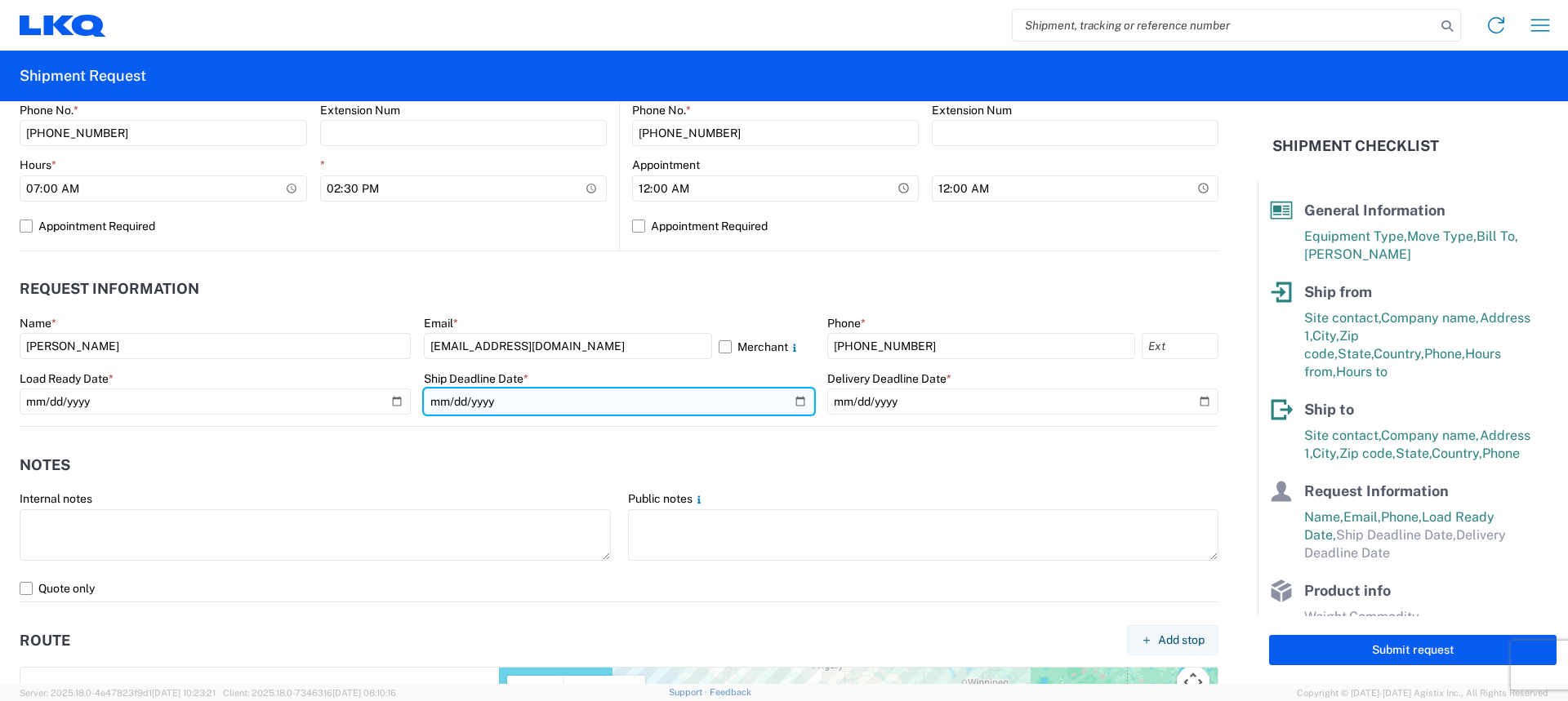
click at [790, 399] on input "date" at bounding box center [620, 402] width 391 height 26
type input "[DATE]"
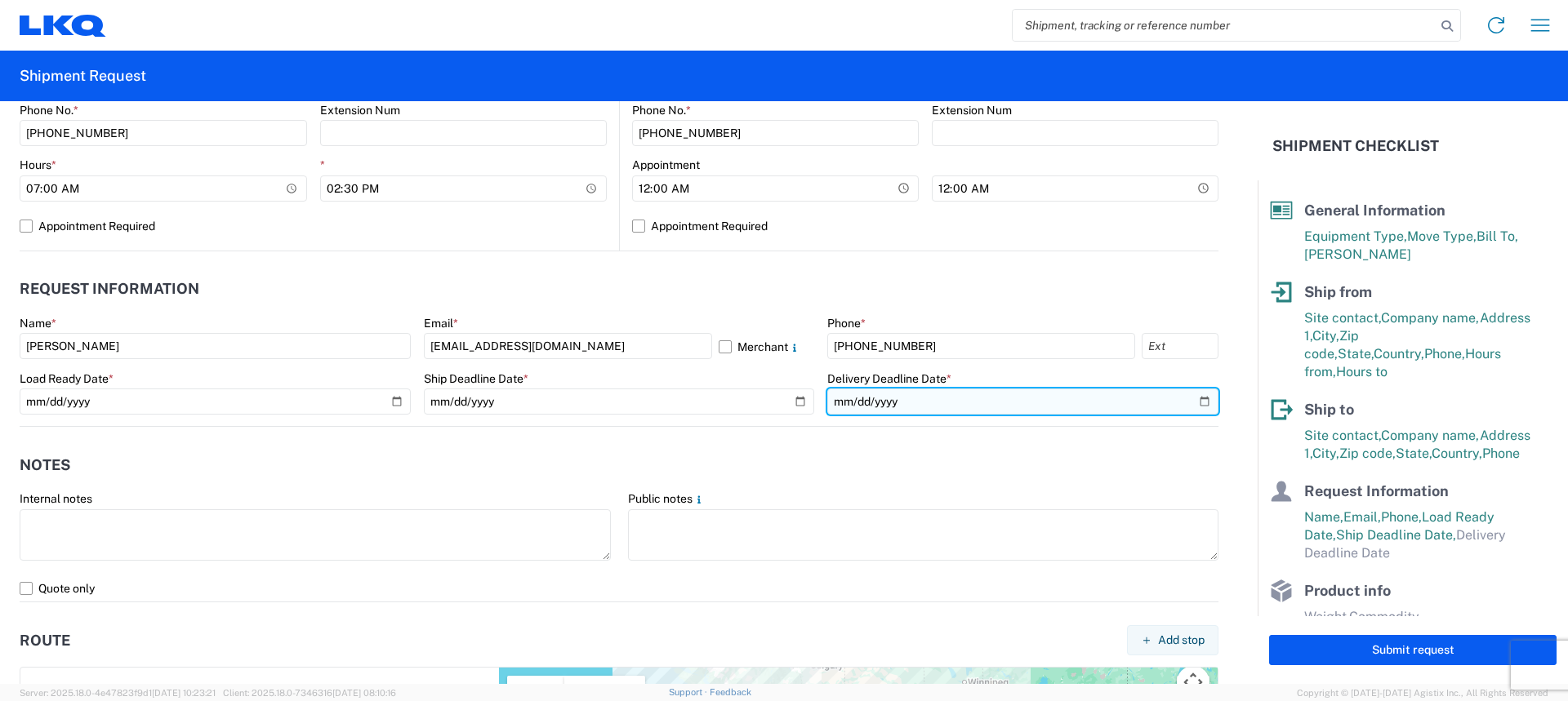
click at [1195, 401] on input "date" at bounding box center [1023, 402] width 391 height 26
type input "[DATE]"
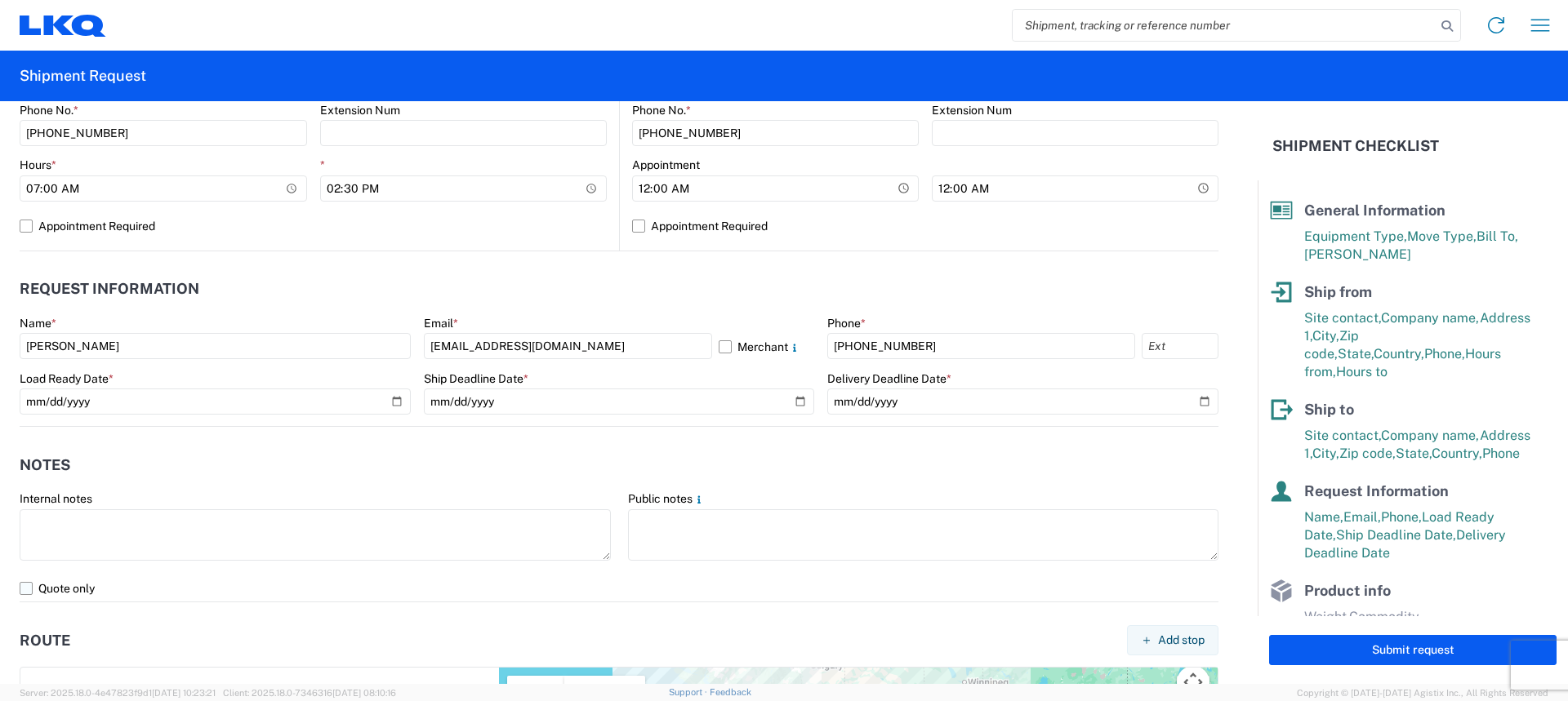
click at [33, 585] on label "Quote only" at bounding box center [619, 588] width 1199 height 26
click at [0, 0] on input "Quote only" at bounding box center [0, 0] width 0 height 0
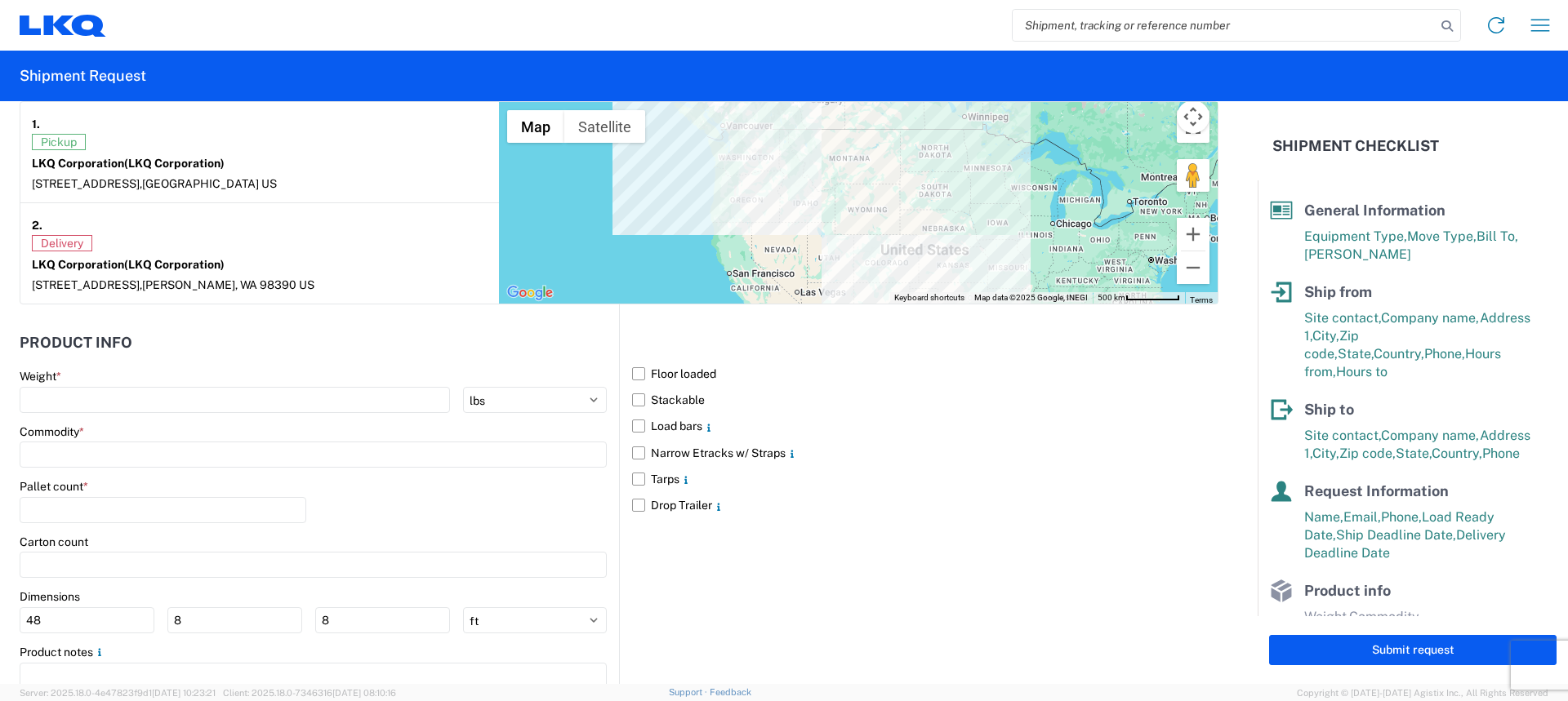
scroll to position [1307, 0]
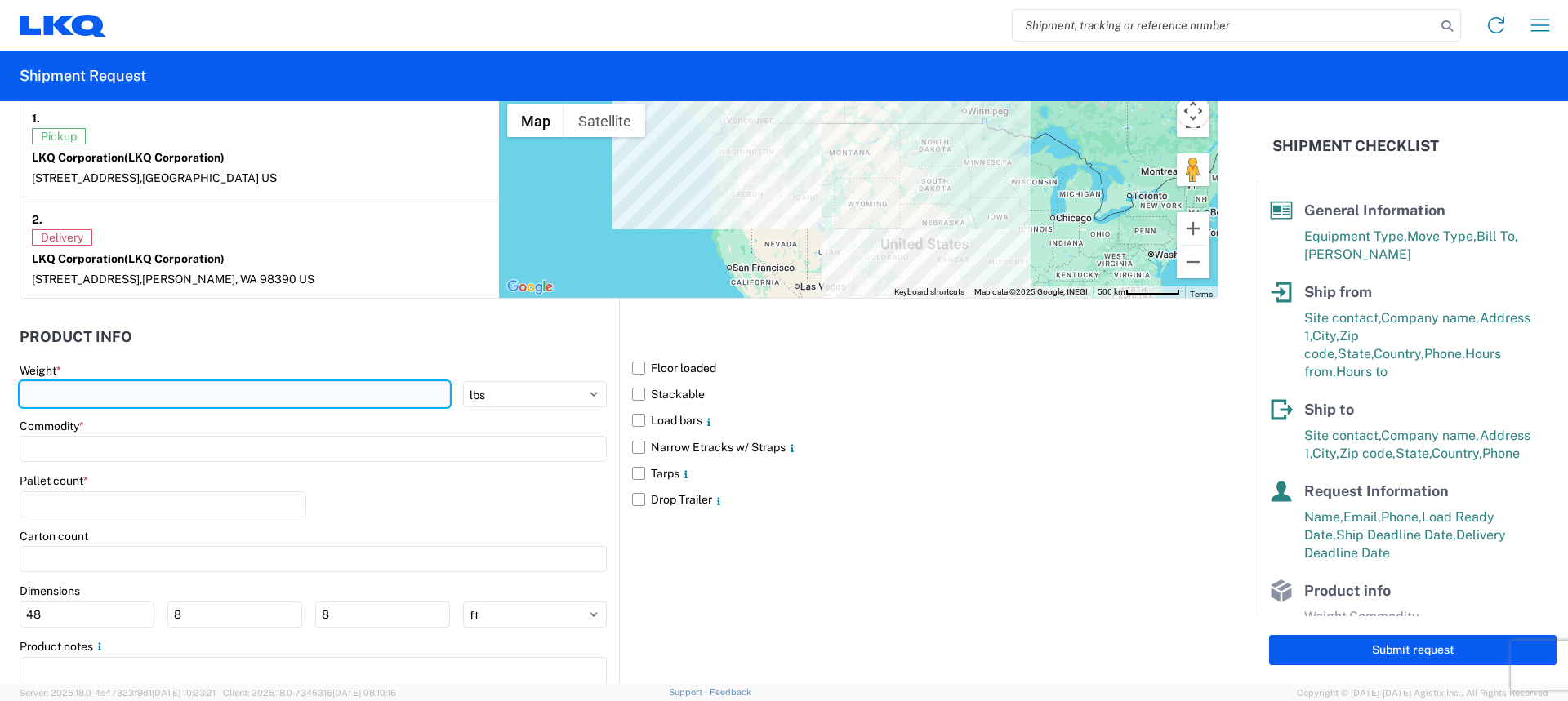
click at [155, 390] on input "number" at bounding box center [234, 394] width 431 height 26
type input "20000"
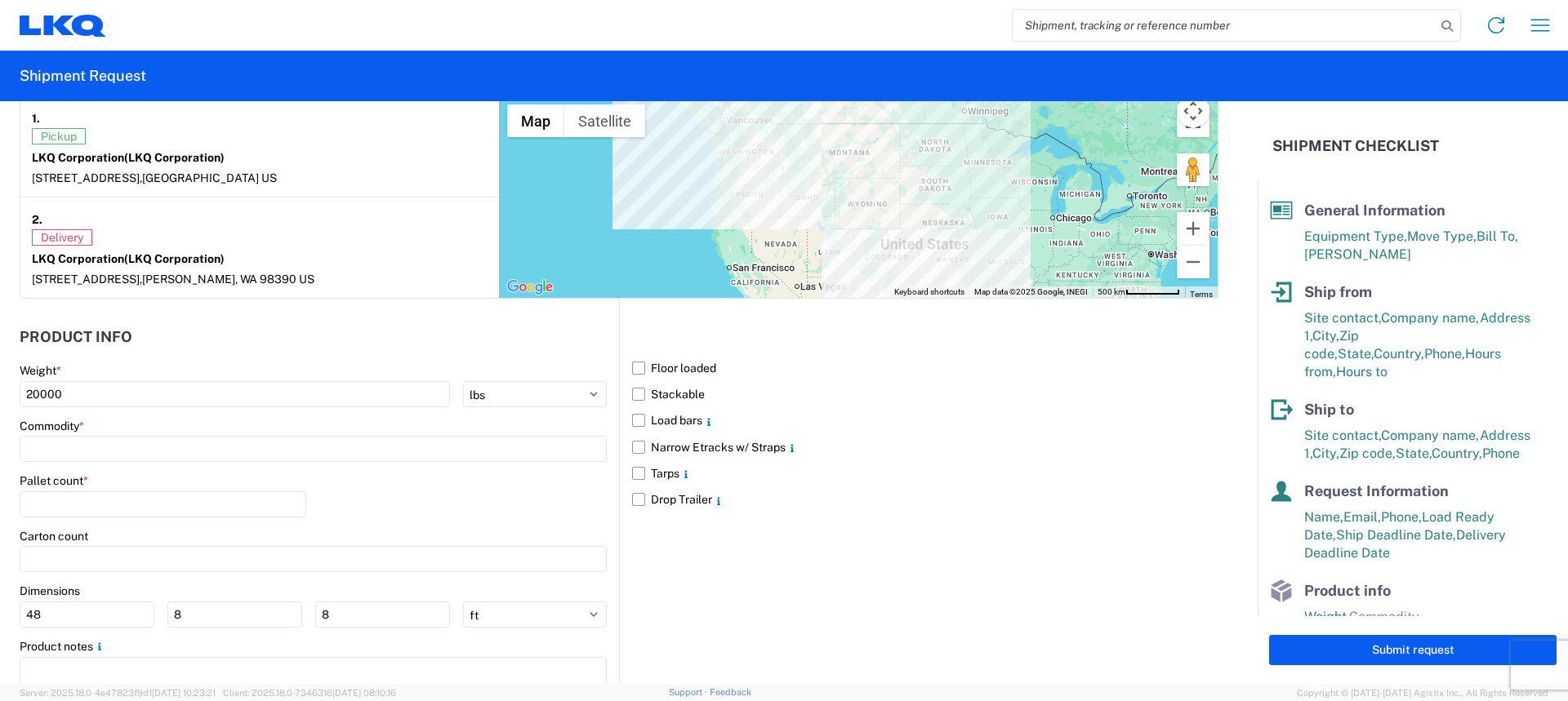
click at [139, 435] on div "Commodity *" at bounding box center [313, 440] width 588 height 44
click at [132, 446] on input at bounding box center [313, 448] width 588 height 26
type input "g"
click at [99, 518] on div "General Auto Parts (dry)" at bounding box center [166, 521] width 286 height 26
type input "General Auto Parts (dry)"
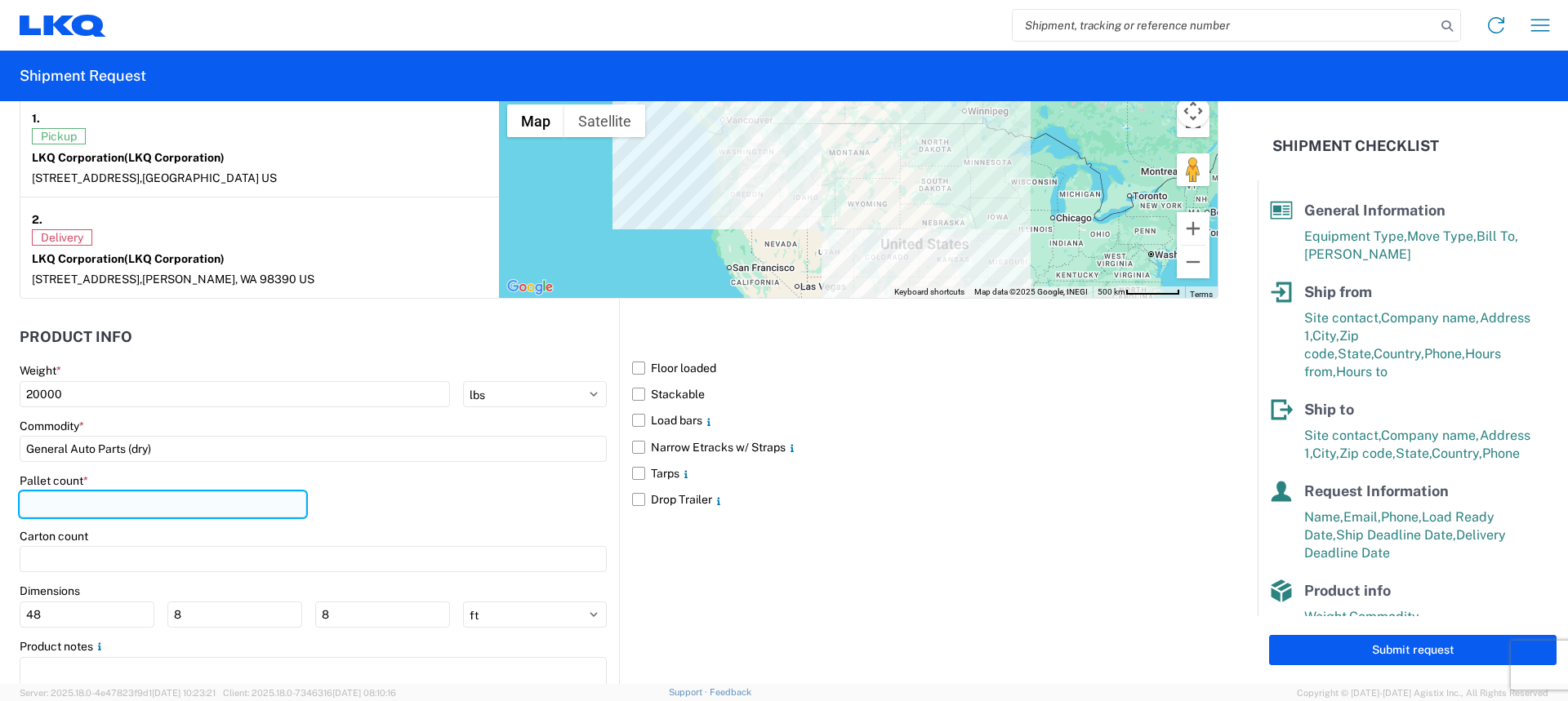
click at [92, 507] on input "number" at bounding box center [162, 505] width 287 height 26
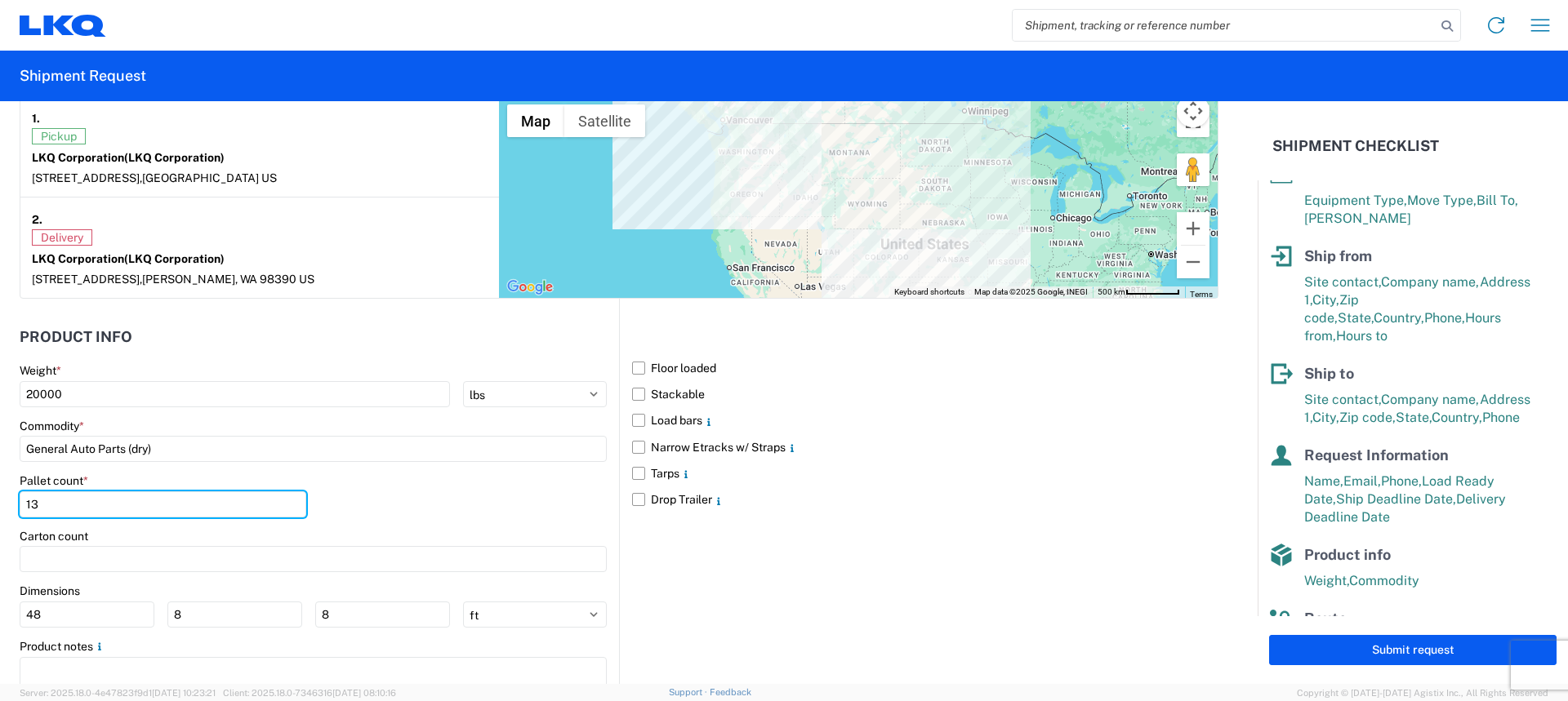
scroll to position [0, 0]
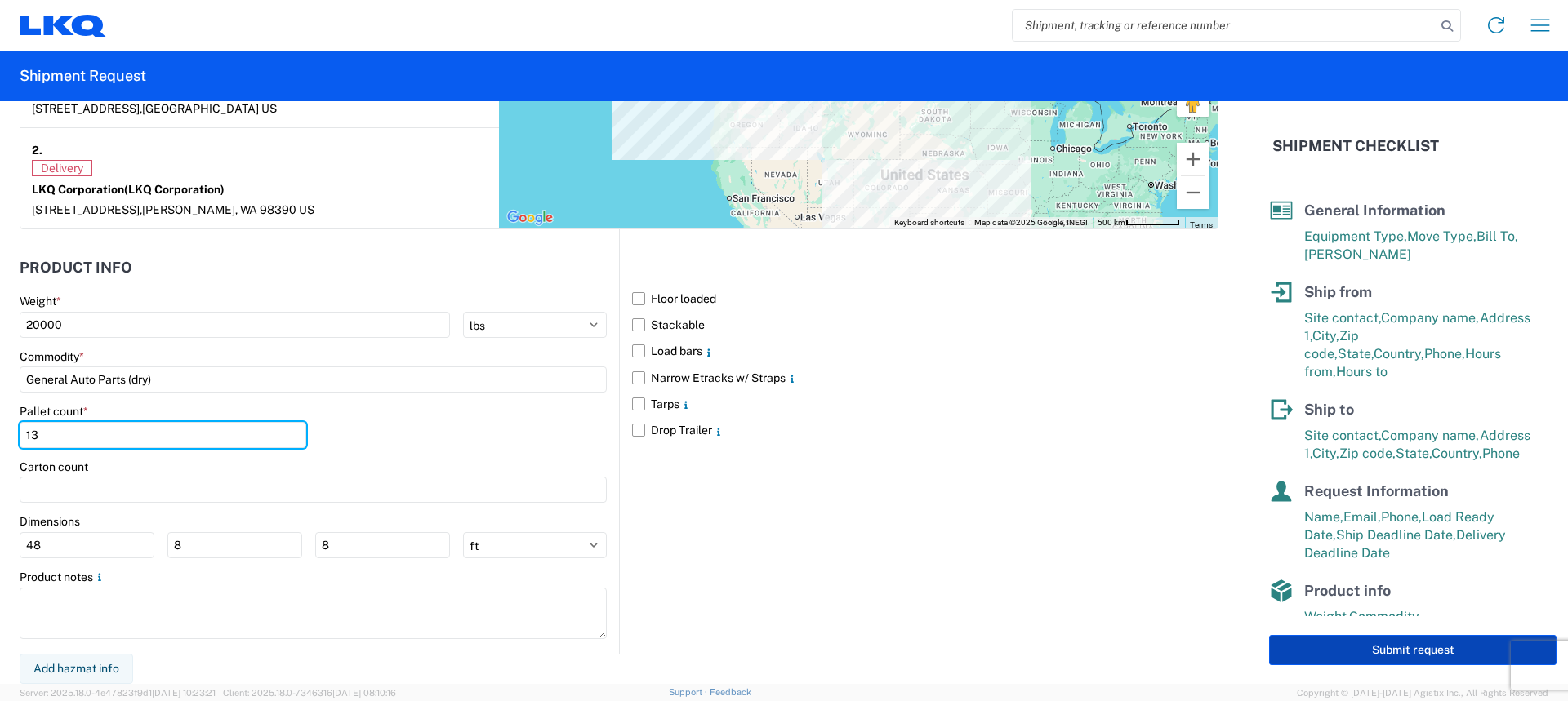
type input "13"
click at [1379, 646] on button "Submit request" at bounding box center [1413, 649] width 288 height 30
select select "US"
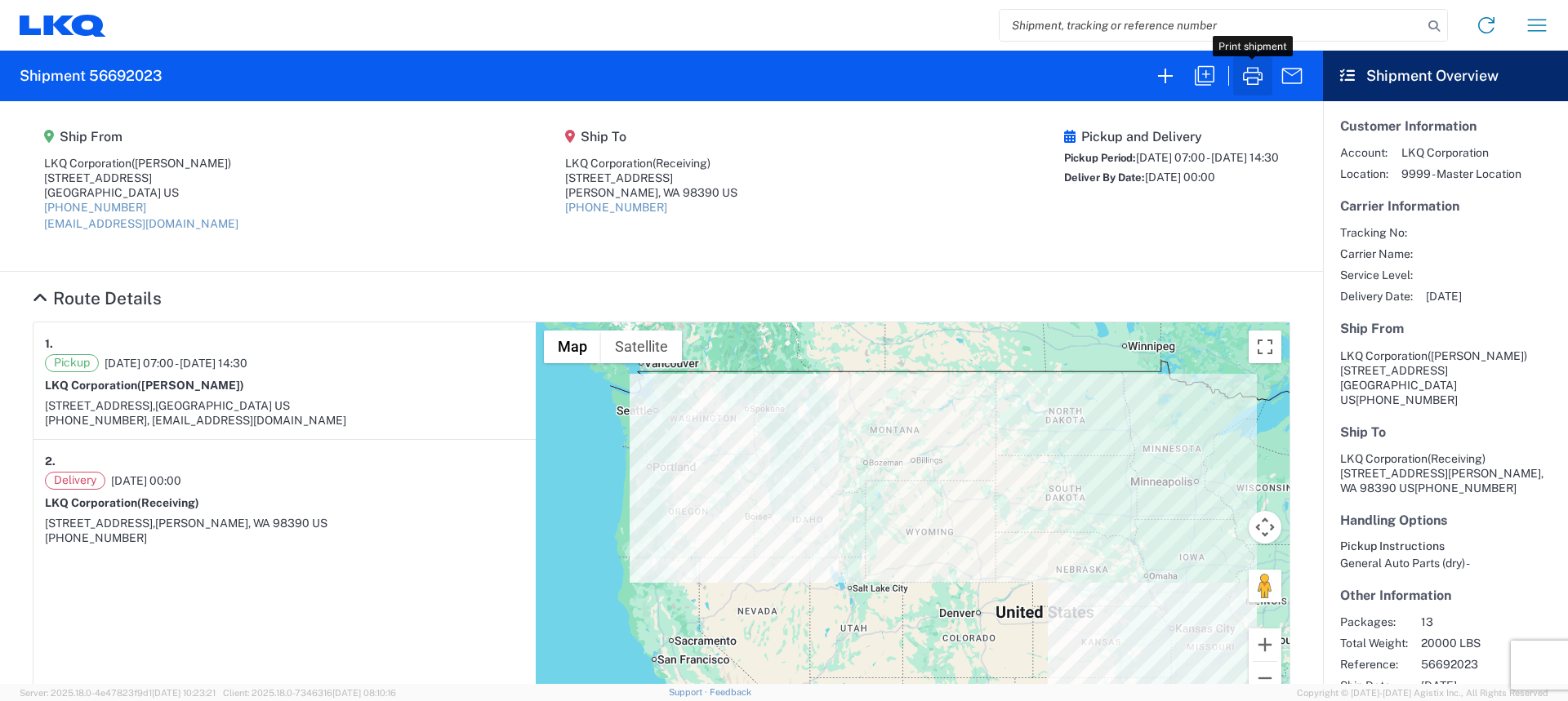
click at [1240, 77] on icon "button" at bounding box center [1253, 76] width 26 height 26
